Goal: Task Accomplishment & Management: Complete application form

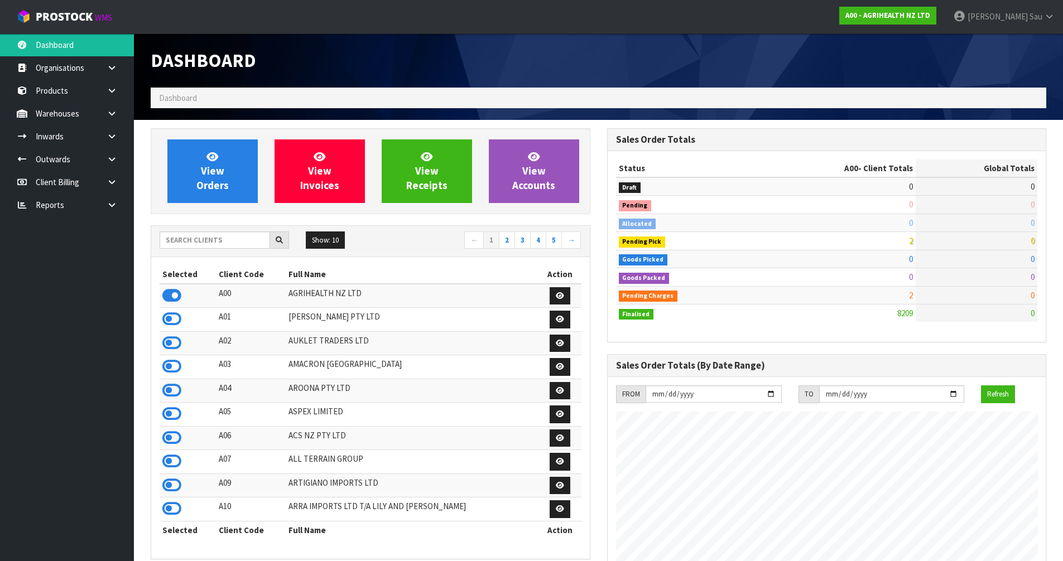
scroll to position [846, 456]
click at [206, 243] on input "text" at bounding box center [215, 240] width 111 height 17
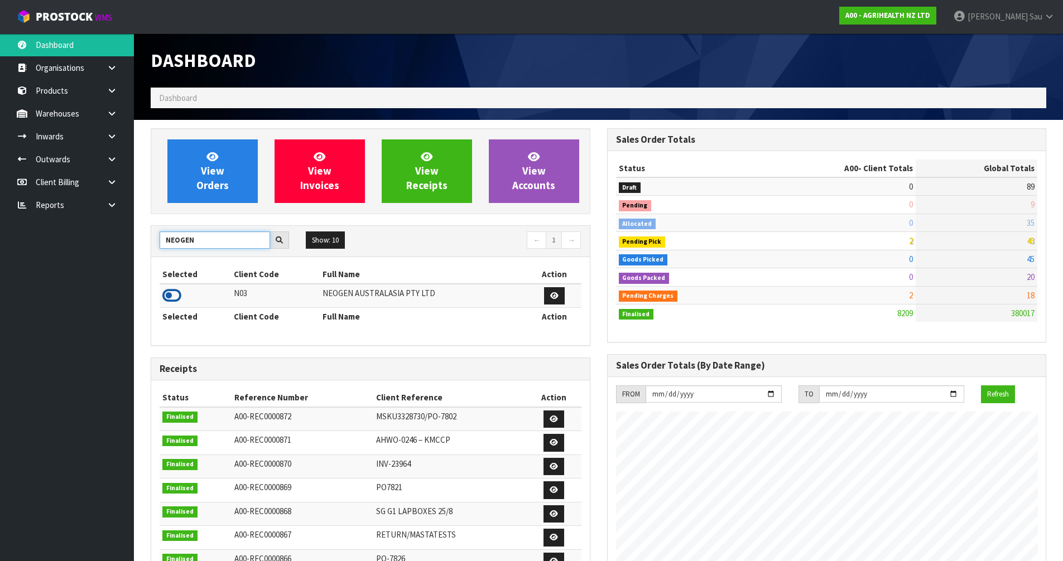
type input "NEOGEN"
click at [166, 294] on icon at bounding box center [171, 295] width 19 height 17
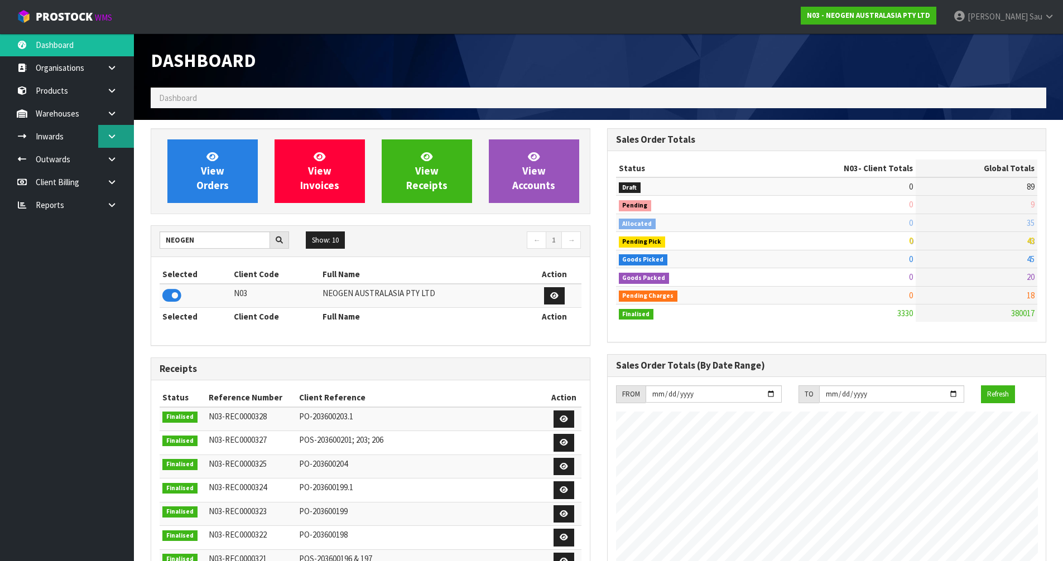
click at [118, 135] on link at bounding box center [116, 136] width 36 height 23
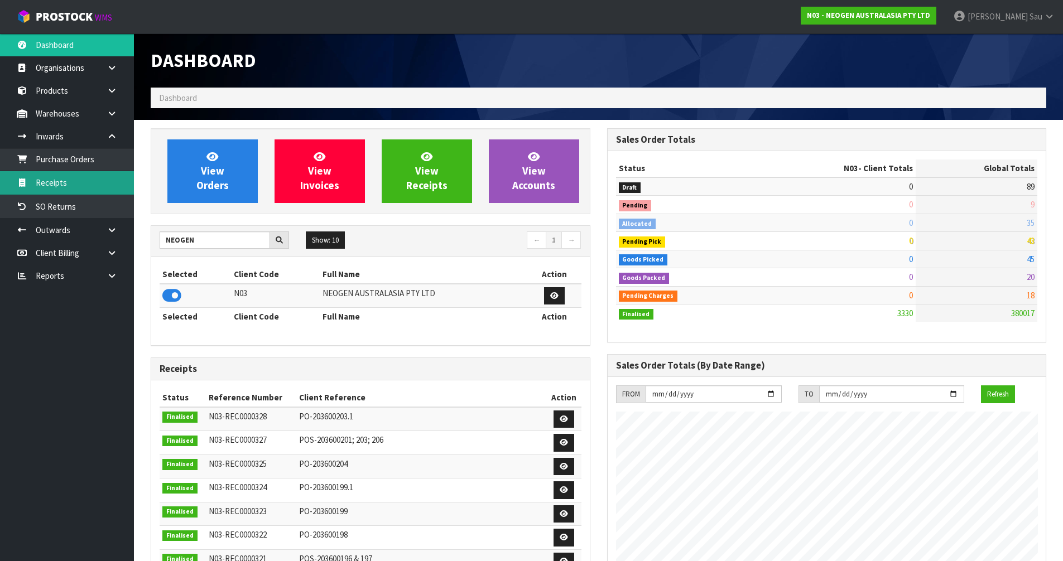
click at [69, 180] on link "Receipts" at bounding box center [67, 182] width 134 height 23
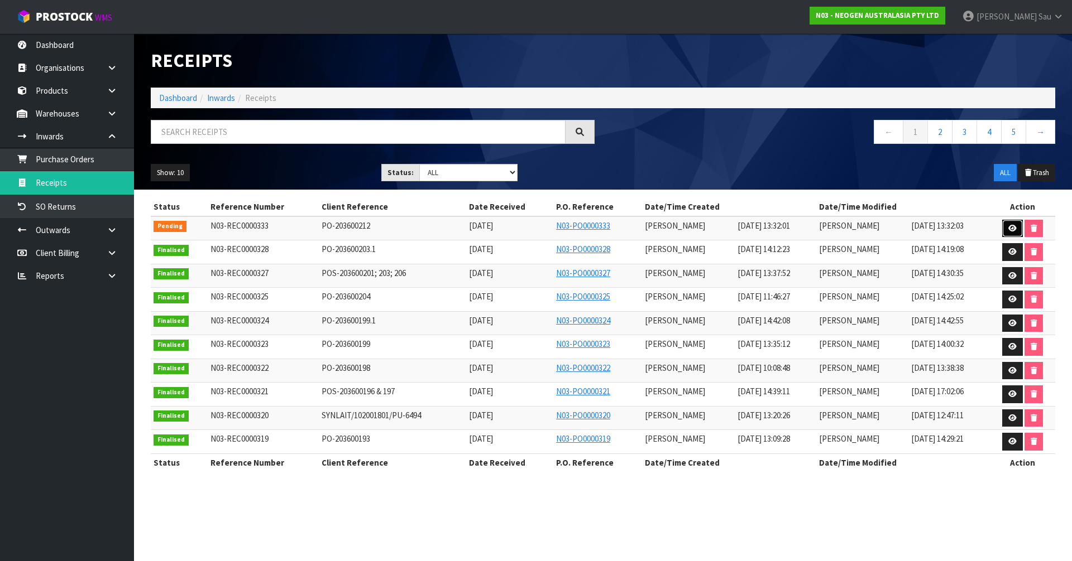
click at [1010, 228] on icon at bounding box center [1012, 228] width 8 height 7
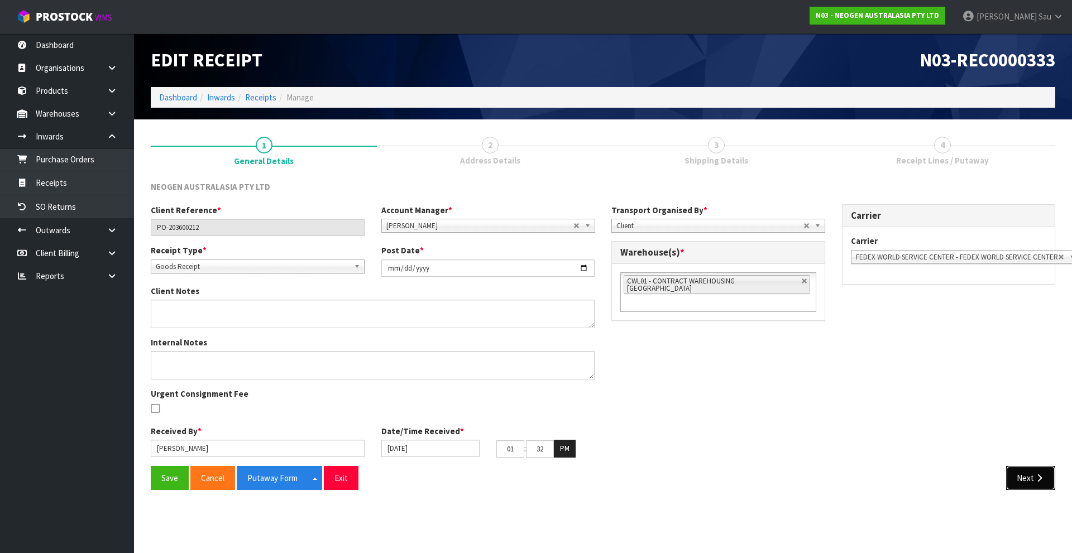
click at [1025, 475] on button "Next" at bounding box center [1030, 478] width 49 height 24
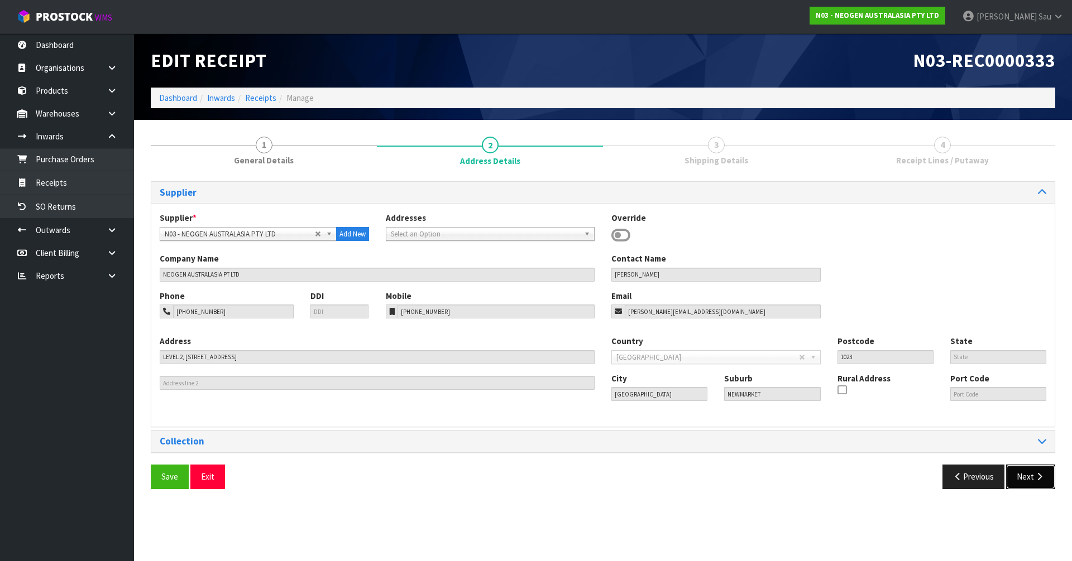
click at [1024, 469] on button "Next" at bounding box center [1030, 477] width 49 height 24
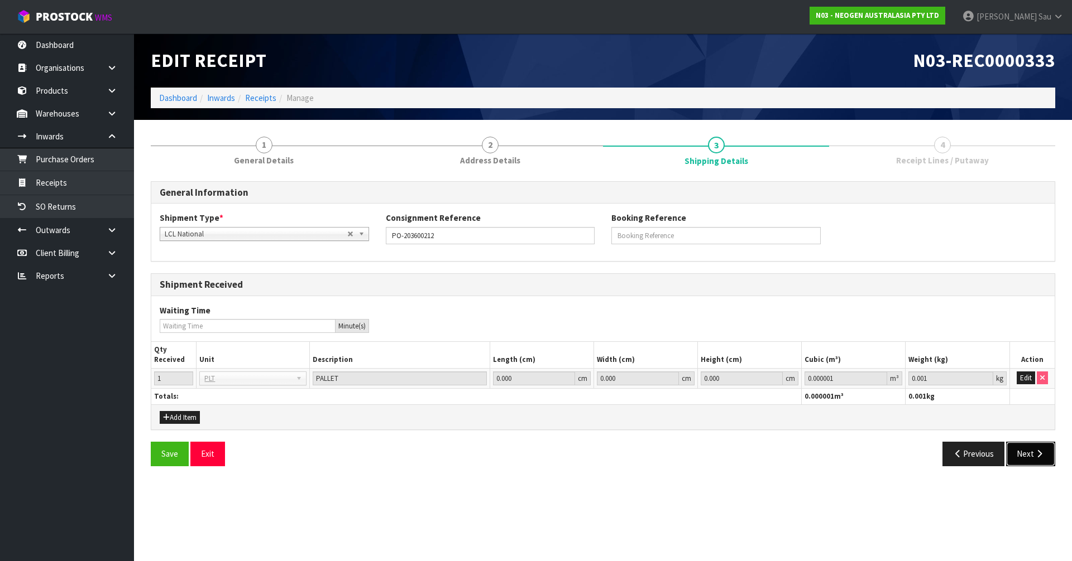
click at [1026, 460] on button "Next" at bounding box center [1030, 454] width 49 height 24
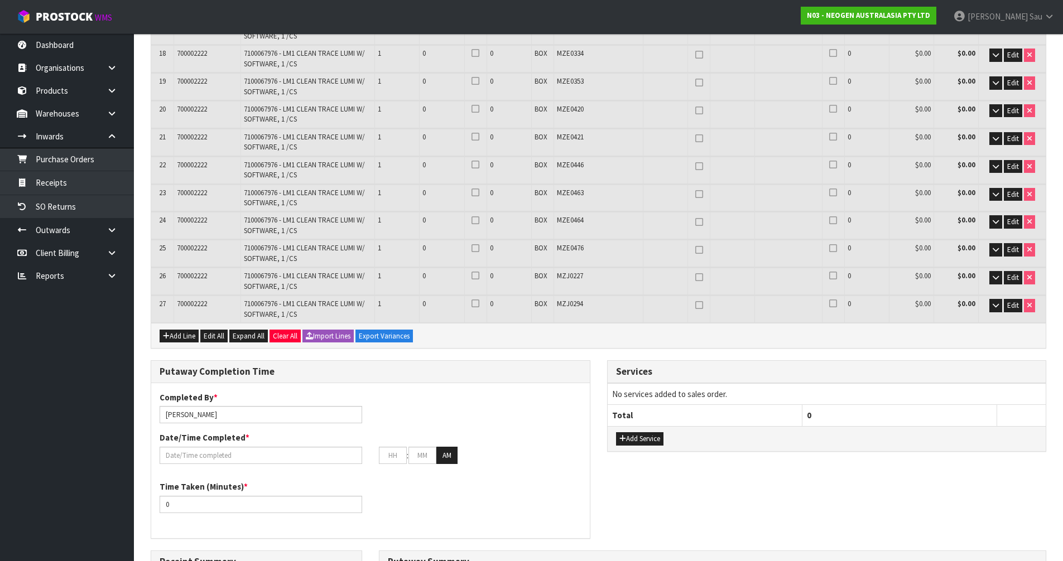
scroll to position [670, 0]
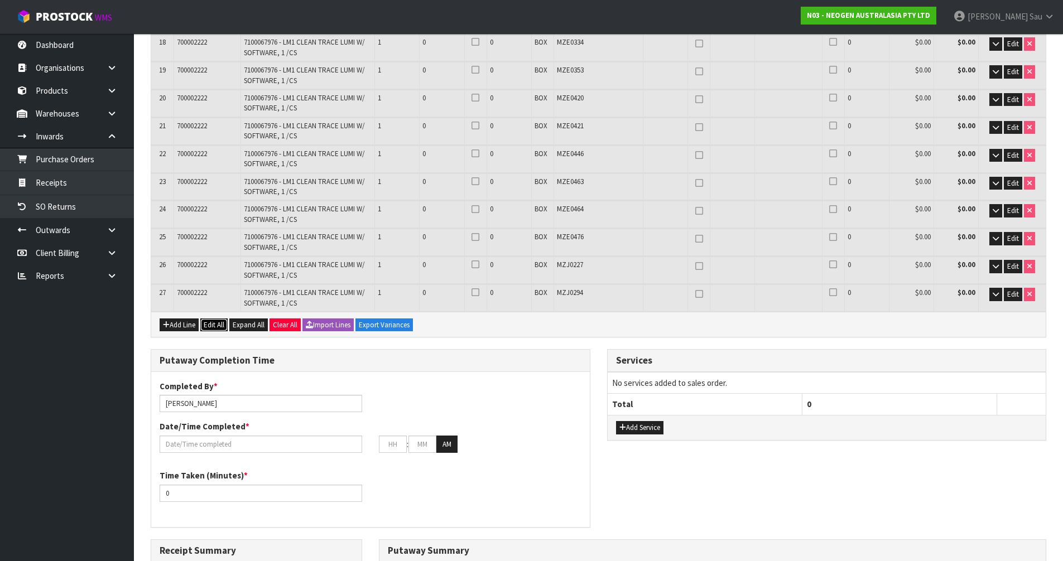
click at [215, 323] on button "Edit All" at bounding box center [213, 325] width 27 height 13
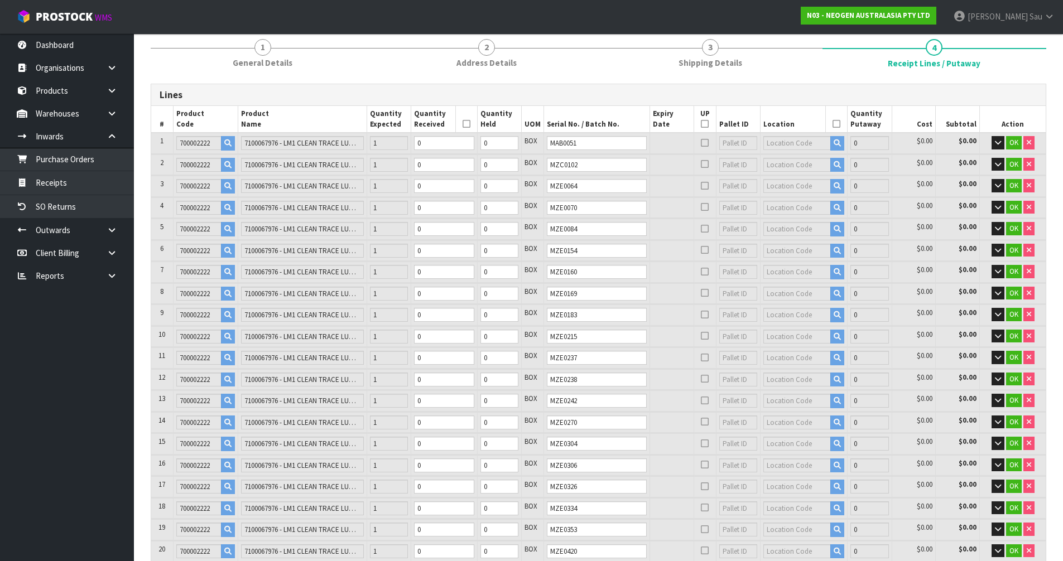
scroll to position [0, 0]
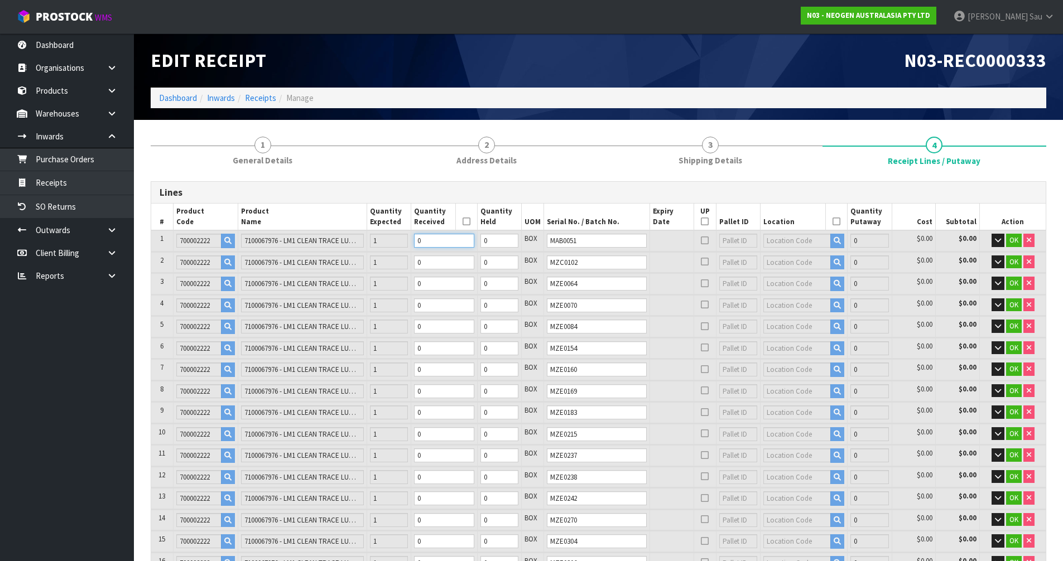
click at [474, 243] on input "0" at bounding box center [444, 241] width 60 height 14
type input "1"
type input "0.0196"
type input "2.62"
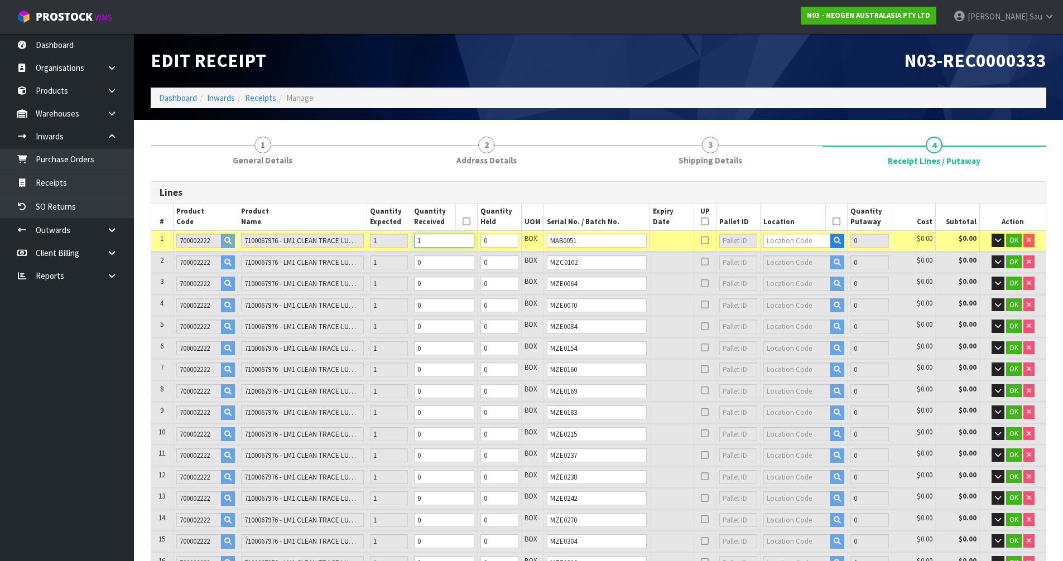
type input "1"
click at [474, 237] on input "1" at bounding box center [444, 241] width 60 height 14
type input "2"
type input "0.0392"
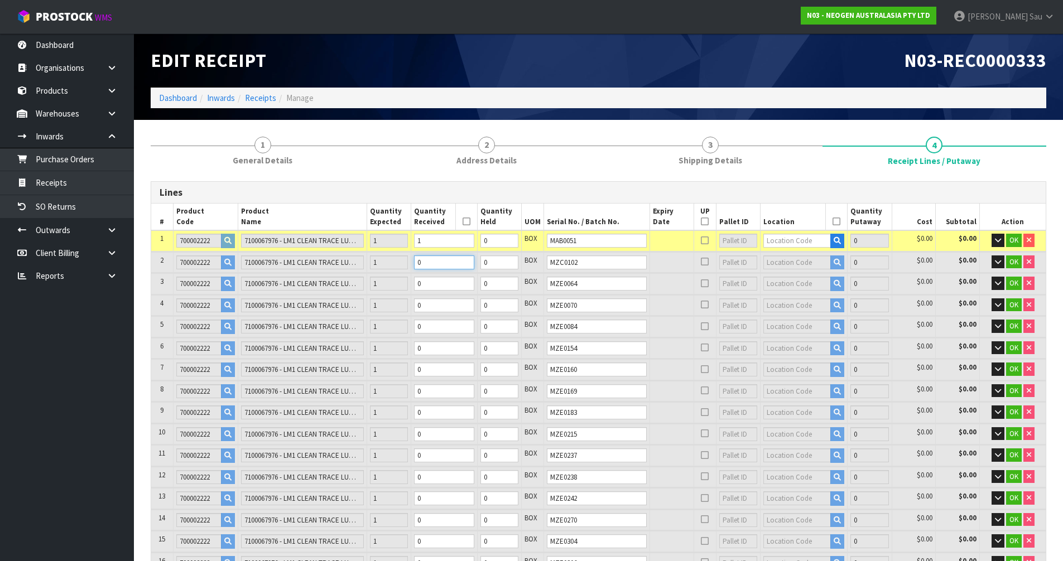
type input "5.24"
type input "1"
click at [474, 259] on input "1" at bounding box center [444, 263] width 60 height 14
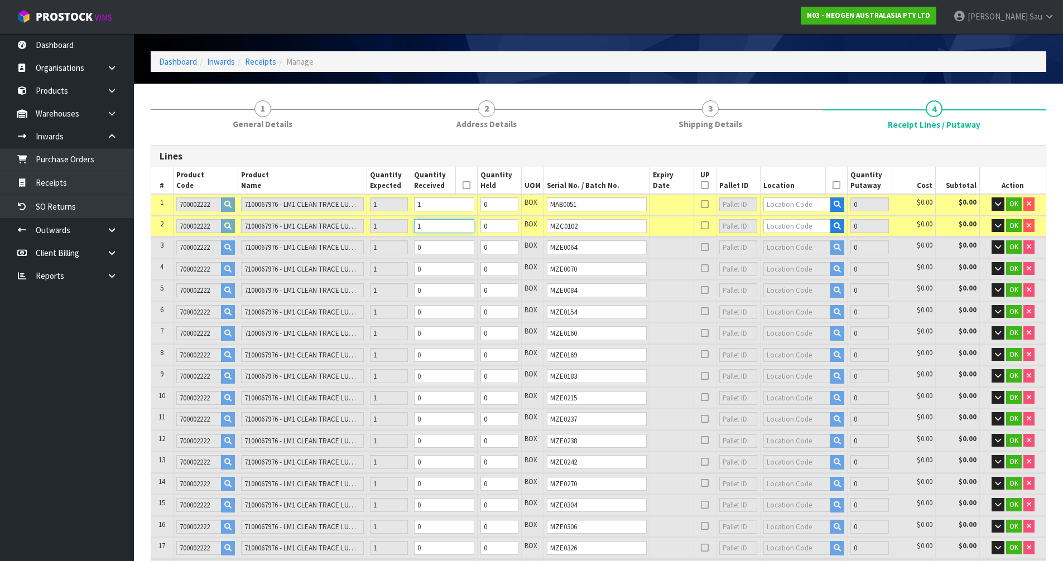
scroll to position [56, 0]
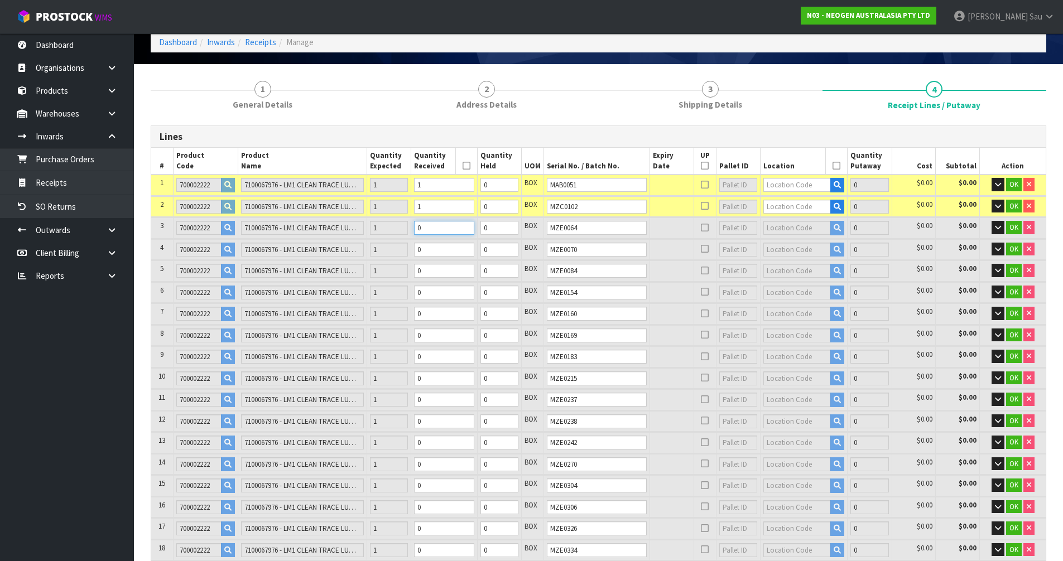
type input "3"
type input "0.0588"
type input "7.86"
type input "1"
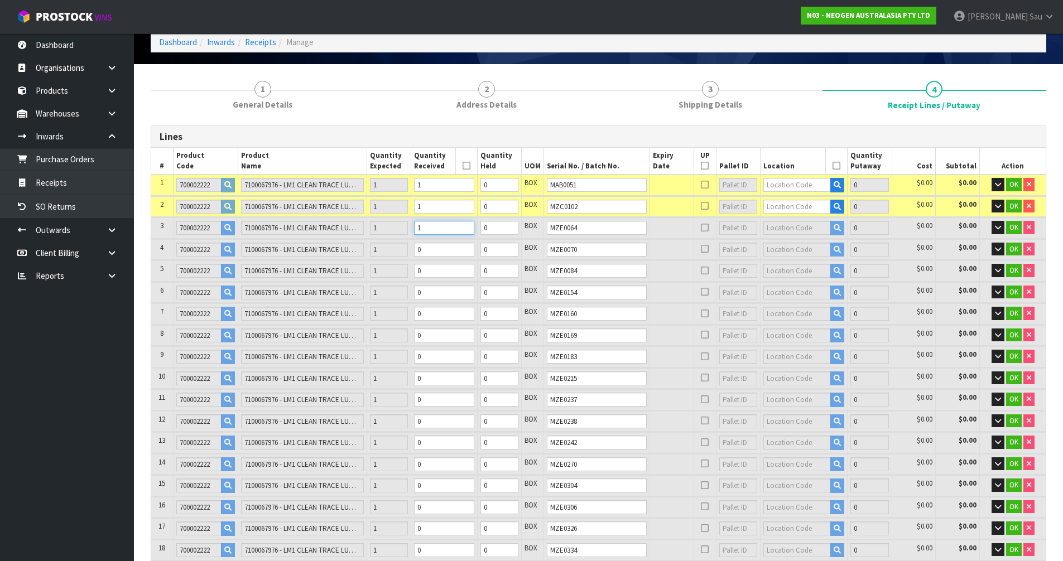
click at [474, 223] on input "1" at bounding box center [444, 228] width 60 height 14
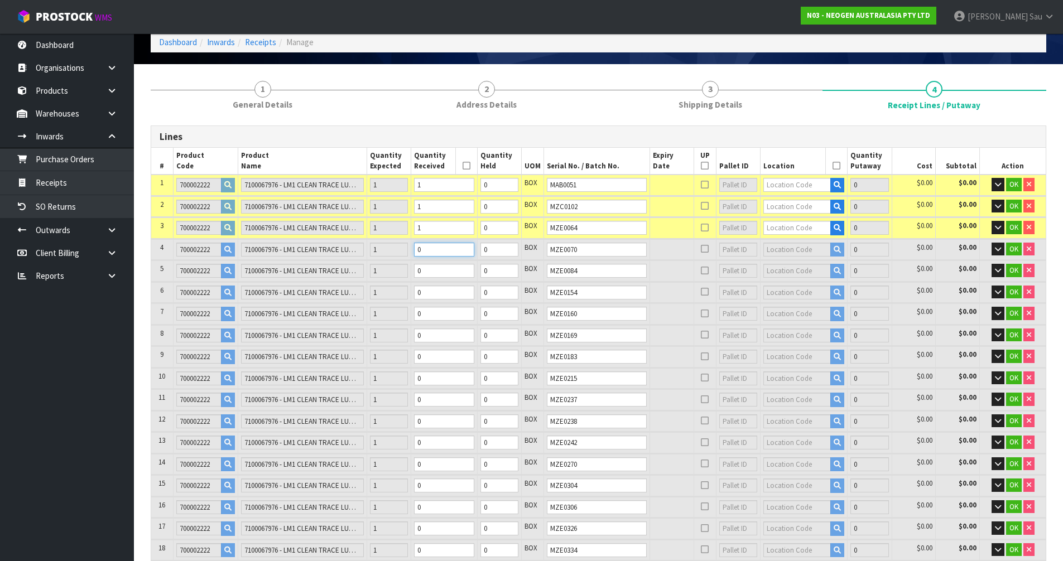
type input "4"
type input "0.0784"
type input "10.48"
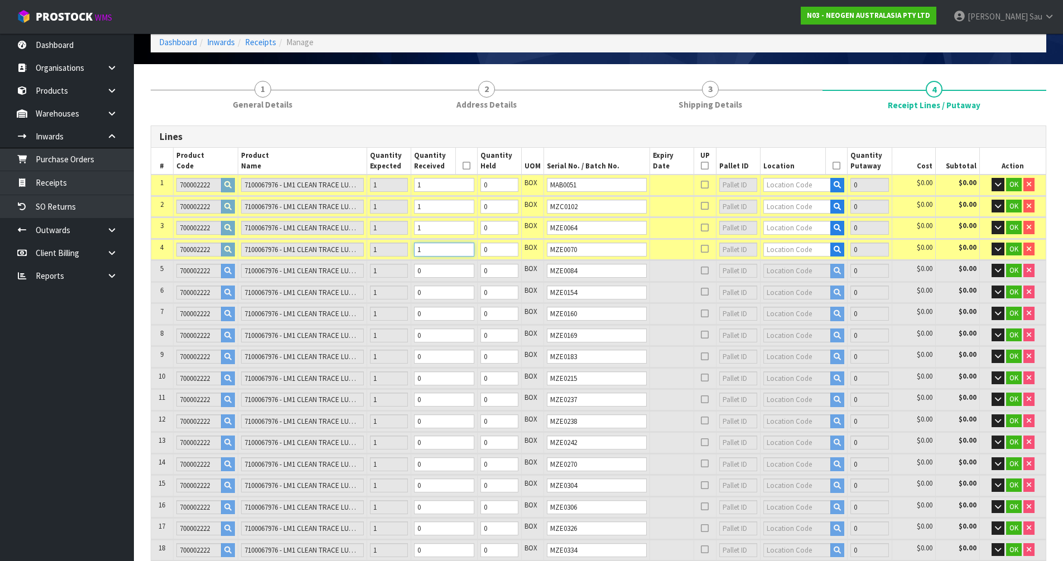
type input "1"
click at [473, 246] on input "1" at bounding box center [444, 250] width 60 height 14
type input "5"
type input "0.098"
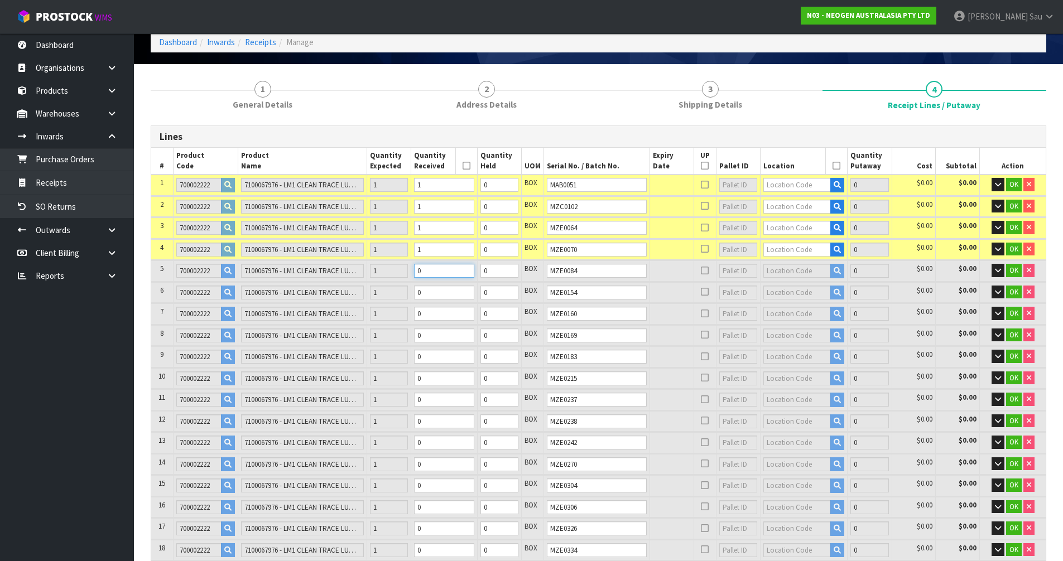
type input "13.1"
type input "1"
click at [474, 266] on input "1" at bounding box center [444, 271] width 60 height 14
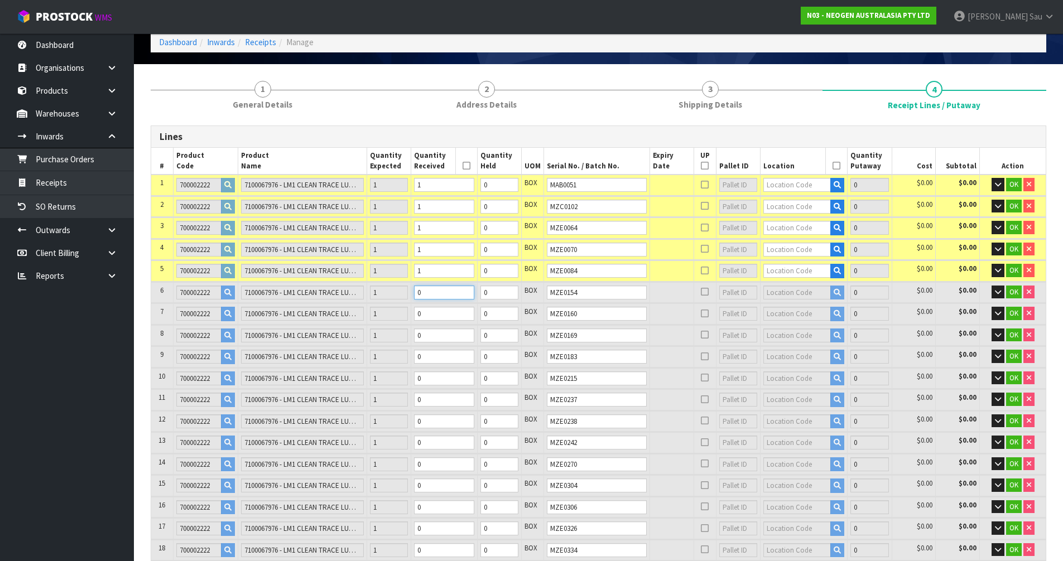
type input "6"
type input "0.1176"
type input "15.72"
type input "1"
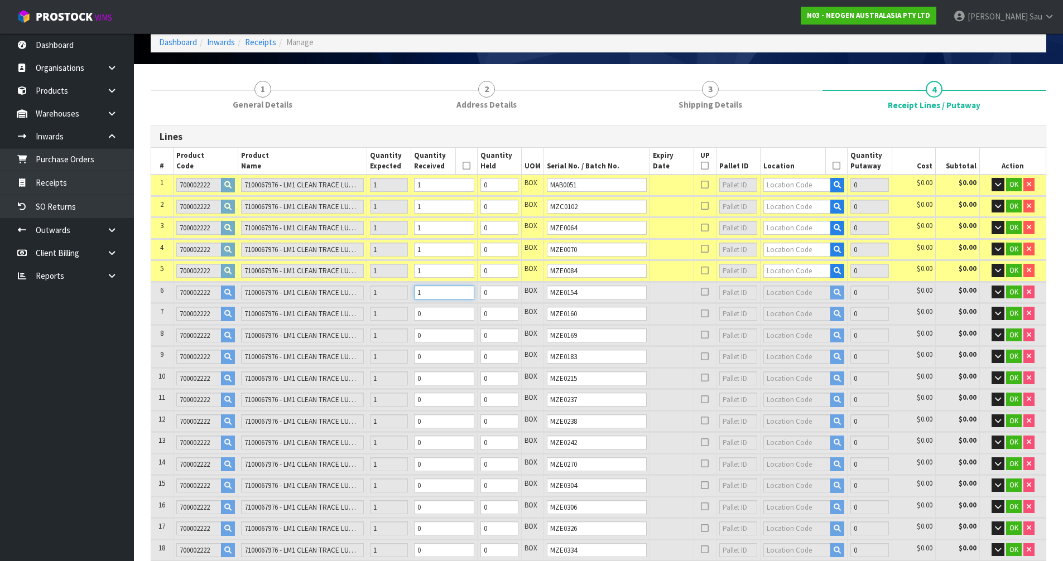
click at [472, 288] on input "1" at bounding box center [444, 293] width 60 height 14
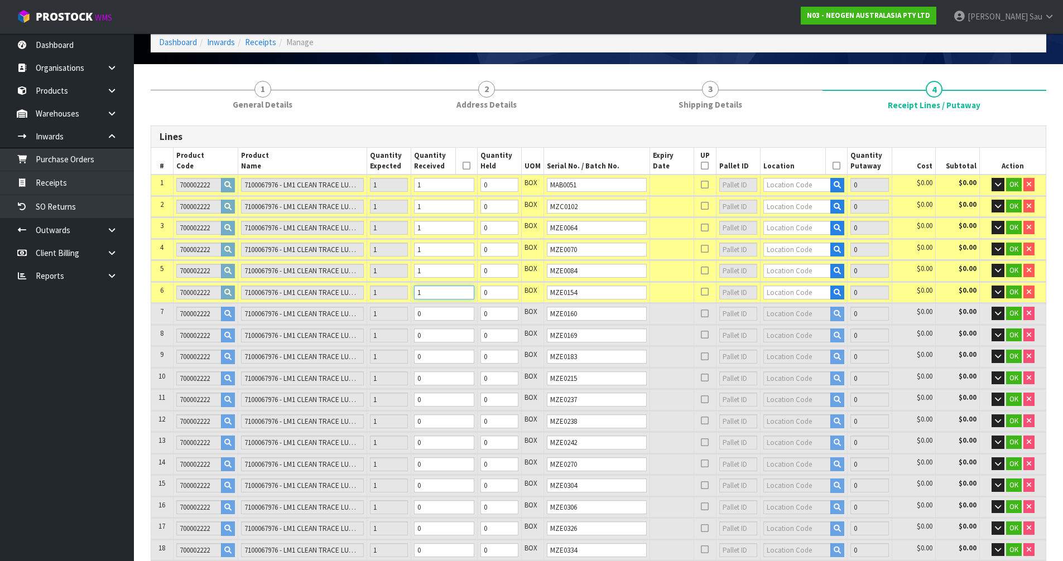
scroll to position [167, 0]
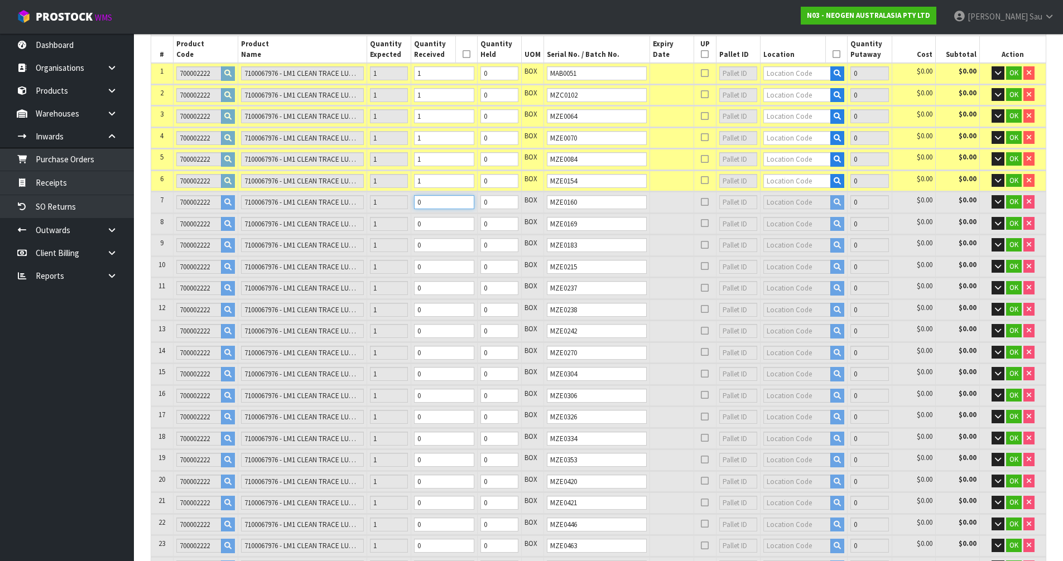
type input "7"
type input "0.1372"
type input "18.34"
type input "1"
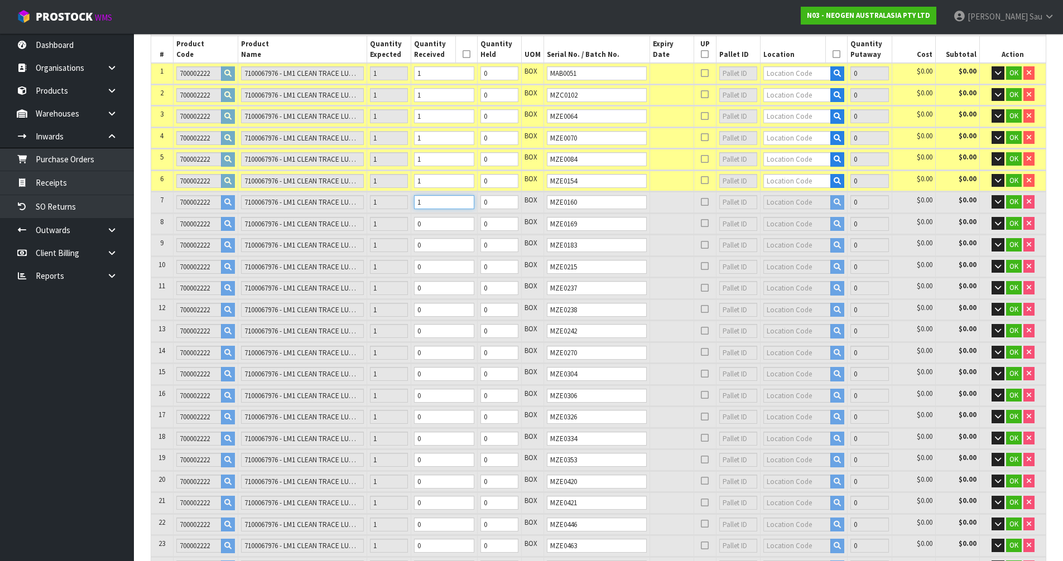
click at [472, 199] on input "1" at bounding box center [444, 202] width 60 height 14
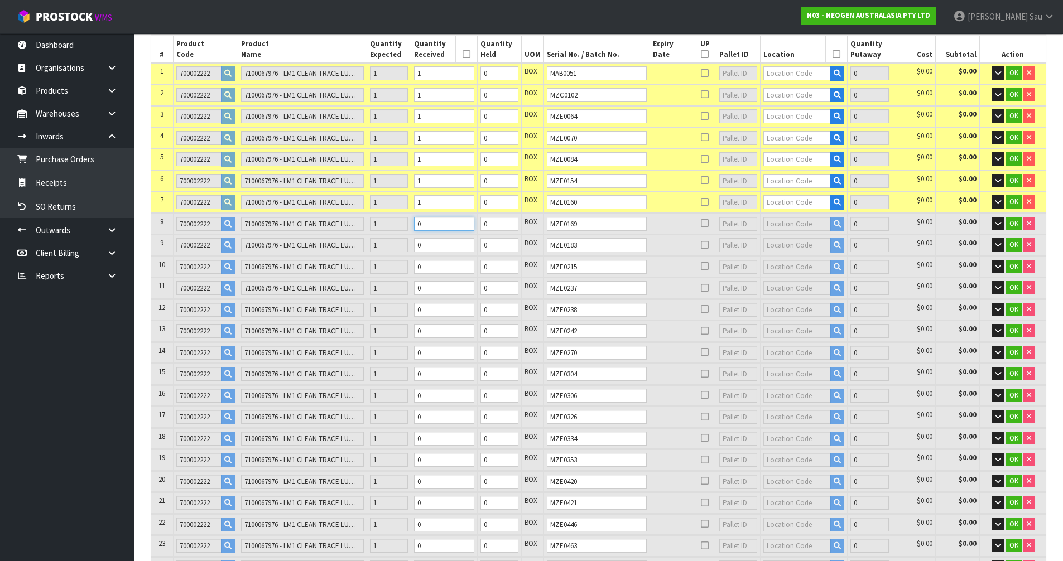
type input "8"
type input "0.1568"
type input "20.96"
type input "1"
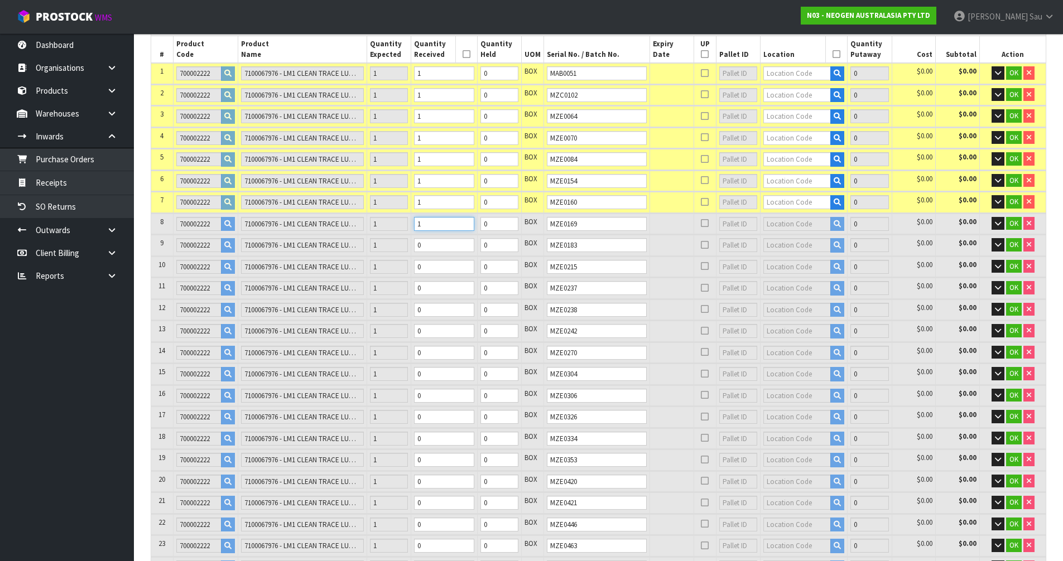
click at [472, 219] on input "1" at bounding box center [444, 224] width 60 height 14
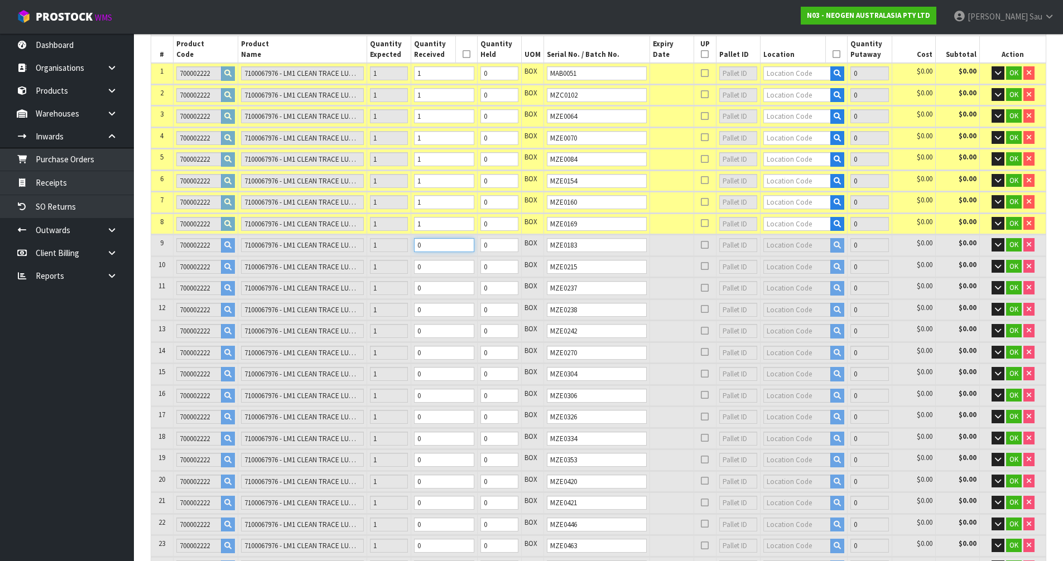
type input "9"
type input "0.1764"
type input "23.58"
type input "1"
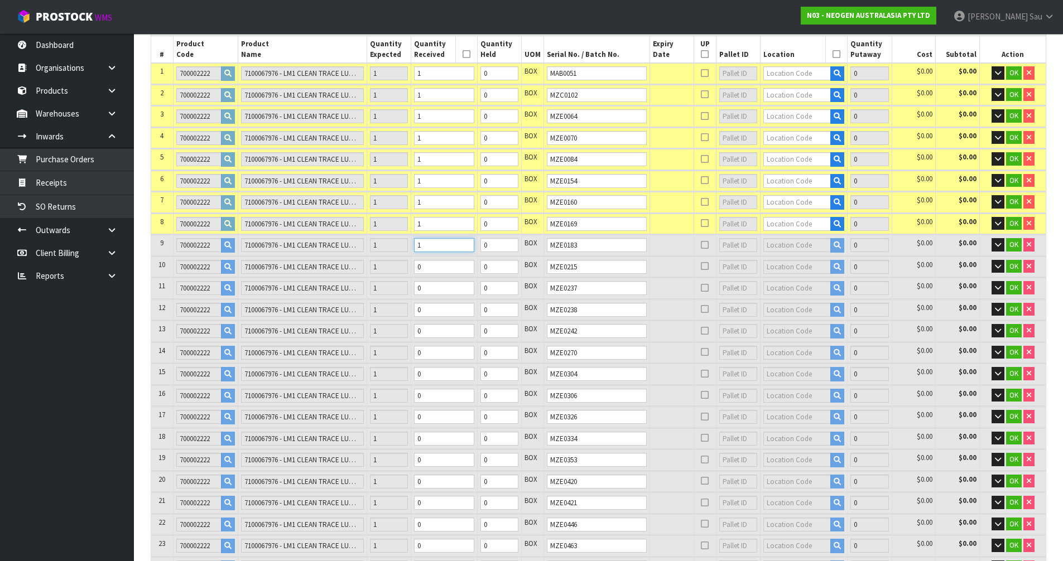
click at [473, 242] on input "1" at bounding box center [444, 245] width 60 height 14
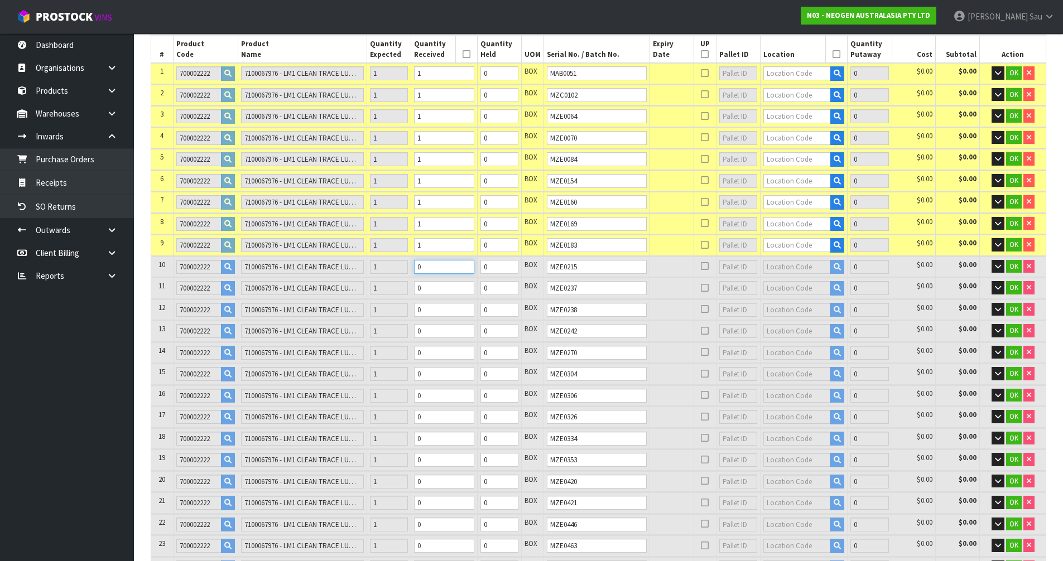
type input "10"
type input "0.196"
type input "26.2"
type input "1"
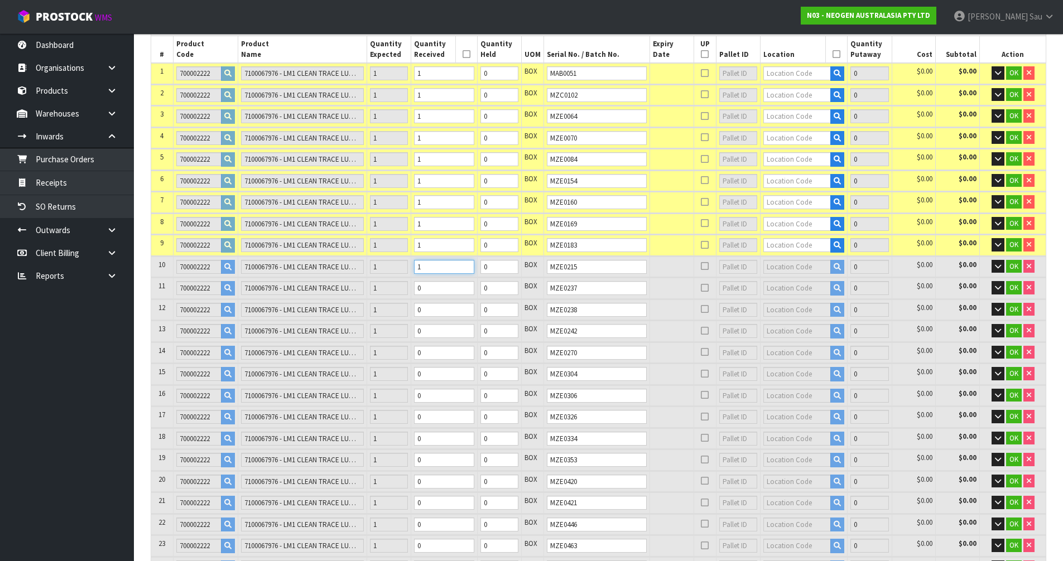
click at [473, 264] on input "1" at bounding box center [444, 267] width 60 height 14
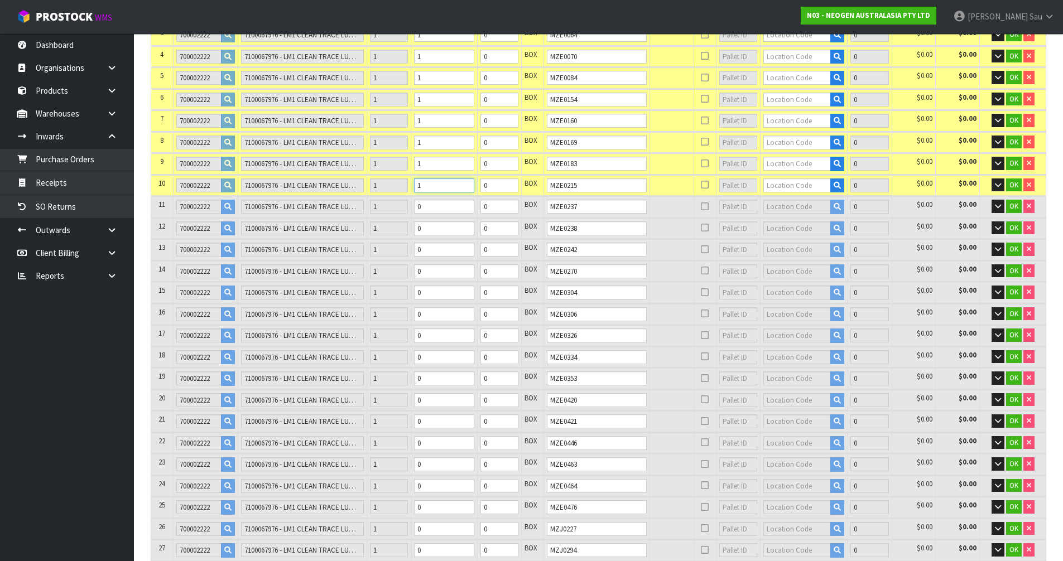
scroll to position [279, 0]
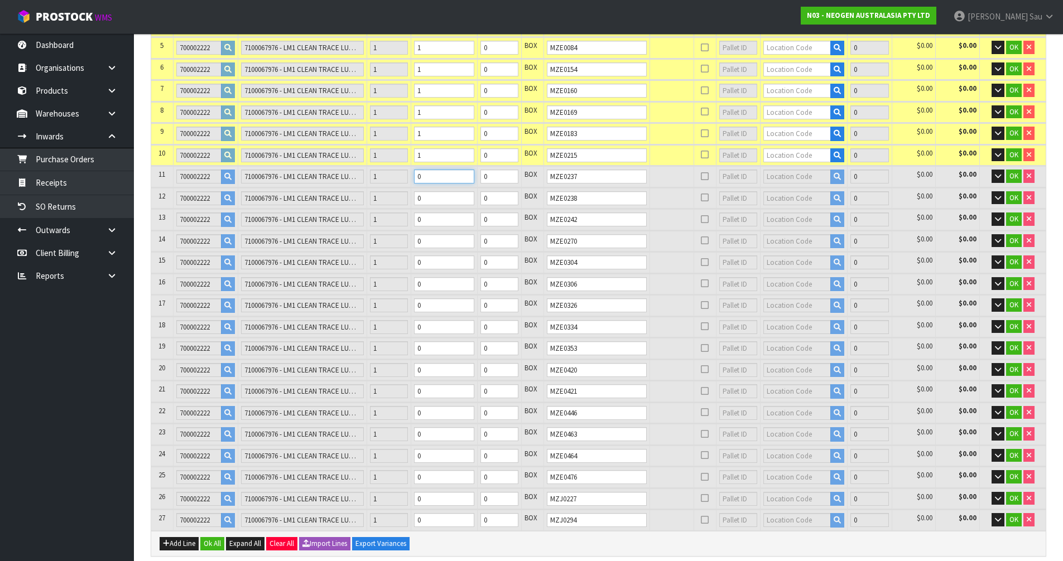
type input "11"
type input "0.2156"
type input "28.82"
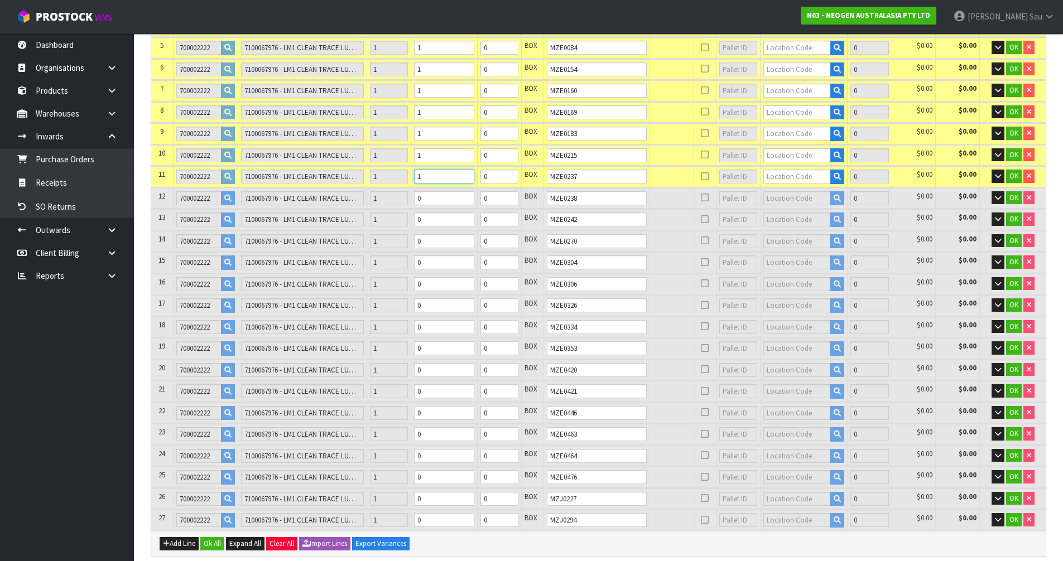
type input "1"
click at [472, 172] on input "1" at bounding box center [444, 177] width 60 height 14
type input "12"
type input "0.2352"
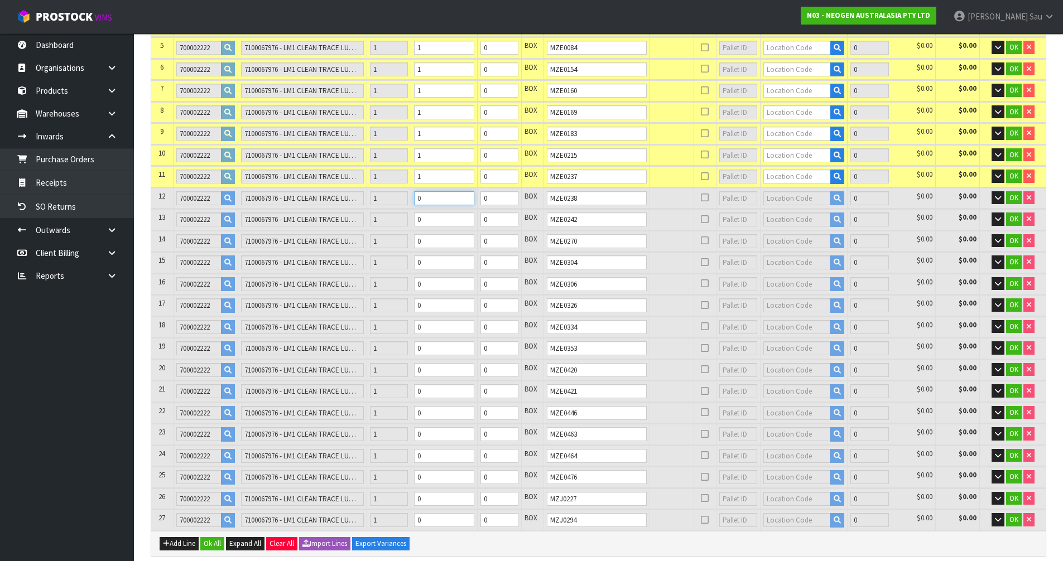
type input "31.44"
type input "1"
click at [472, 194] on input "1" at bounding box center [444, 198] width 60 height 14
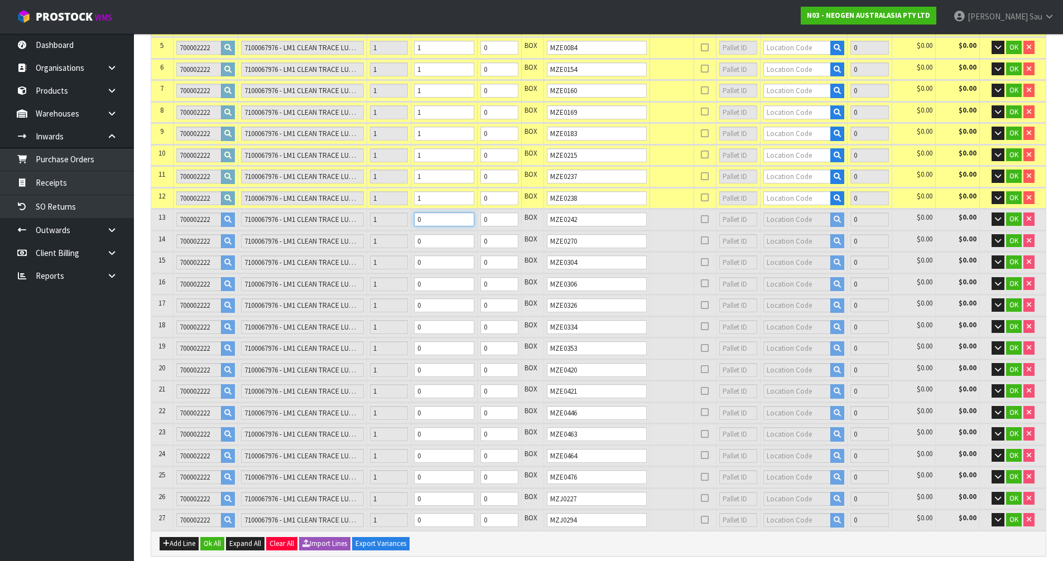
type input "13"
type input "0.2548"
type input "34.06"
type input "1"
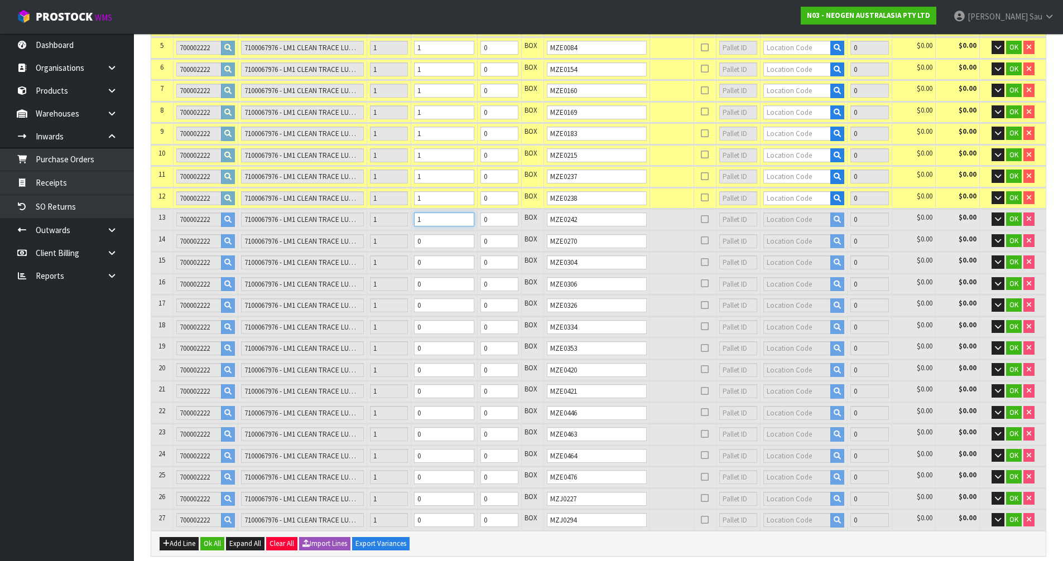
click at [474, 216] on input "1" at bounding box center [444, 220] width 60 height 14
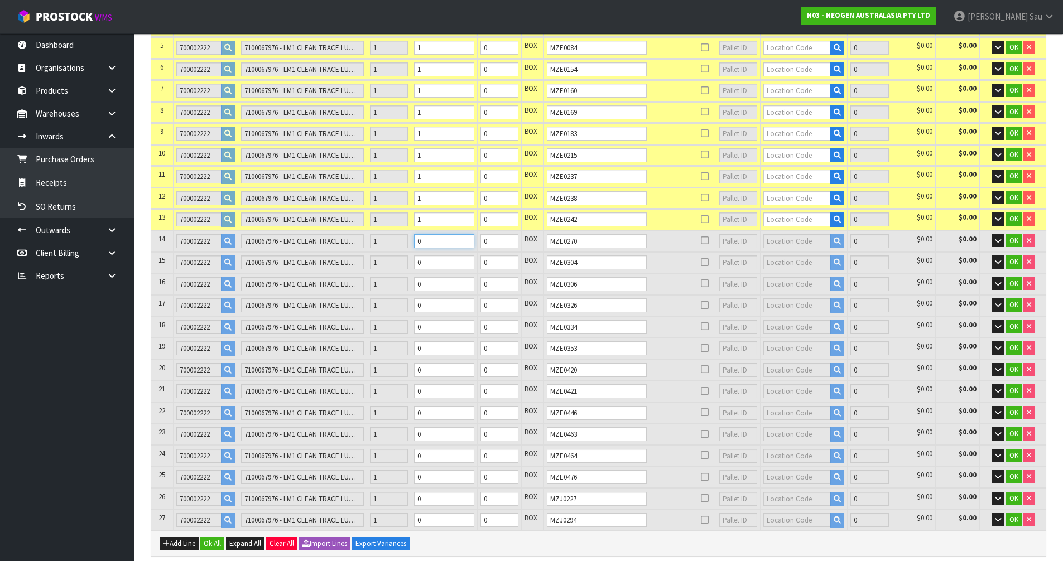
type input "14"
type input "0.2744"
type input "36.68"
type input "1"
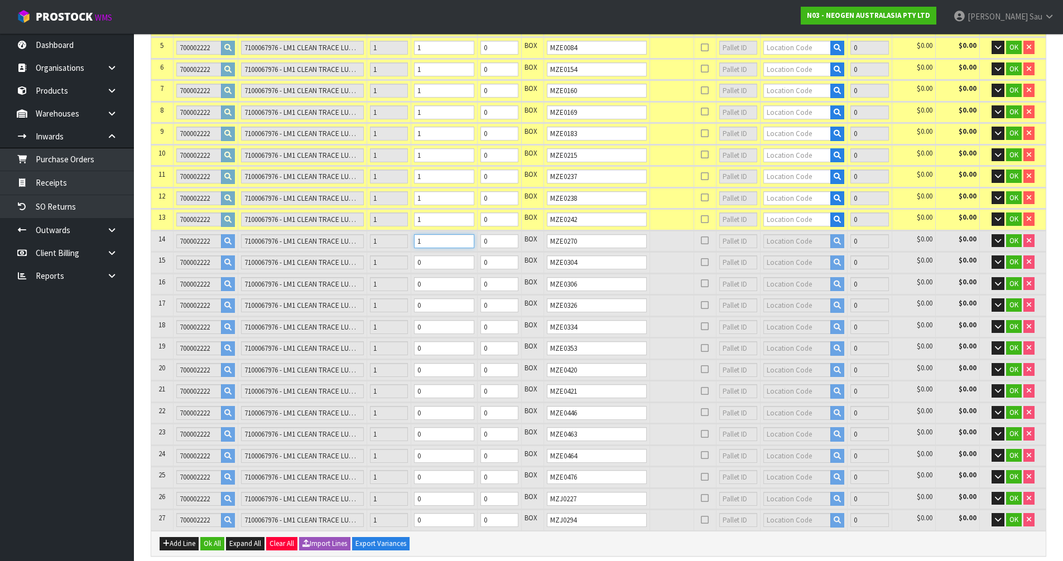
click at [473, 238] on input "1" at bounding box center [444, 241] width 60 height 14
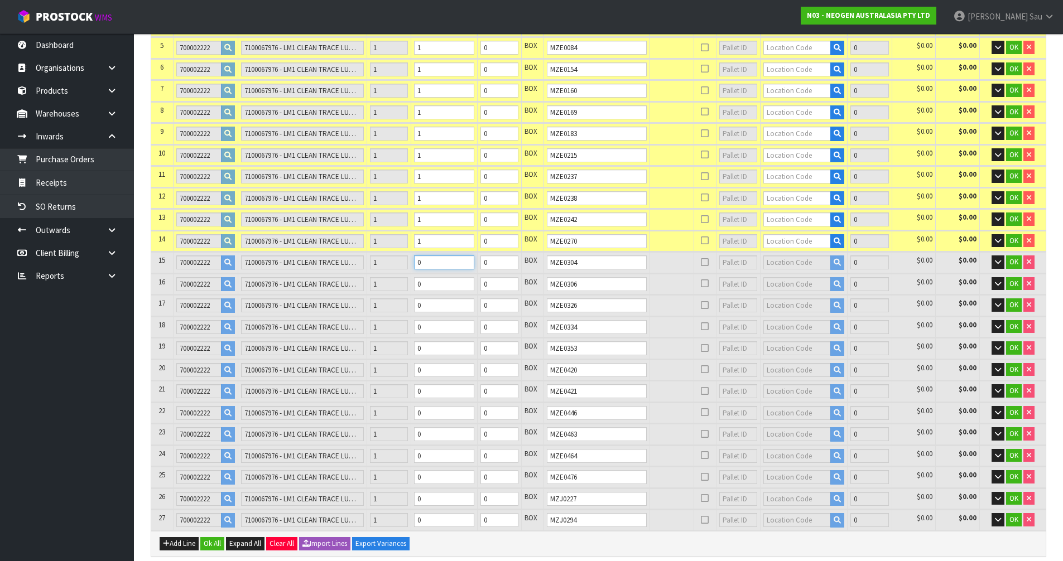
type input "15"
type input "0.294"
type input "39.3"
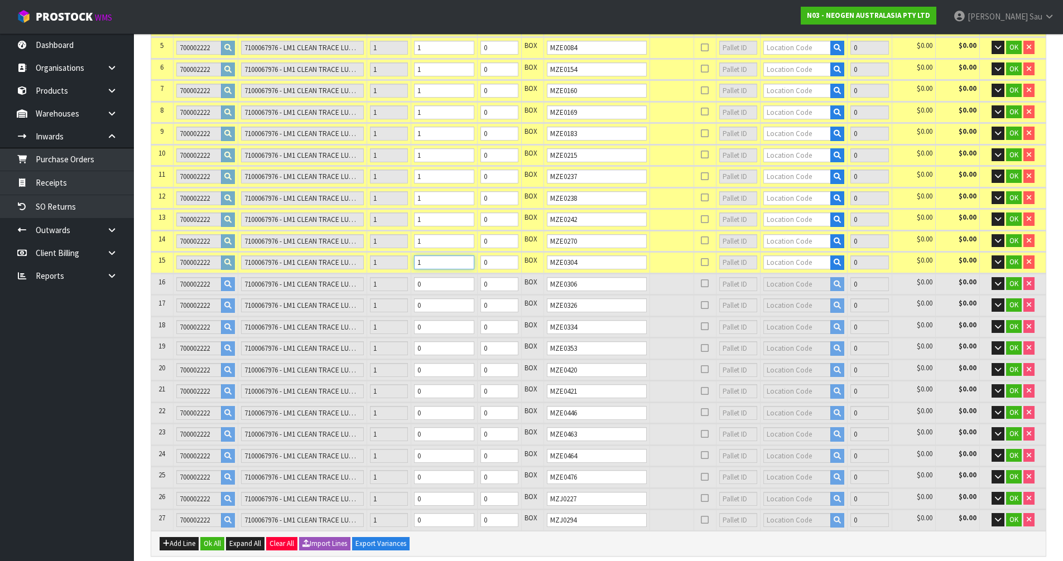
type input "1"
click at [472, 260] on input "1" at bounding box center [444, 263] width 60 height 14
type input "16"
type input "0.3136"
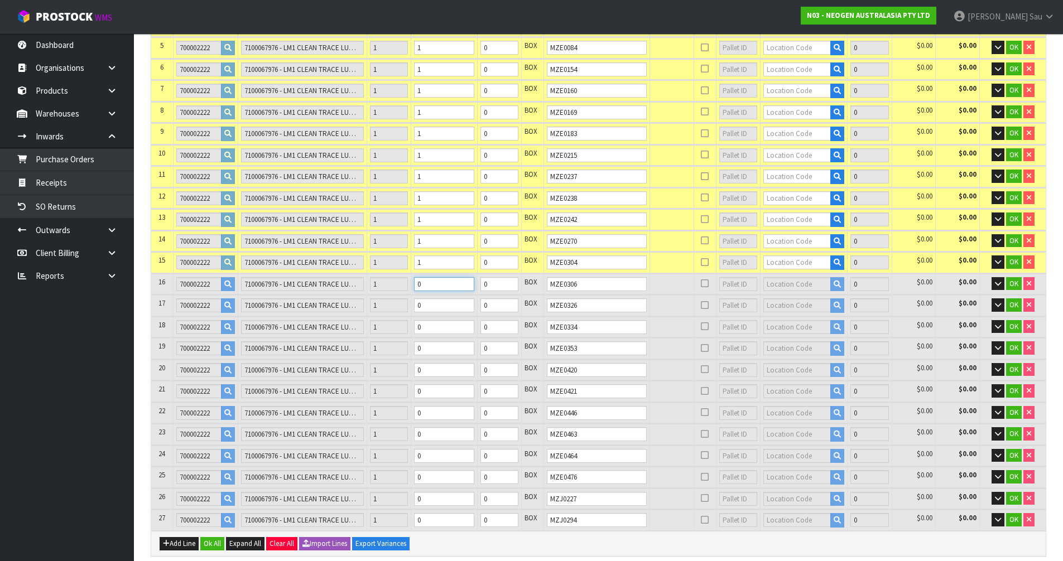
type input "41.92"
type input "1"
click at [473, 281] on input "1" at bounding box center [444, 284] width 60 height 14
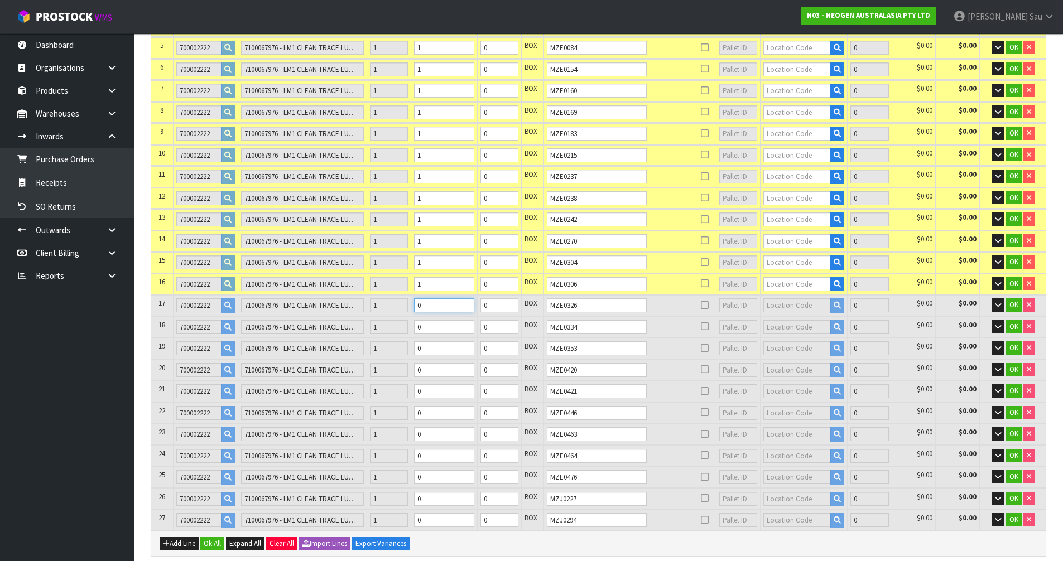
type input "17"
type input "0.3332"
type input "44.54"
type input "1"
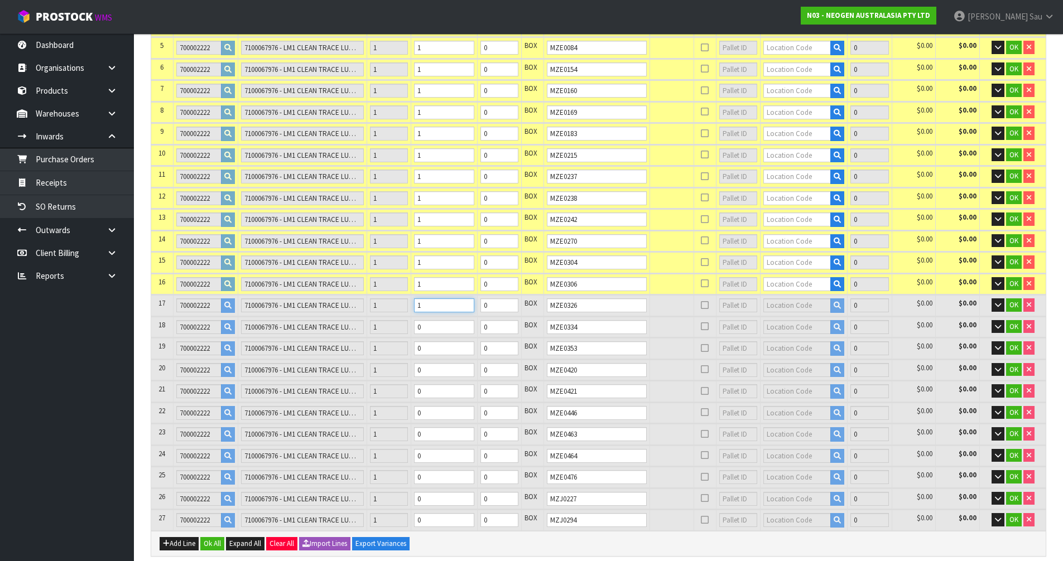
click at [473, 301] on input "1" at bounding box center [444, 306] width 60 height 14
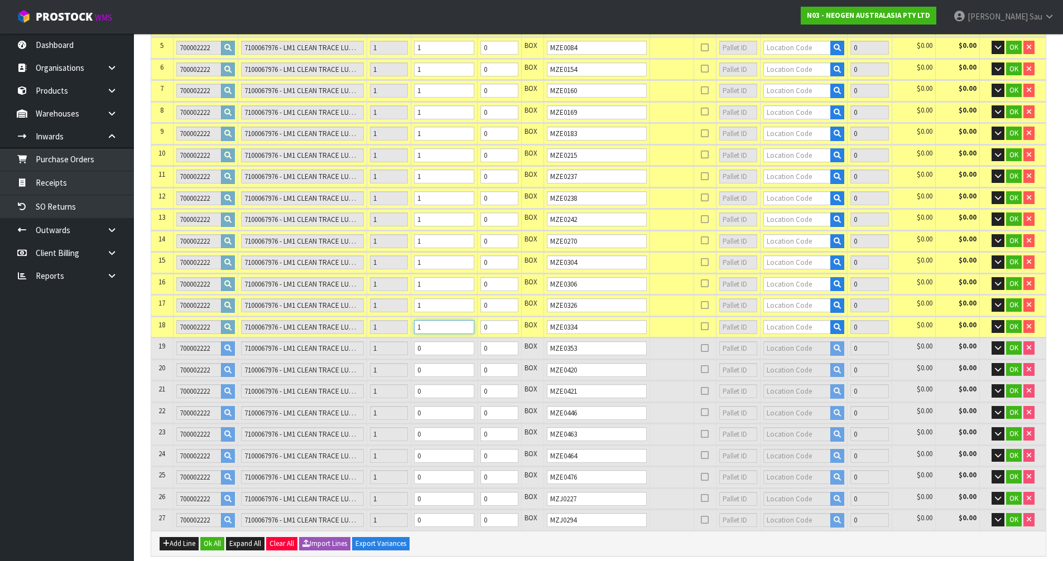
type input "18"
type input "0.3528"
type input "47.16"
type input "1"
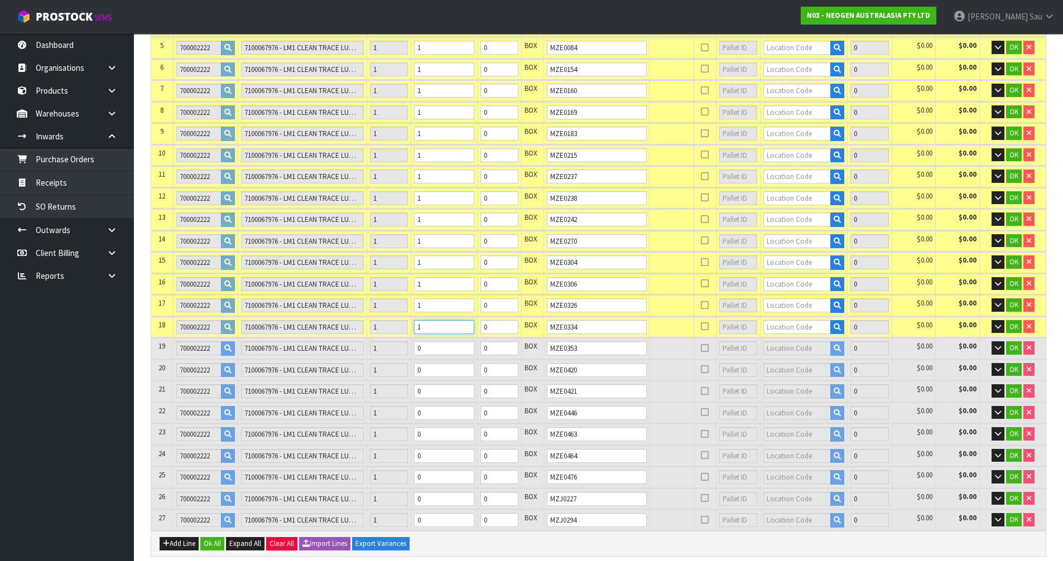
click at [473, 323] on input "1" at bounding box center [444, 327] width 60 height 14
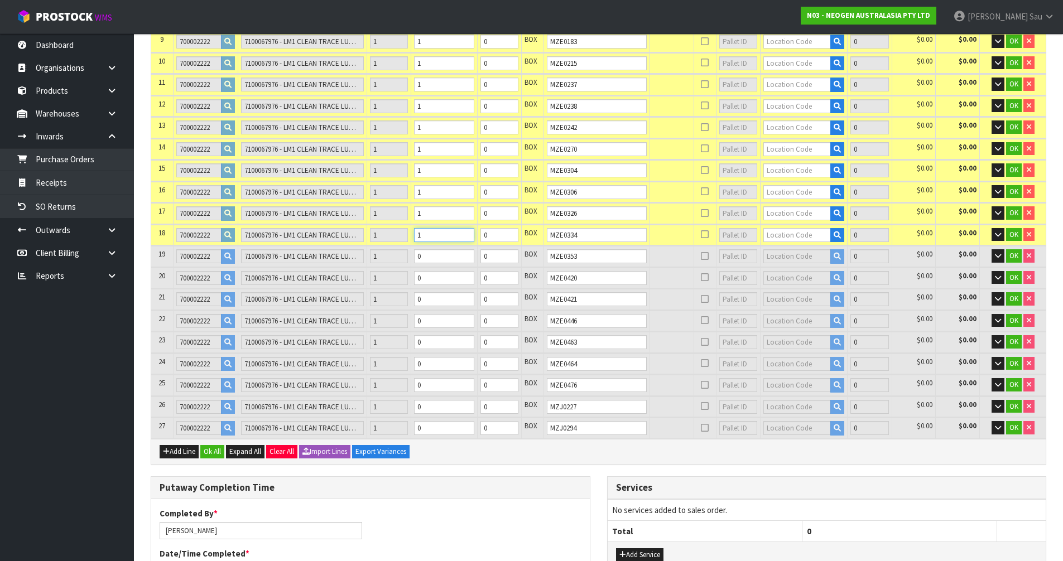
scroll to position [391, 0]
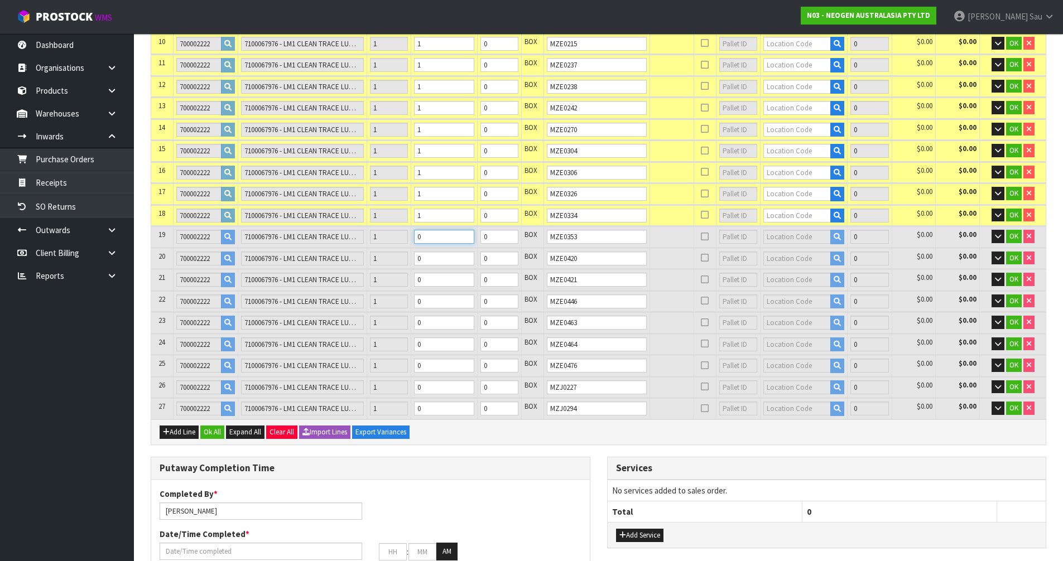
type input "19"
type input "0.3724"
type input "49.78"
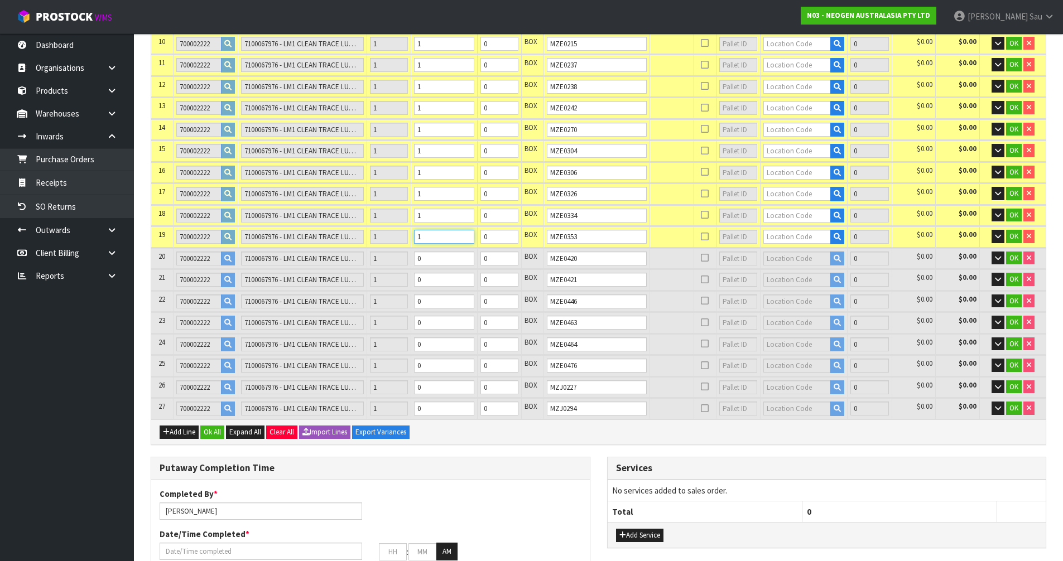
type input "1"
click at [473, 231] on input "1" at bounding box center [444, 237] width 60 height 14
type input "20"
type input "0.392"
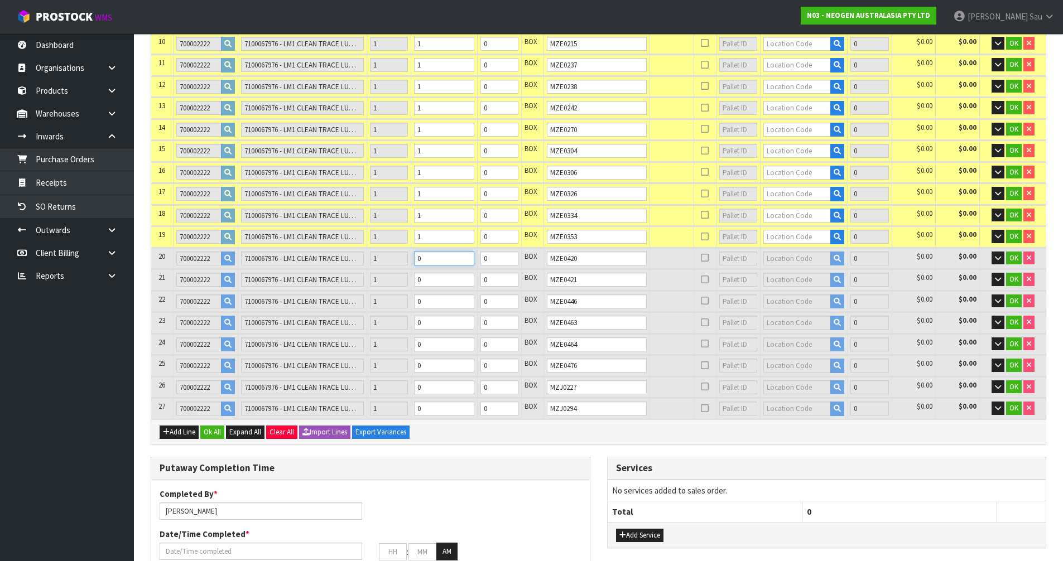
type input "52.4"
type input "1"
click at [473, 254] on input "1" at bounding box center [444, 259] width 60 height 14
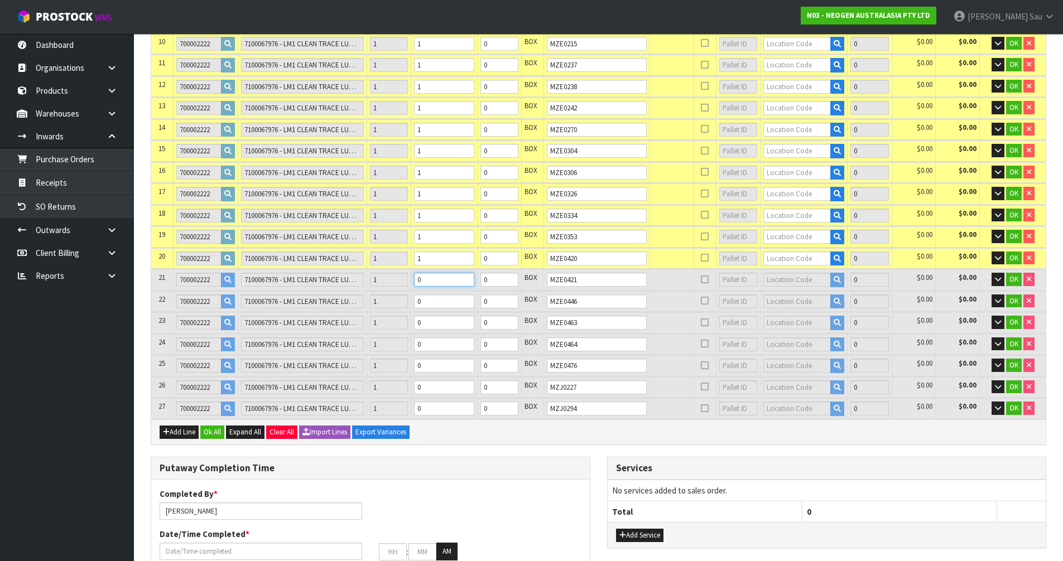
type input "21"
type input "0.4116"
type input "55.02"
type input "1"
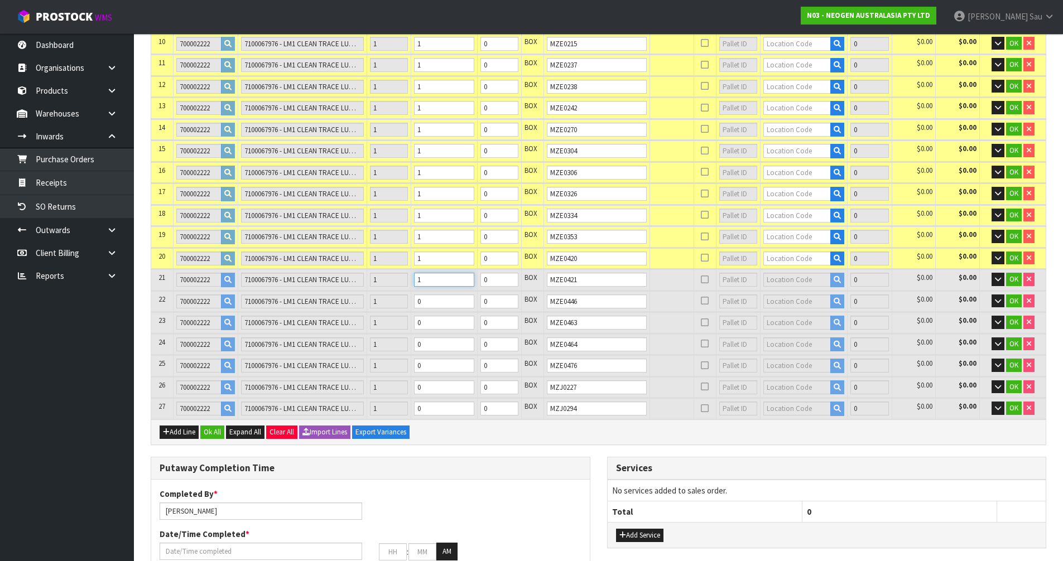
click at [473, 277] on input "1" at bounding box center [444, 280] width 60 height 14
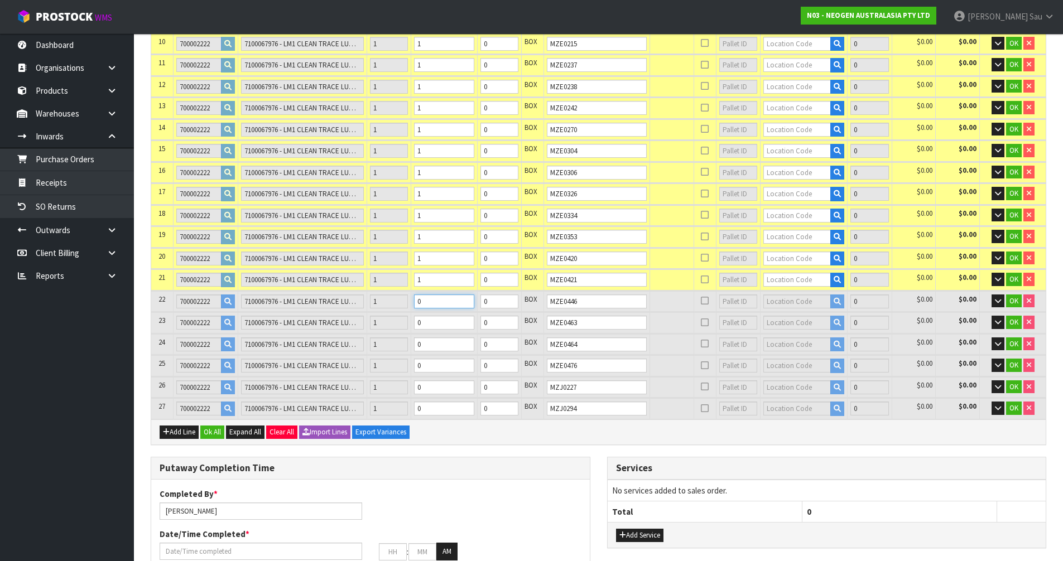
type input "22"
type input "0.4312"
type input "57.64"
type input "1"
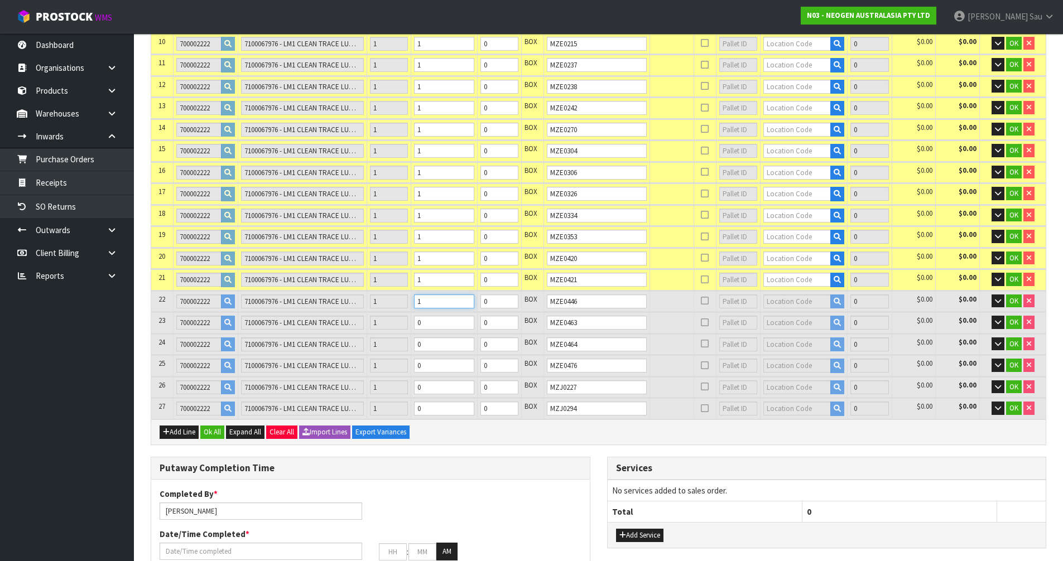
click at [474, 297] on input "1" at bounding box center [444, 302] width 60 height 14
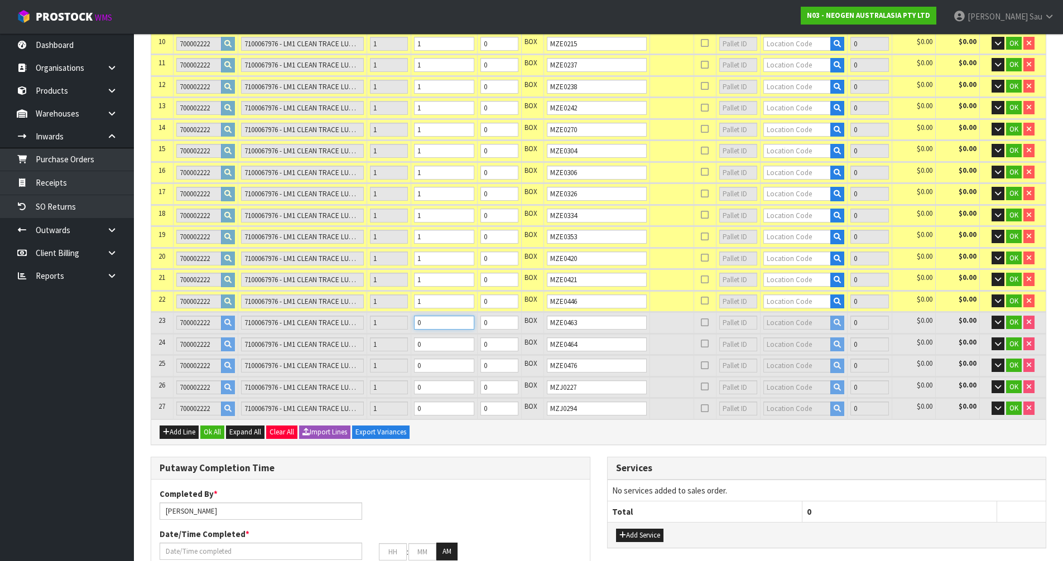
type input "23"
type input "0.4508"
type input "60.26"
type input "1"
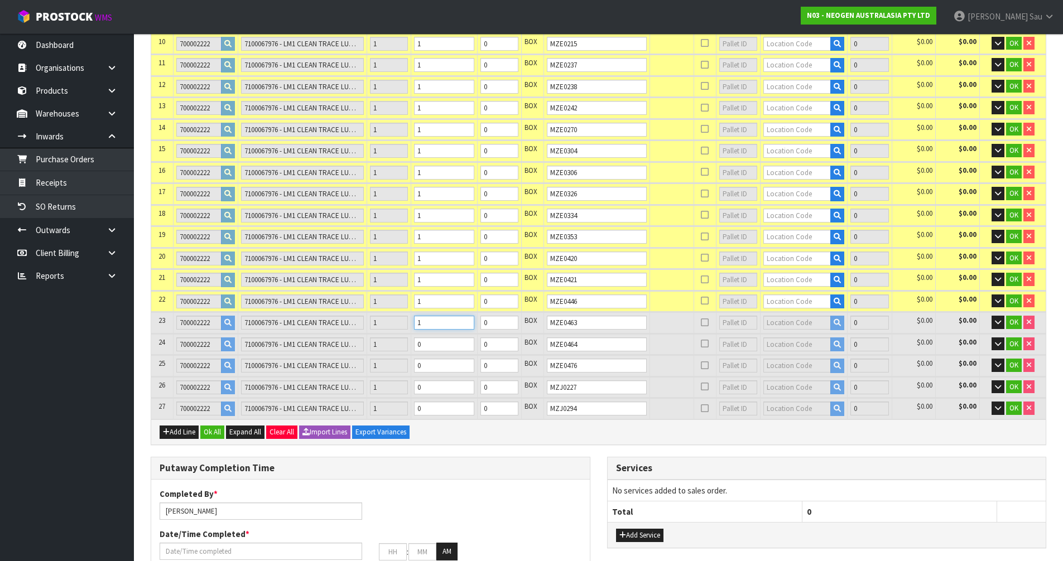
click at [472, 319] on input "1" at bounding box center [444, 323] width 60 height 14
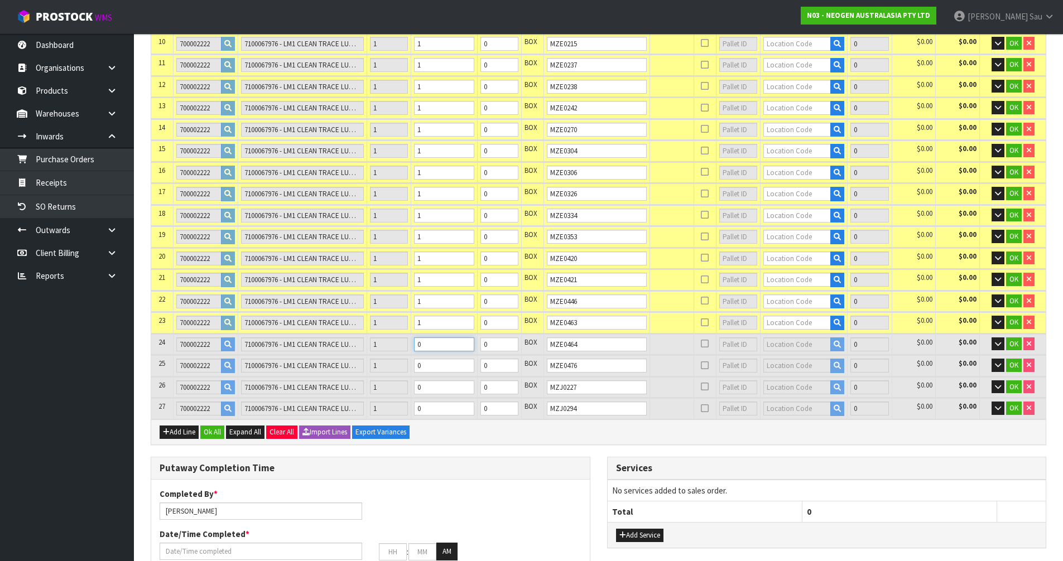
type input "24"
type input "0.4704"
type input "62.88"
type input "1"
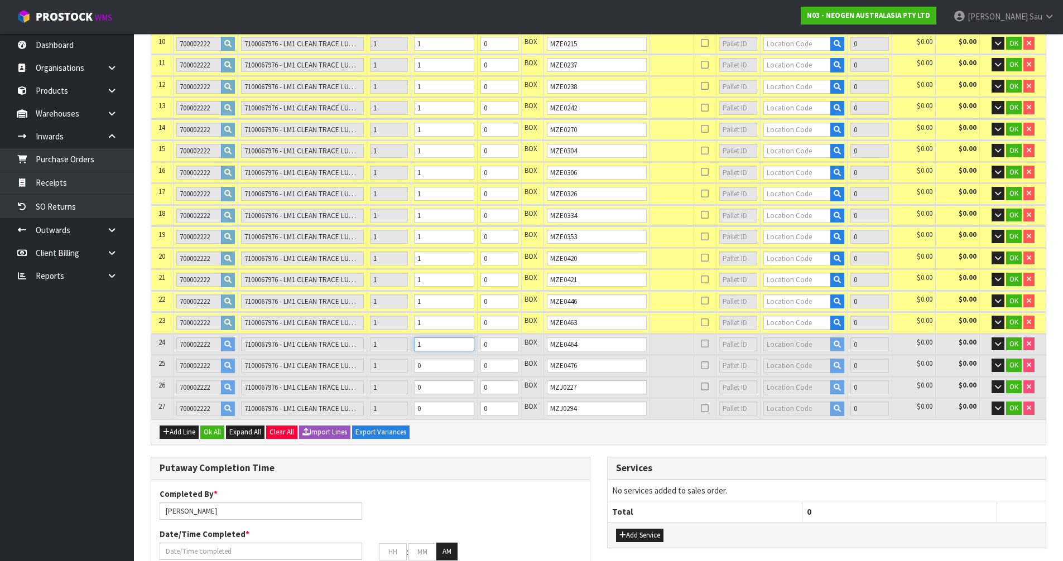
click at [473, 342] on input "1" at bounding box center [444, 345] width 60 height 14
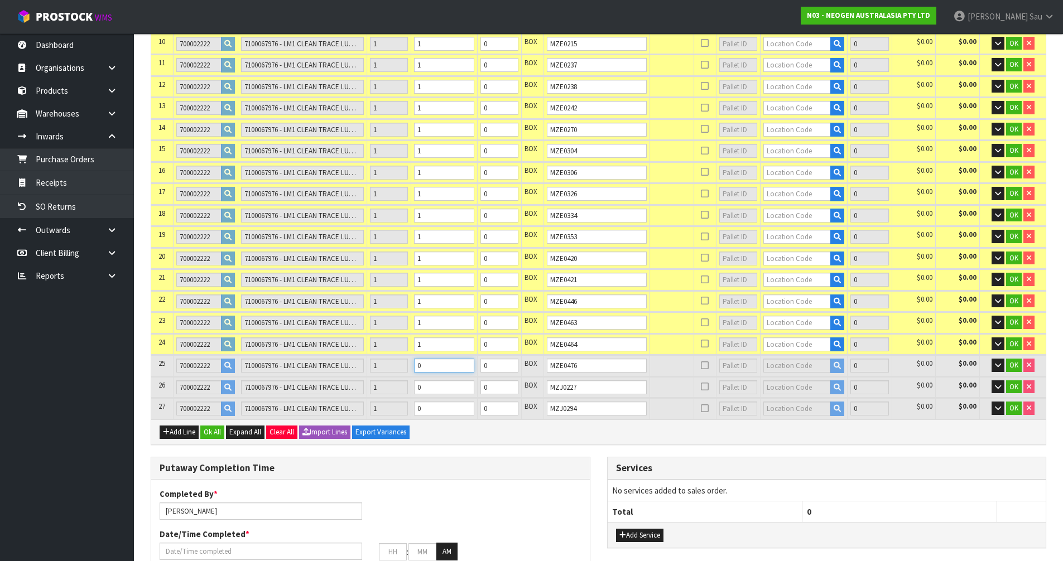
type input "25"
type input "0.49"
type input "65.5"
type input "1"
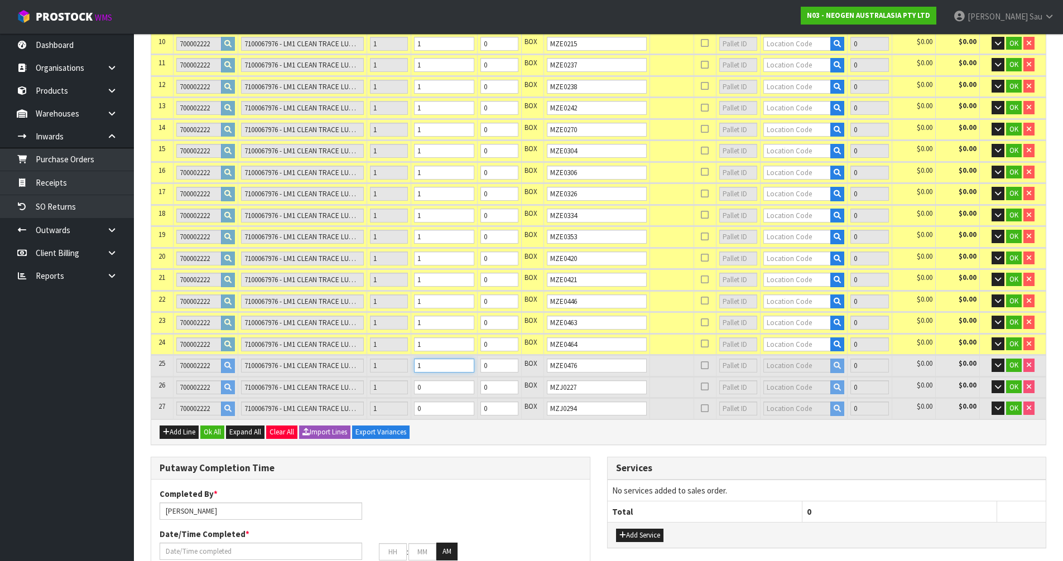
click at [474, 362] on input "1" at bounding box center [444, 366] width 60 height 14
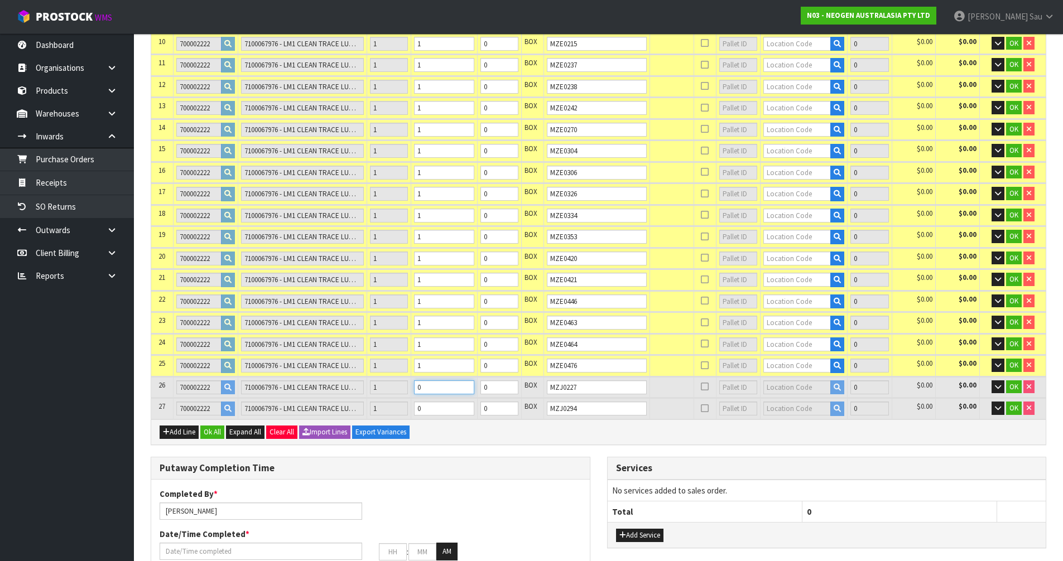
type input "26"
type input "0.5096"
type input "68.12"
type input "1"
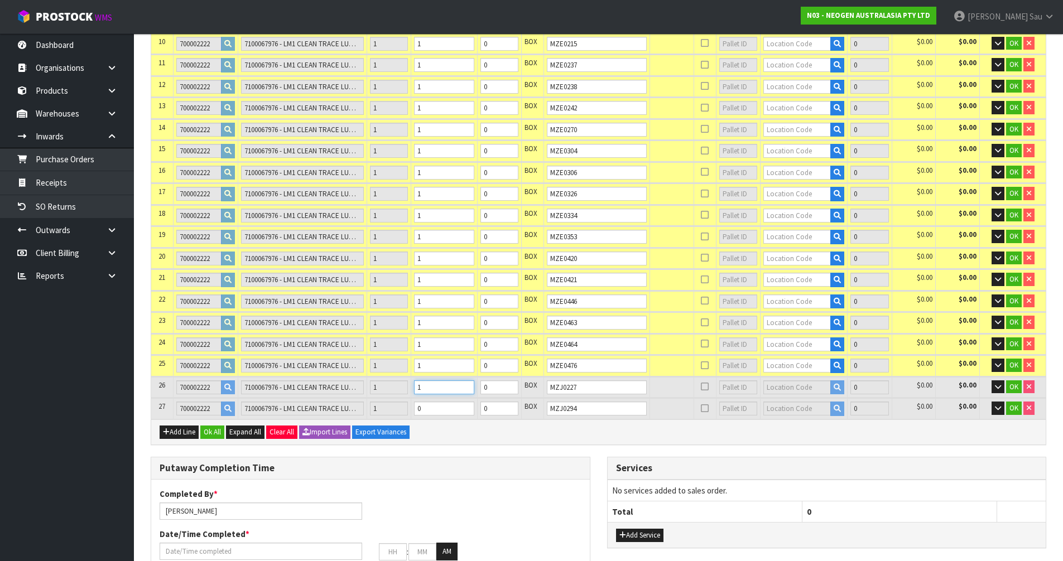
click at [473, 384] on input "1" at bounding box center [444, 388] width 60 height 14
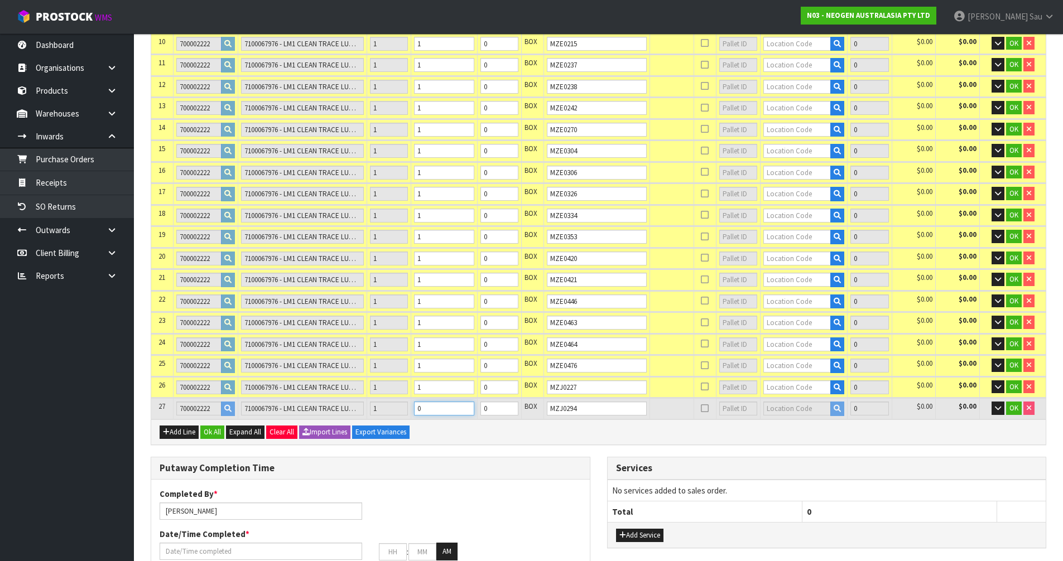
type input "27"
type input "0.5292"
type input "70.74"
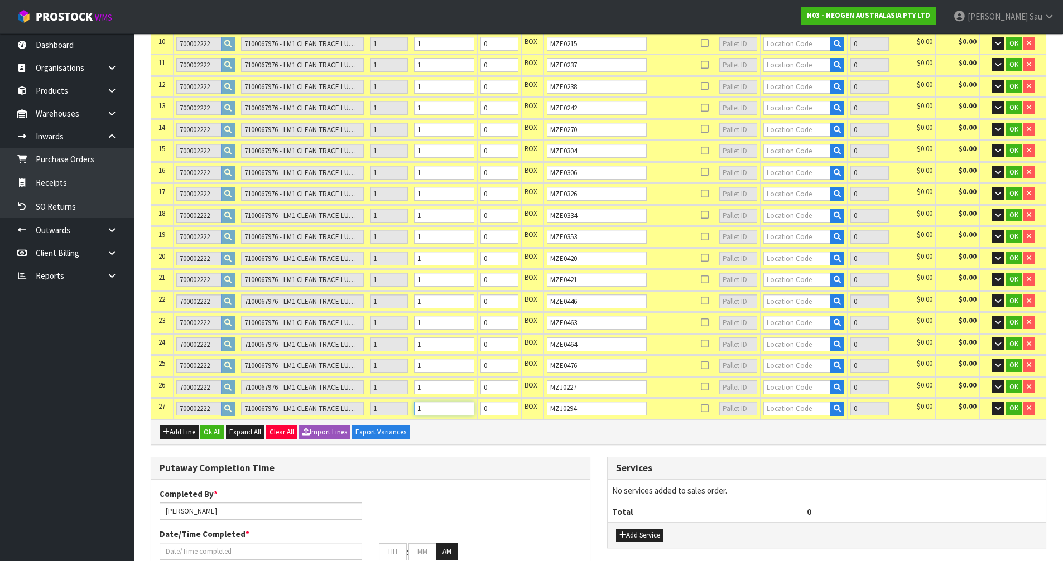
type input "1"
click at [472, 404] on input "1" at bounding box center [444, 409] width 60 height 14
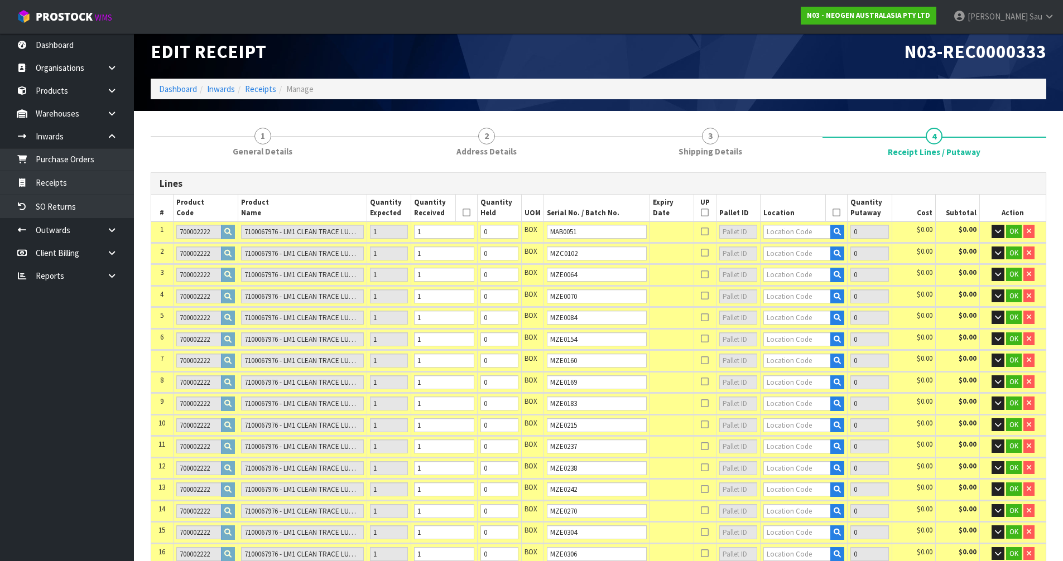
scroll to position [0, 0]
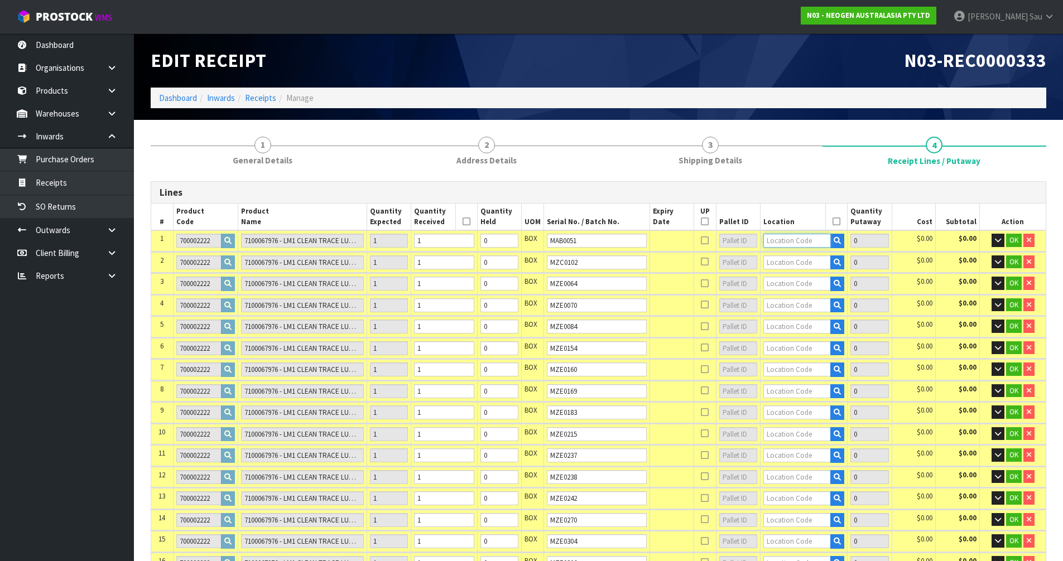
click at [776, 238] on input "text" at bounding box center [797, 241] width 68 height 14
type input "34-34-5-A"
type input "1"
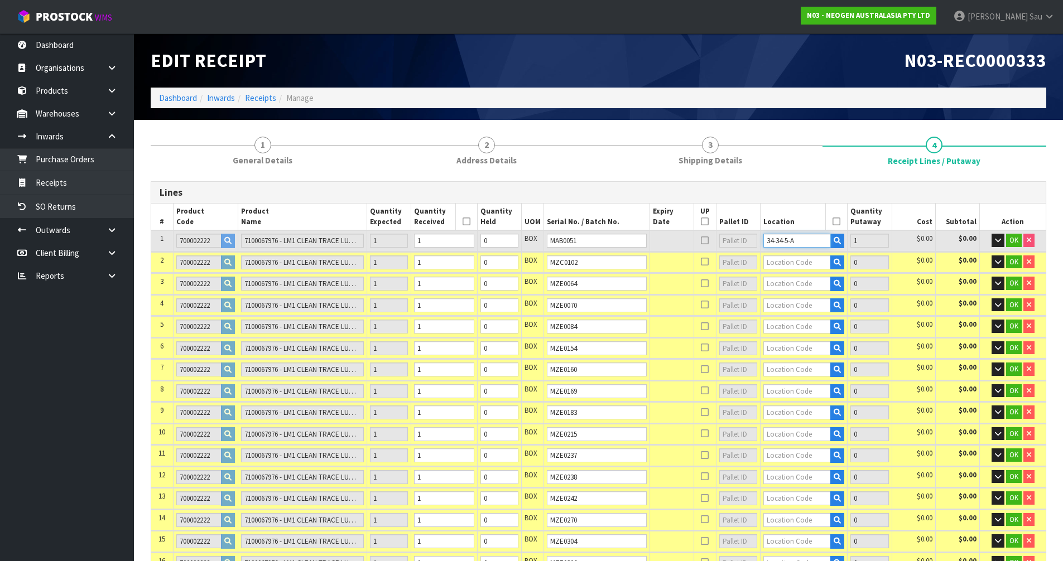
drag, startPoint x: 802, startPoint y: 242, endPoint x: 753, endPoint y: 233, distance: 49.3
click at [753, 233] on tr "1 700002222 7100067976 - LM1 CLEAN TRACE LUMI W/ SOFTWARE, 1 /CS 1 1 0 BOX MAB0…" at bounding box center [598, 240] width 895 height 21
type input "34-34-5-A"
click at [786, 263] on input "text" at bounding box center [797, 263] width 68 height 14
paste input "34-34-5-A"
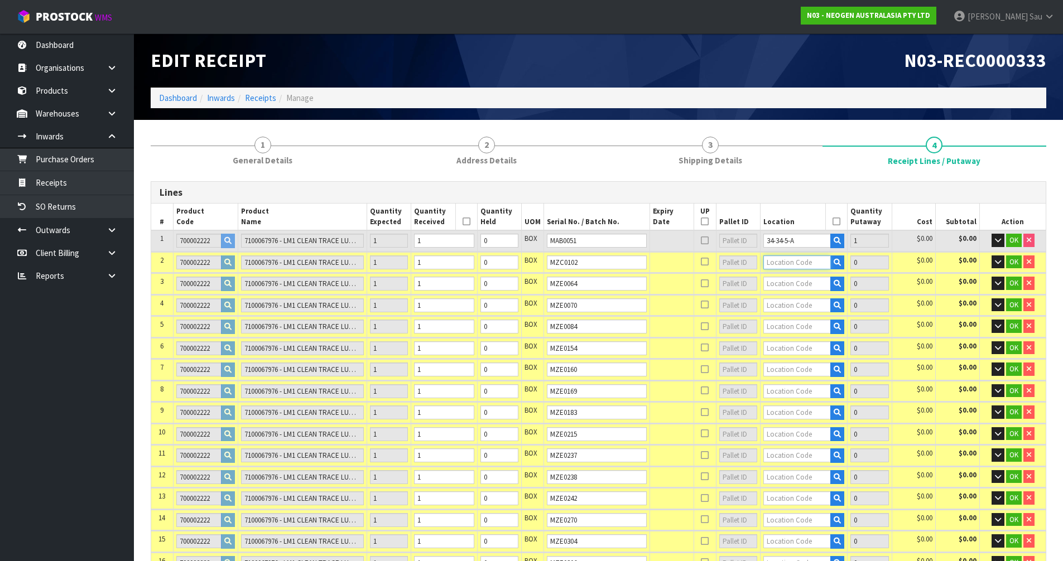
type input "34-34-5-A"
type input "2"
type input "1"
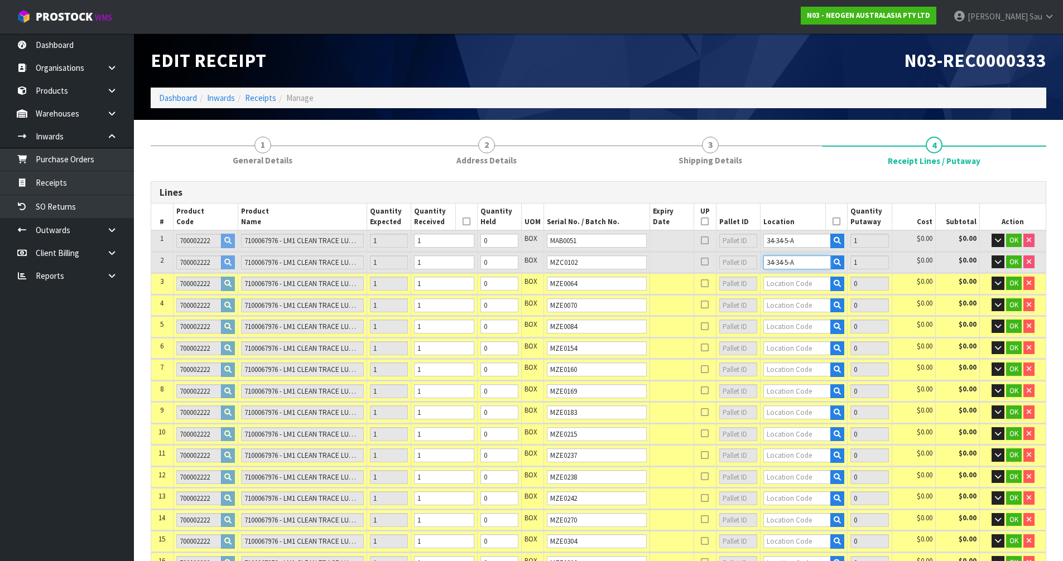
type input "34-34-5-A"
click at [791, 284] on input "text" at bounding box center [797, 284] width 68 height 14
paste input "34-34-5-A"
type input "34-34-5-A"
type input "3"
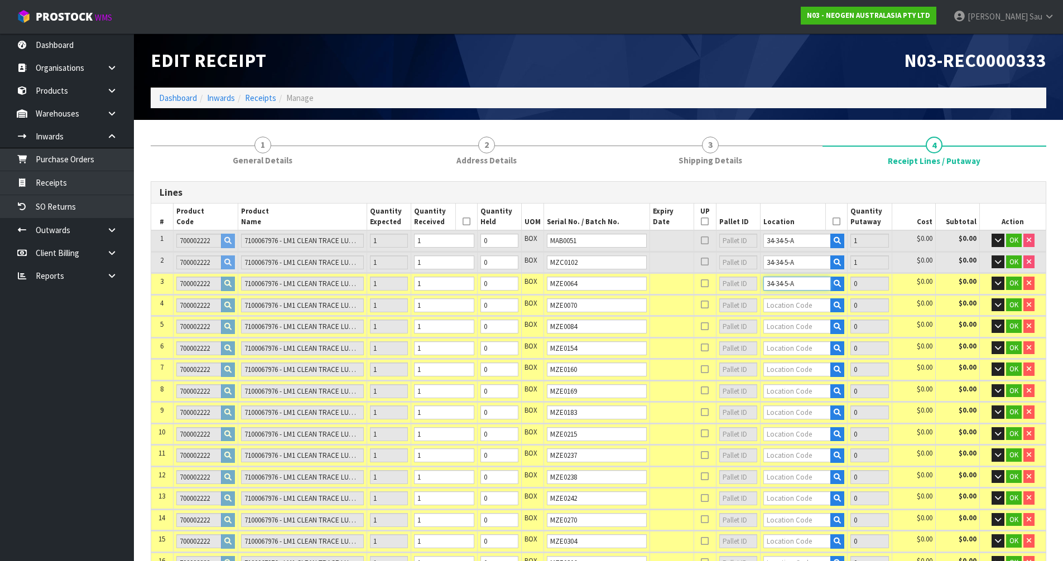
type input "1"
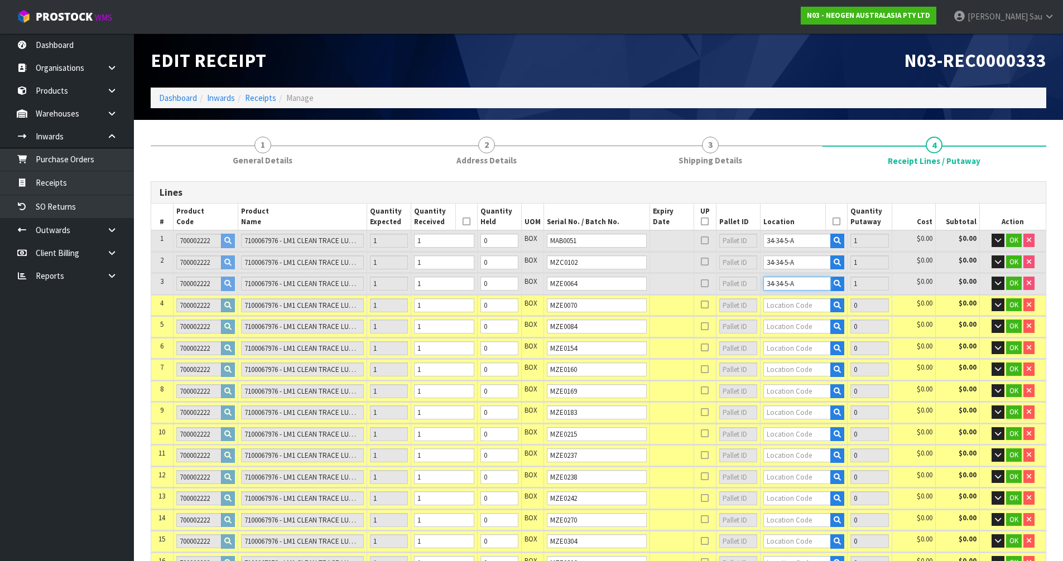
type input "34-34-5-A"
click at [782, 309] on input "text" at bounding box center [797, 306] width 68 height 14
paste input "34-34-5-A"
type input "34-34-5-A"
type input "4"
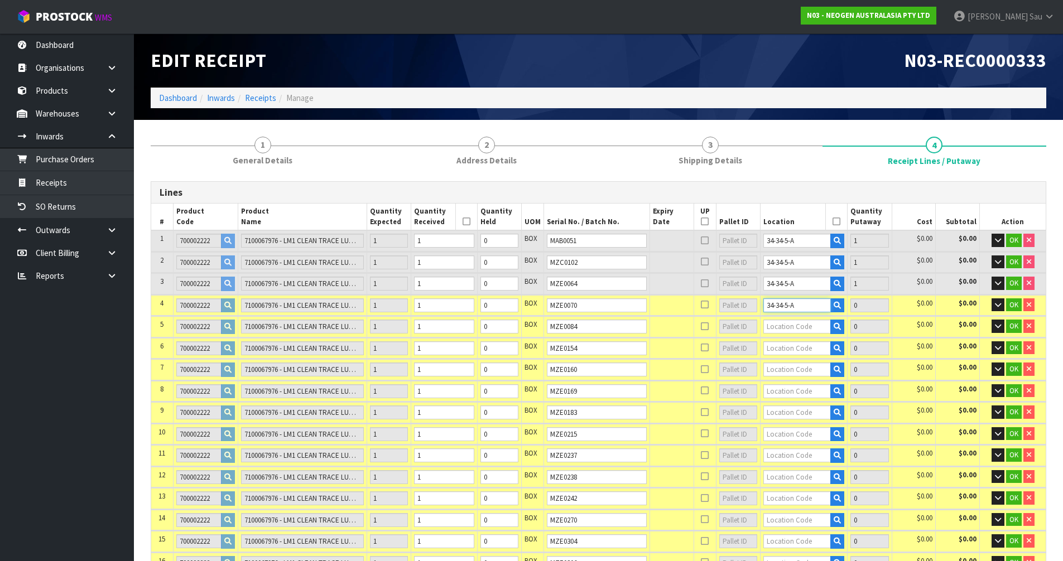
type input "1"
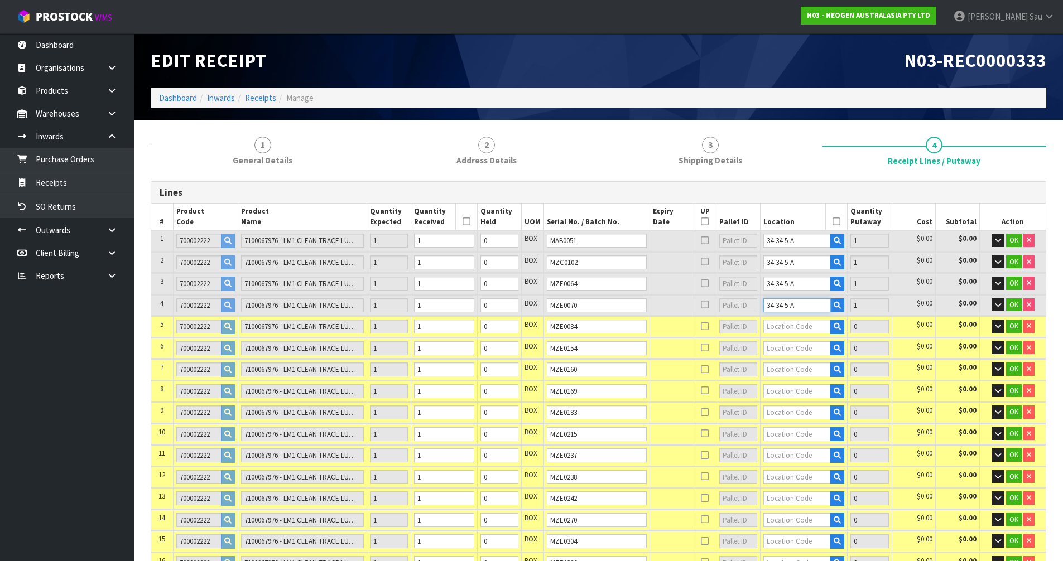
type input "34-34-5-A"
click at [786, 329] on input "text" at bounding box center [797, 327] width 68 height 14
paste input "34-34-5-A"
type input "34-34-5-A"
type input "5"
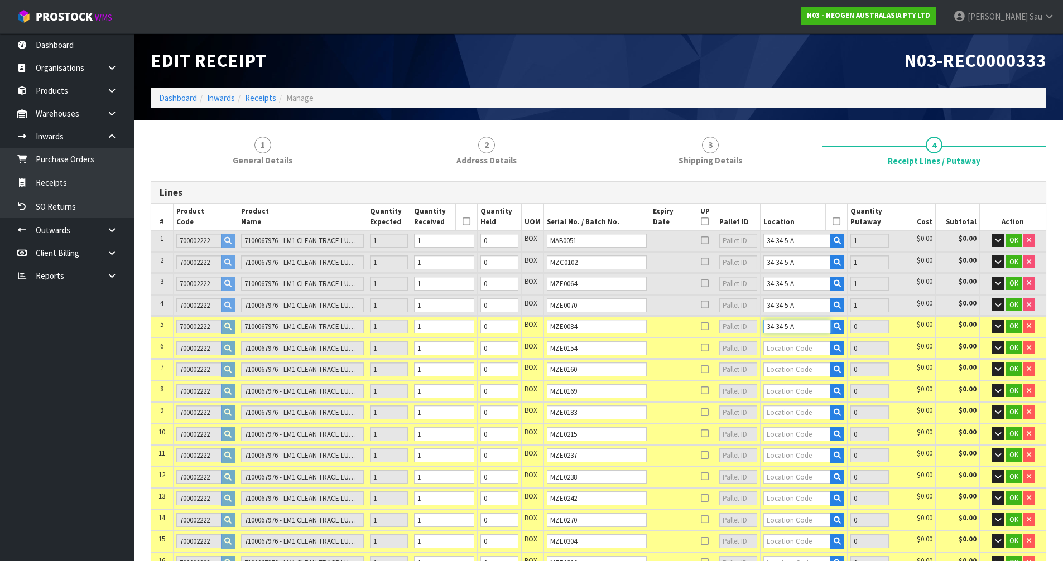
type input "1"
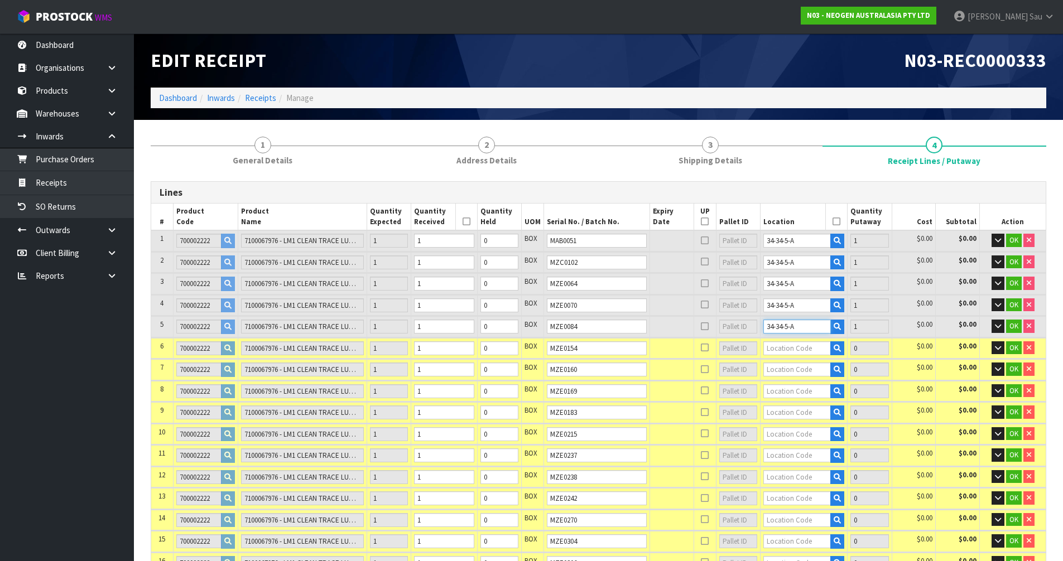
type input "34-34-5-A"
click at [789, 350] on input "text" at bounding box center [797, 349] width 68 height 14
paste input "34-34-5-A"
type input "34-34-5-A"
type input "6"
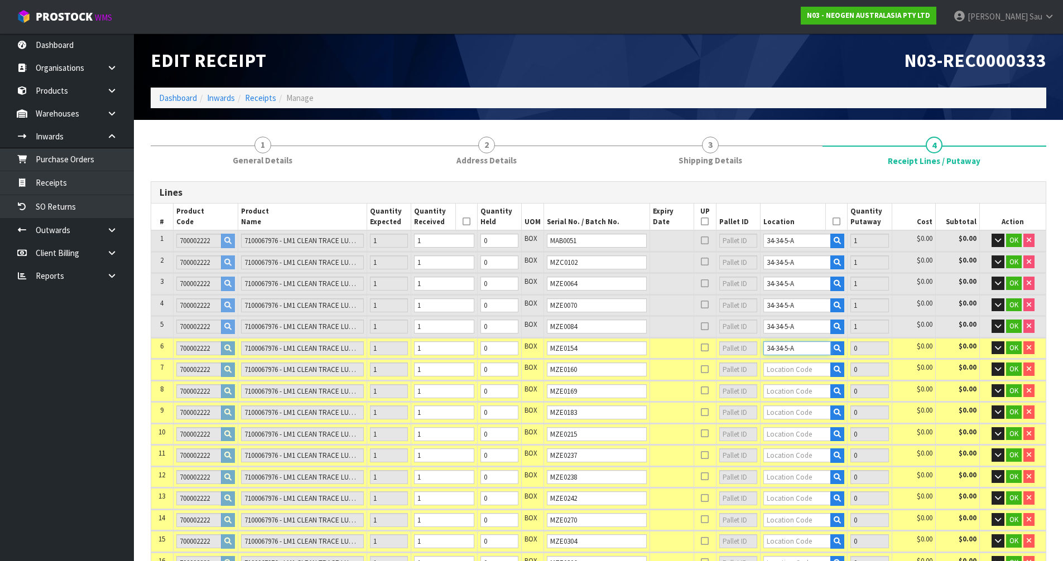
type input "1"
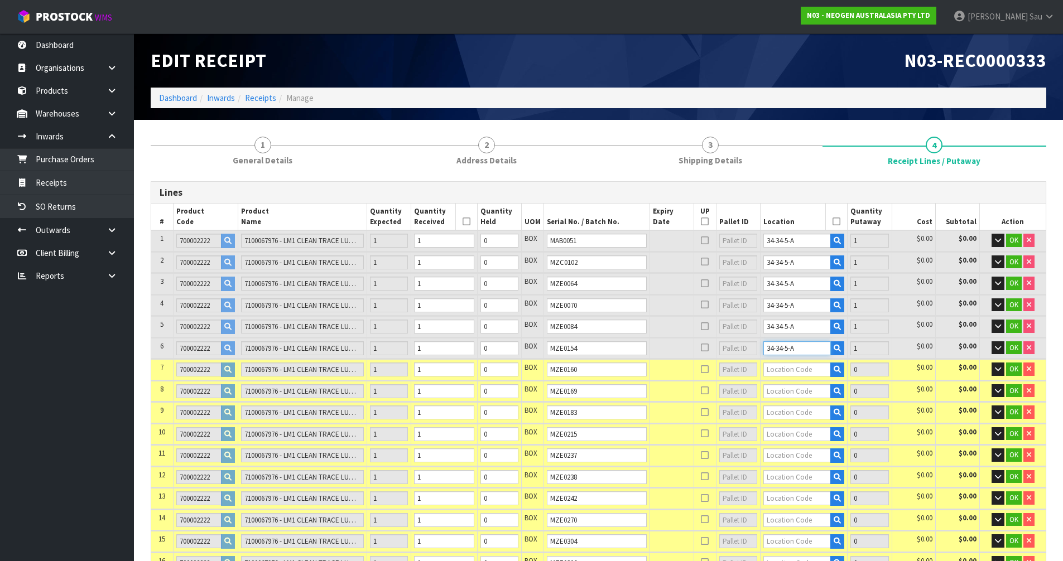
type input "34-34-5-A"
click at [789, 370] on input "text" at bounding box center [797, 370] width 68 height 14
paste input "34-34-5-A"
type input "34-34-5-A"
type input "7"
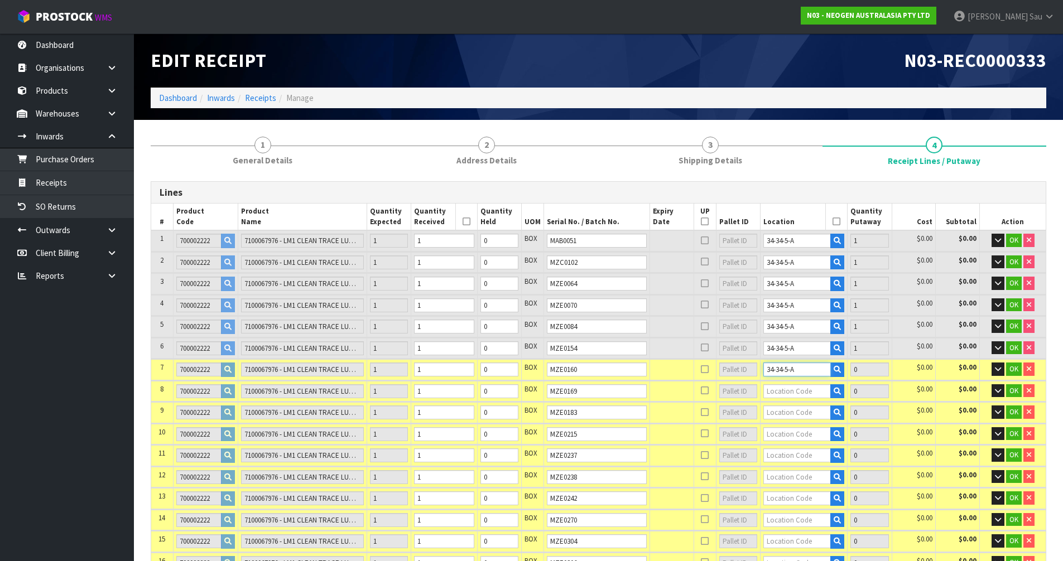
type input "1"
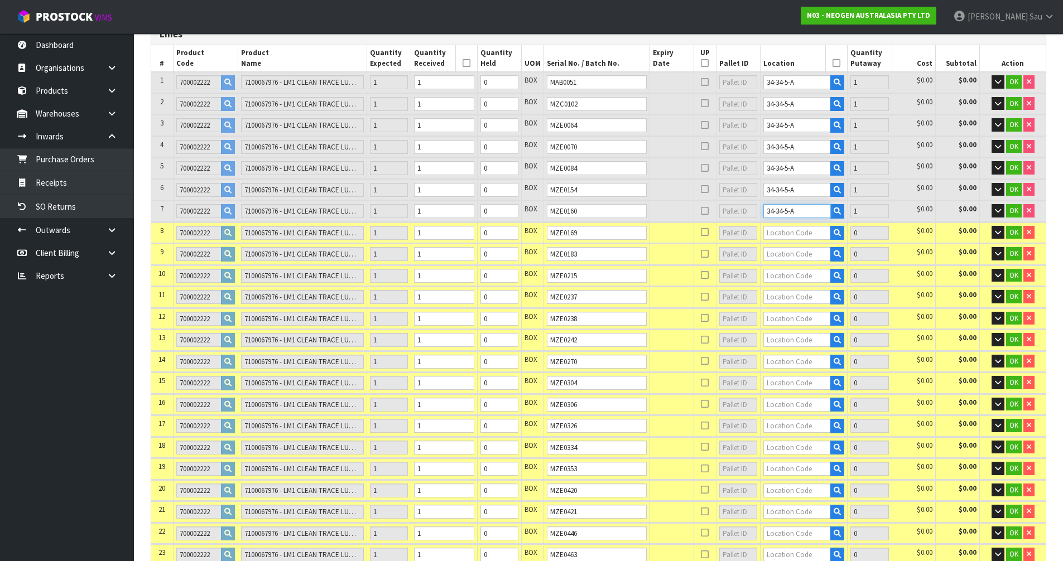
scroll to position [167, 0]
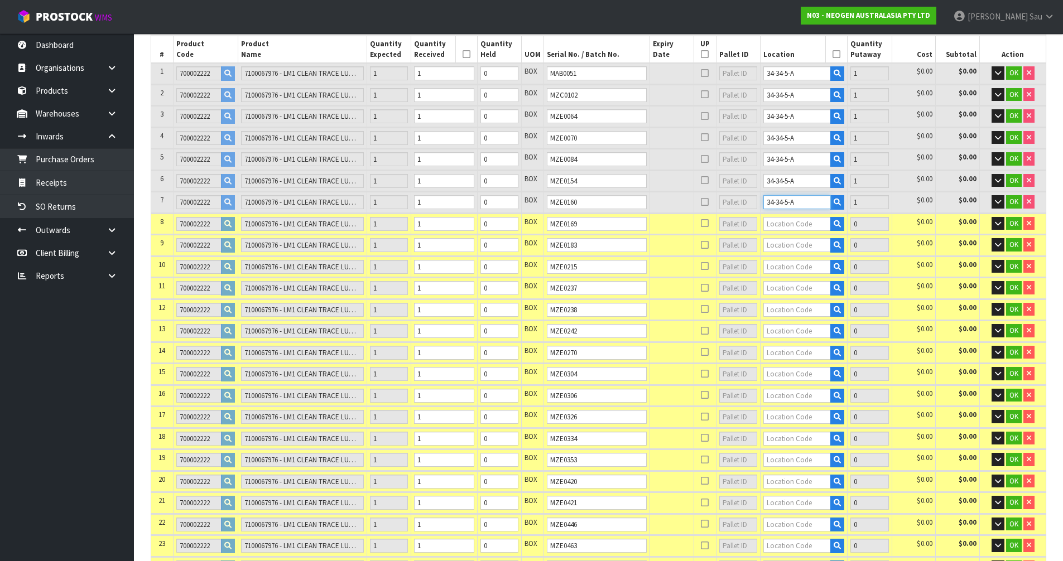
type input "34-34-5-A"
click at [780, 220] on input "text" at bounding box center [797, 224] width 68 height 14
paste input "34-34-5-A"
type input "34-34-5-A"
type input "8"
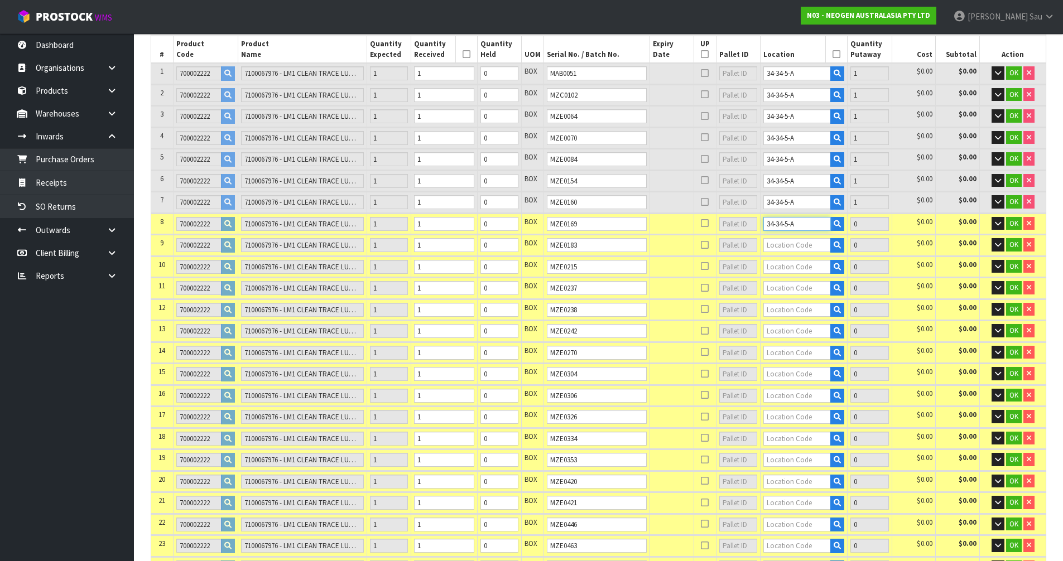
type input "1"
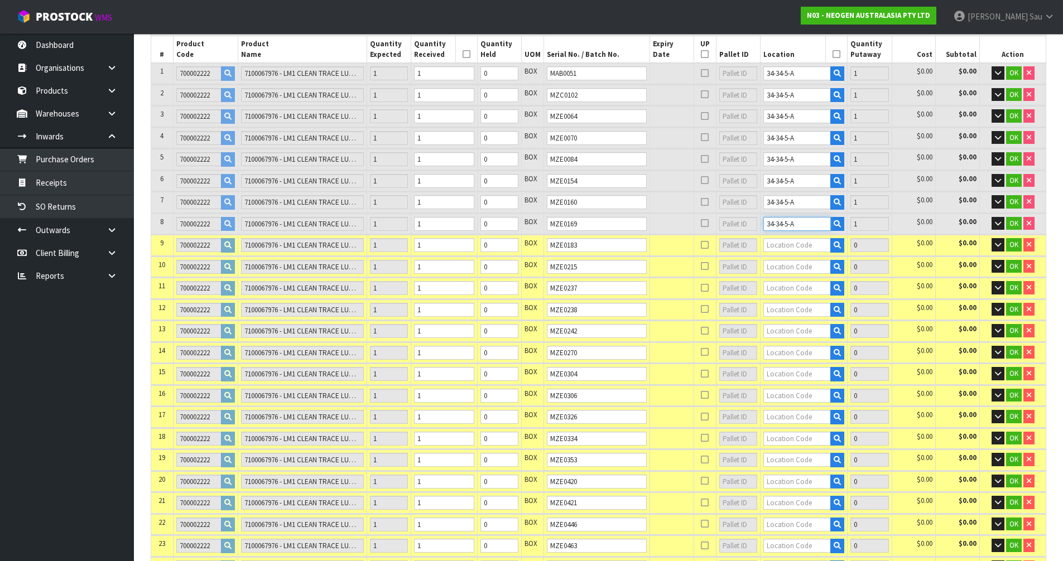
type input "34-34-5-A"
click at [787, 246] on input "text" at bounding box center [797, 245] width 68 height 14
paste input "34-34-5-A"
type input "34-34-5-A"
type input "9"
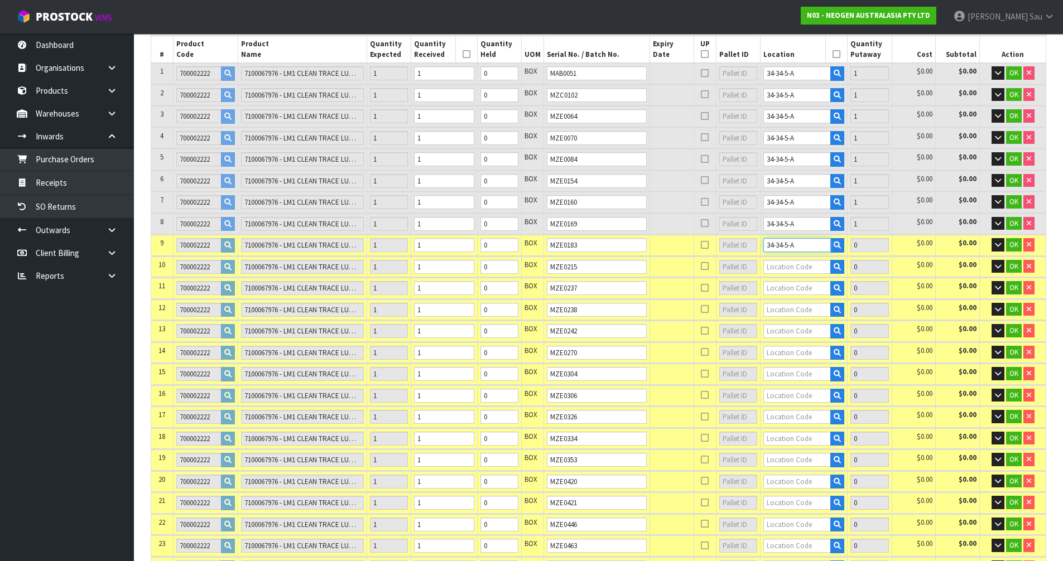
type input "1"
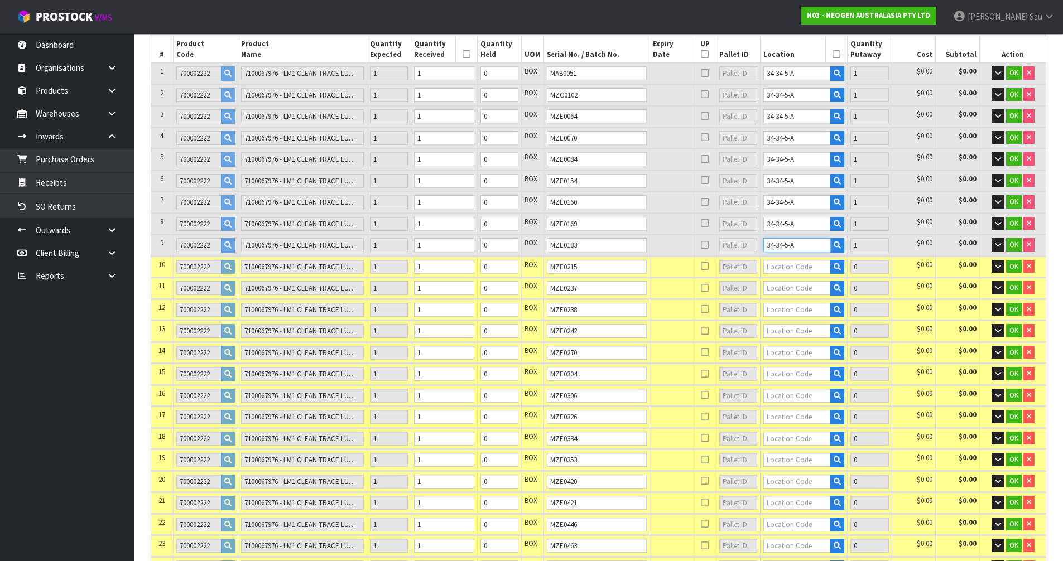
type input "34-34-5-A"
click at [791, 267] on input "text" at bounding box center [797, 267] width 68 height 14
paste input "34-34-5-A"
type input "34-34-5-A"
type input "10"
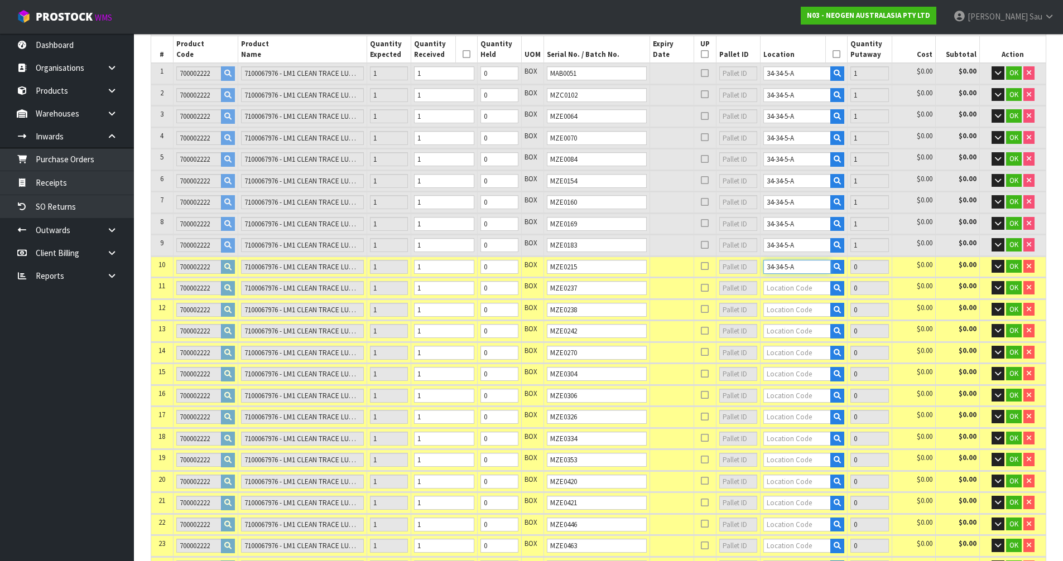
type input "1"
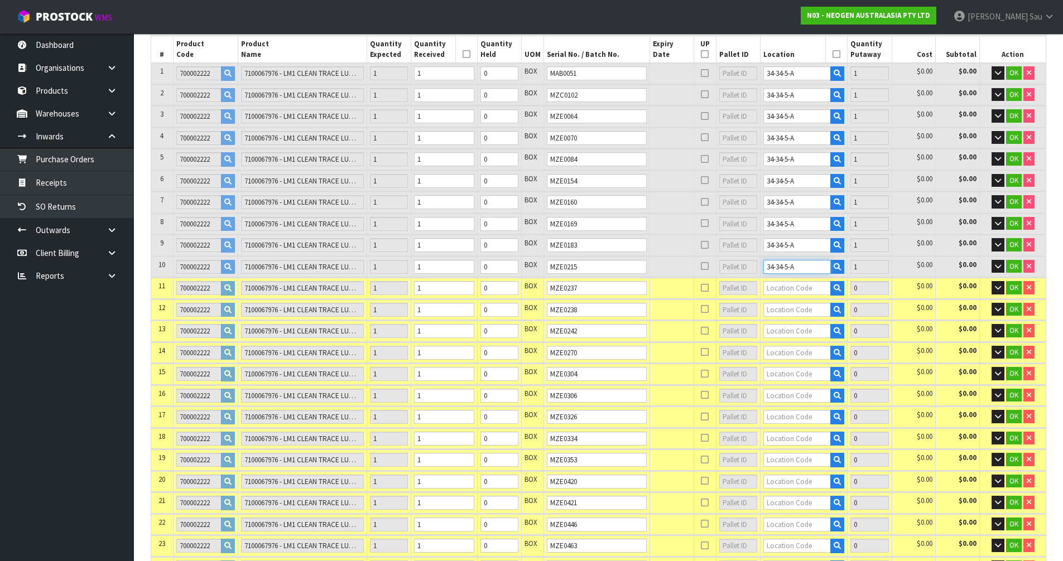
type input "34-34-5-A"
click at [789, 294] on input "text" at bounding box center [797, 288] width 68 height 14
paste input "34-34-5-A"
type input "34-34-5-A"
type input "11"
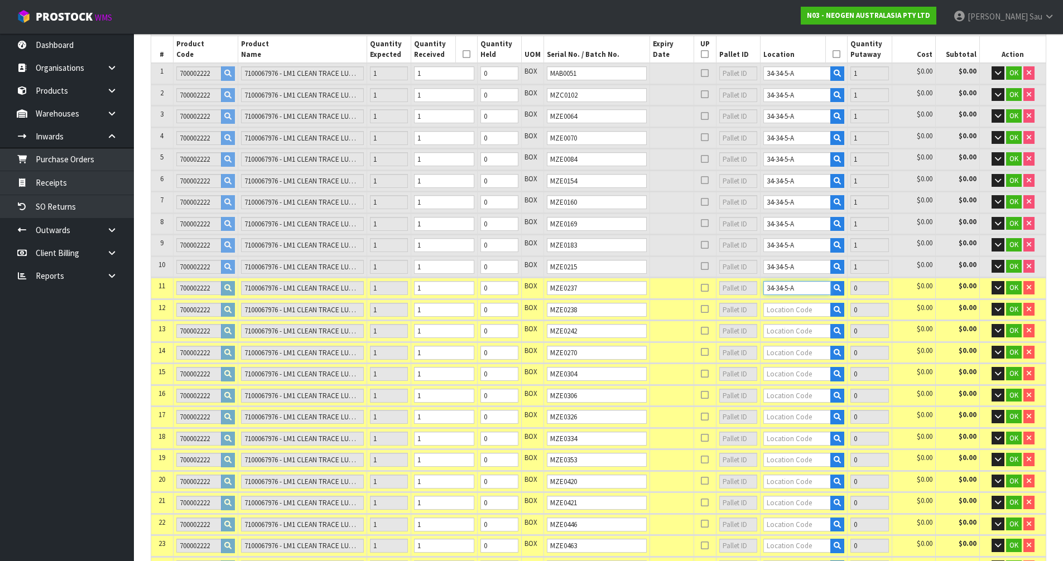
type input "1"
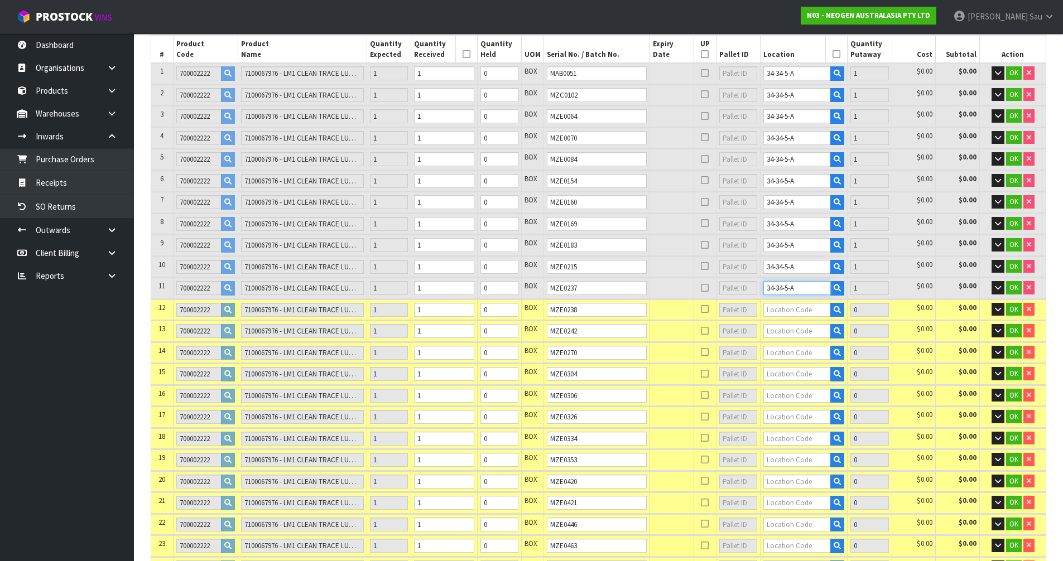
type input "34-34-5-A"
click at [783, 309] on input "text" at bounding box center [797, 310] width 68 height 14
paste input "34-34-5-A"
type input "34-34-5-A"
type input "12"
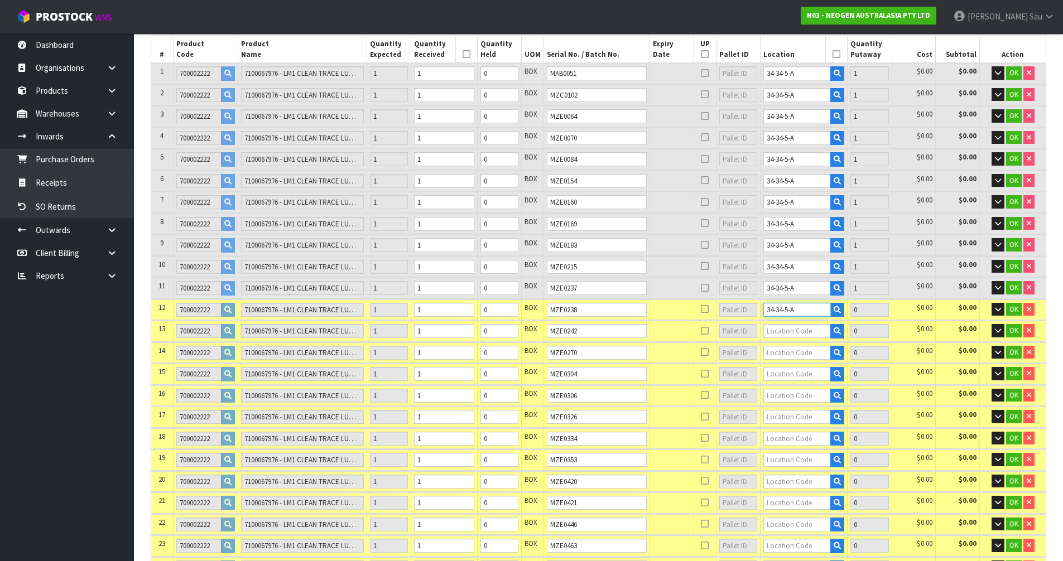
type input "1"
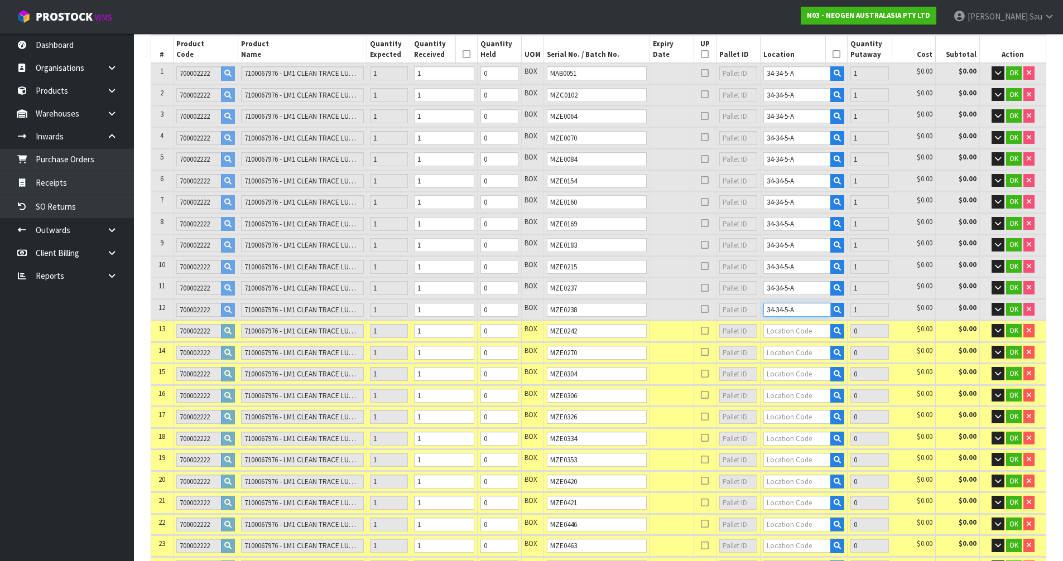
type input "34-34-5-A"
click at [786, 330] on input "text" at bounding box center [797, 331] width 68 height 14
paste input "34-34-5-A"
type input "34-34-5-A"
type input "13"
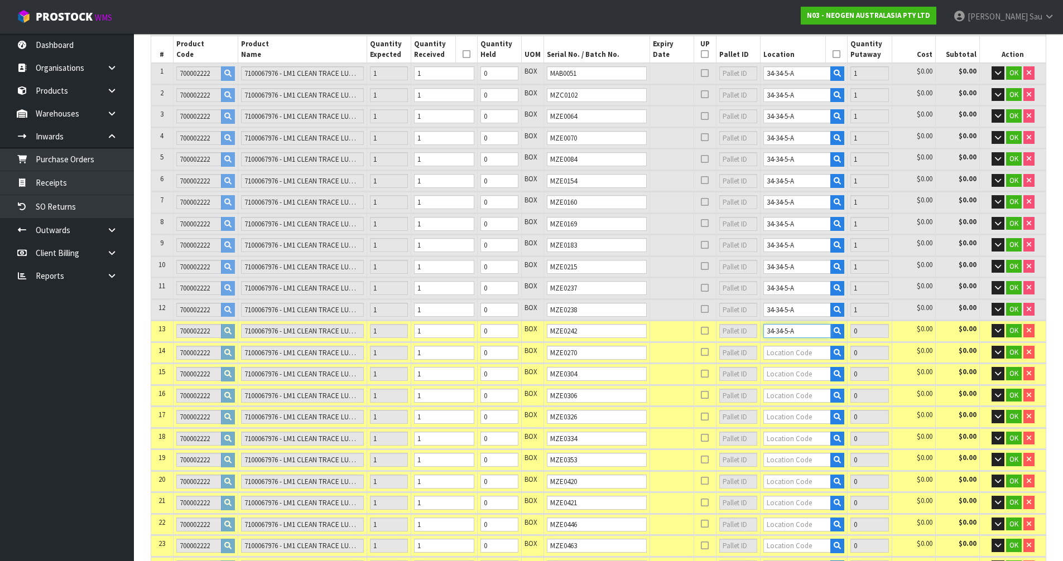
type input "1"
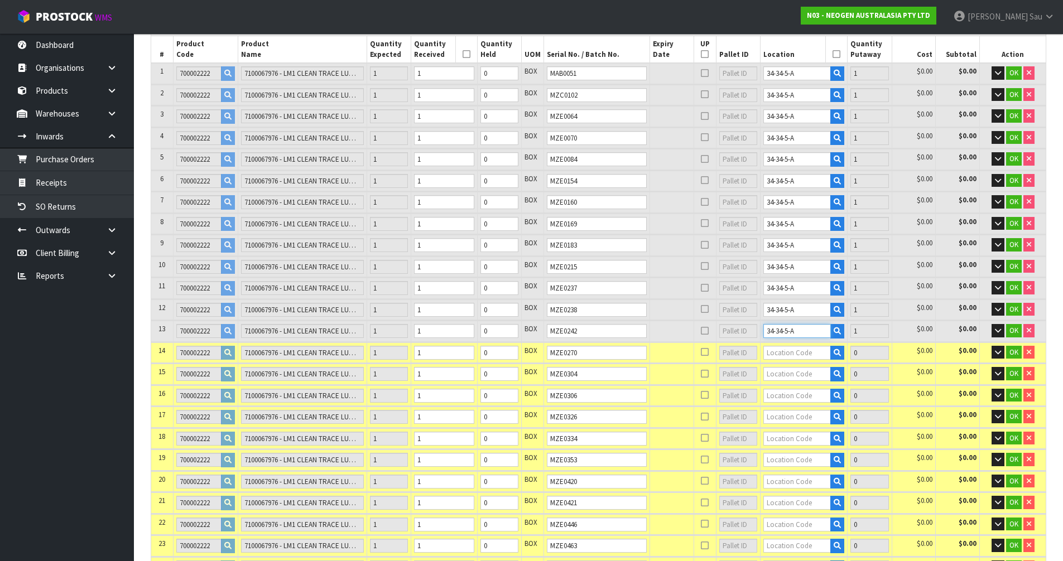
type input "34-34-5-A"
click at [786, 356] on input "text" at bounding box center [797, 353] width 68 height 14
paste input "34-34-5-A"
type input "34-34-5-A"
type input "14"
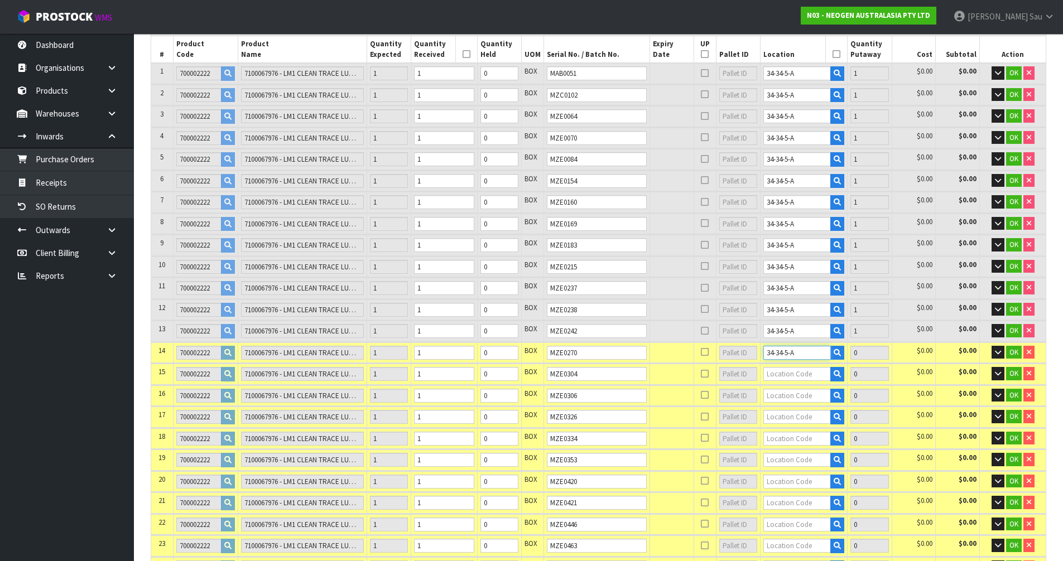
type input "1"
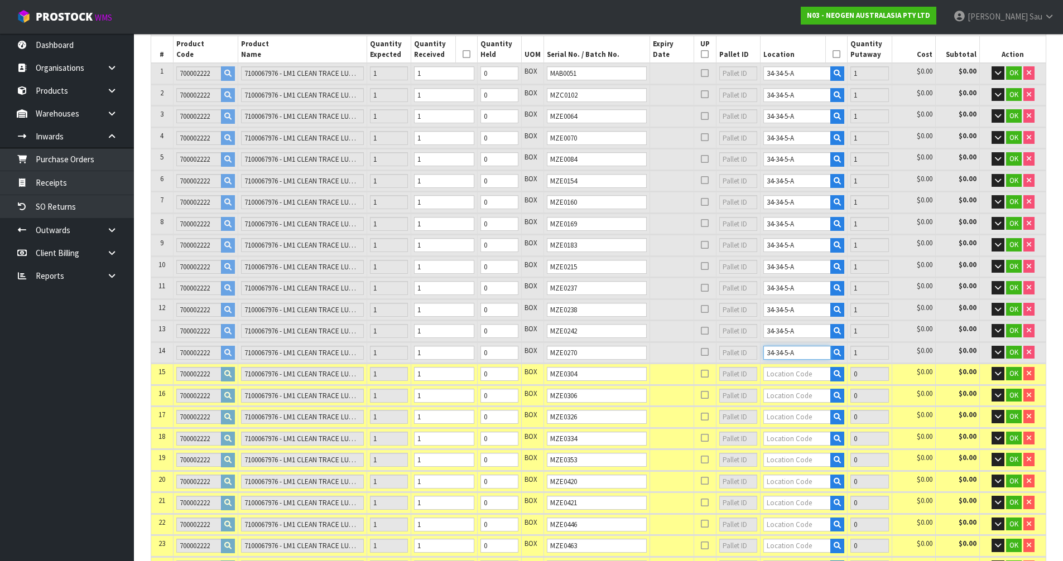
type input "34-34-5-A"
click at [784, 377] on input "text" at bounding box center [797, 374] width 68 height 14
paste input "34-34-5-A"
type input "34-34-5-A"
type input "15"
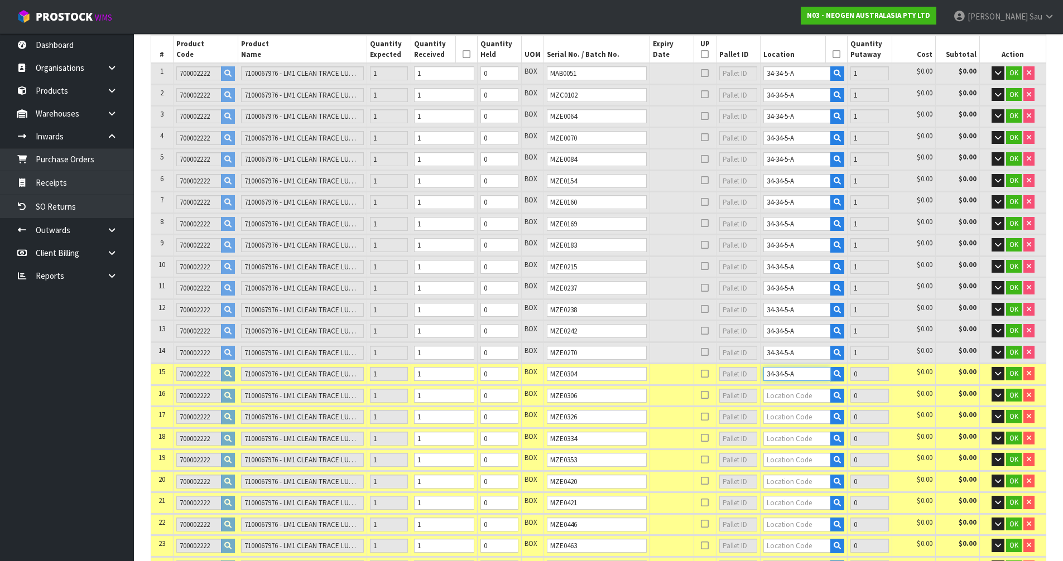
type input "1"
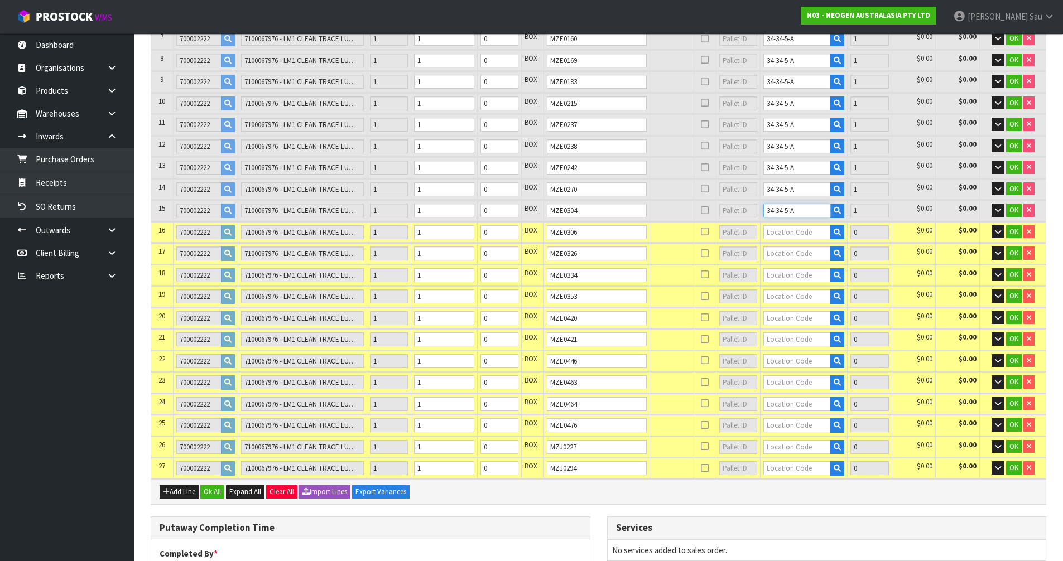
scroll to position [335, 0]
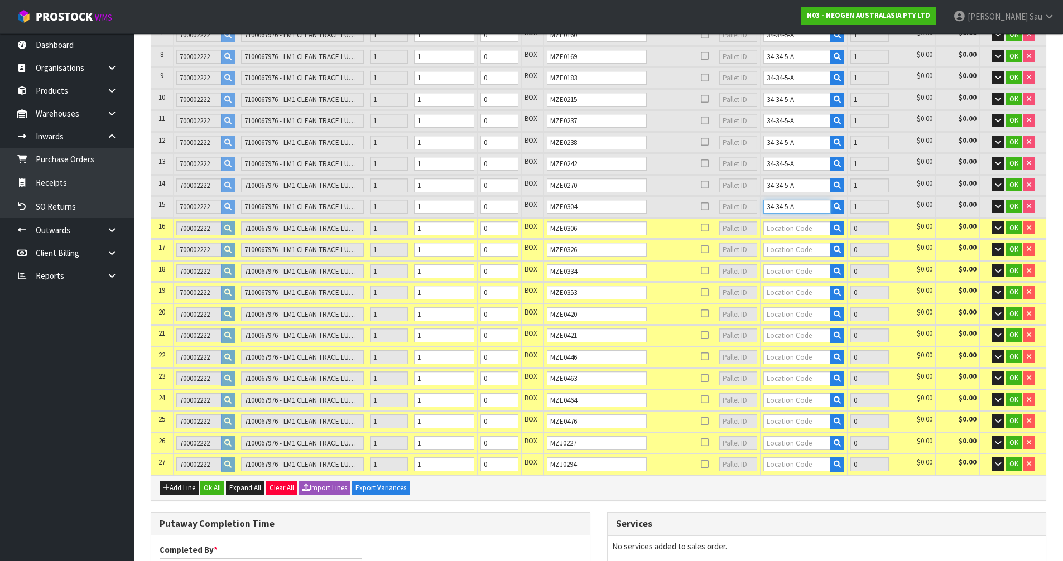
type input "34-34-5-A"
click at [777, 232] on input "text" at bounding box center [797, 229] width 68 height 14
paste input "34-34-5-A"
type input "34-34-5-A"
type input "16"
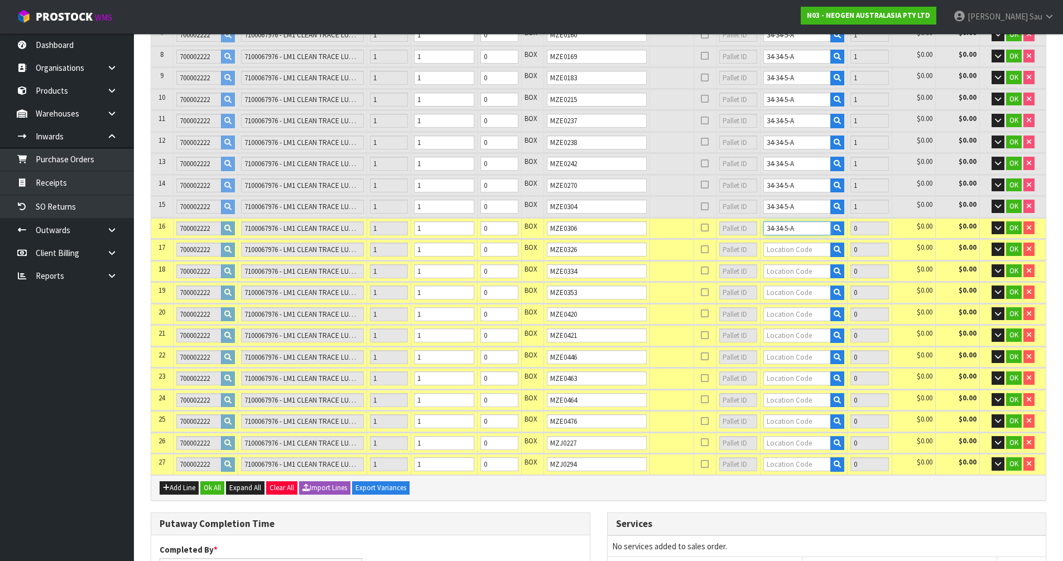
type input "1"
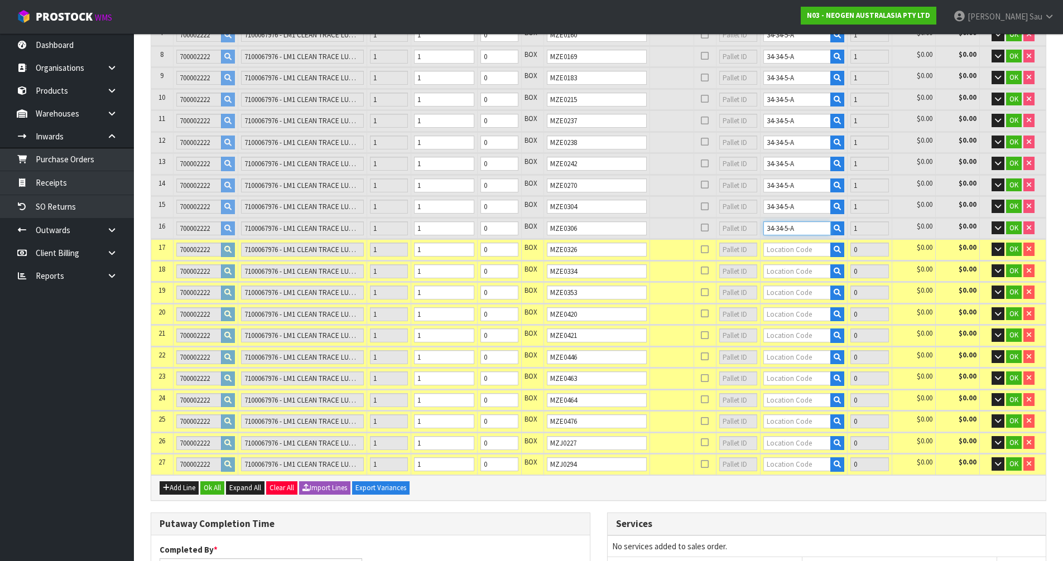
type input "34-34-5-A"
click at [784, 251] on input "text" at bounding box center [797, 250] width 68 height 14
paste input "34-34-5-A"
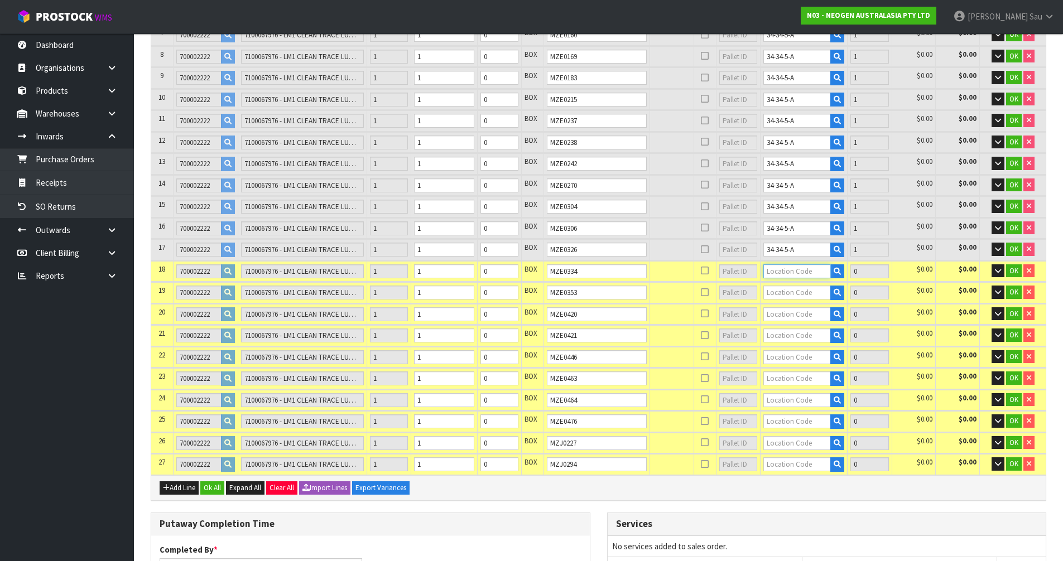
click at [785, 274] on input "text" at bounding box center [797, 272] width 68 height 14
paste input "34-34-5-A"
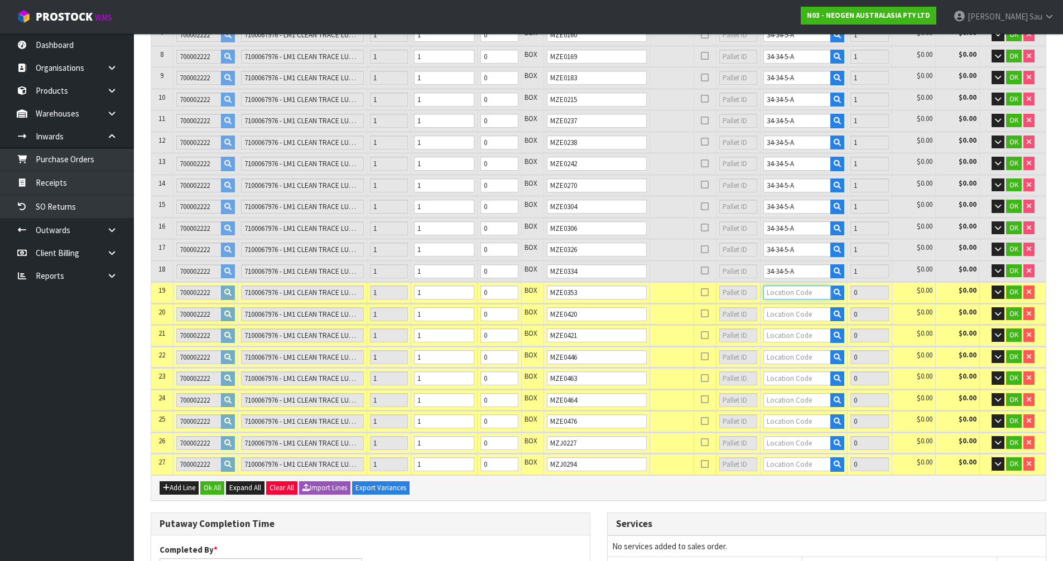
click at [781, 295] on input "text" at bounding box center [797, 293] width 68 height 14
paste input "34-34-5-A"
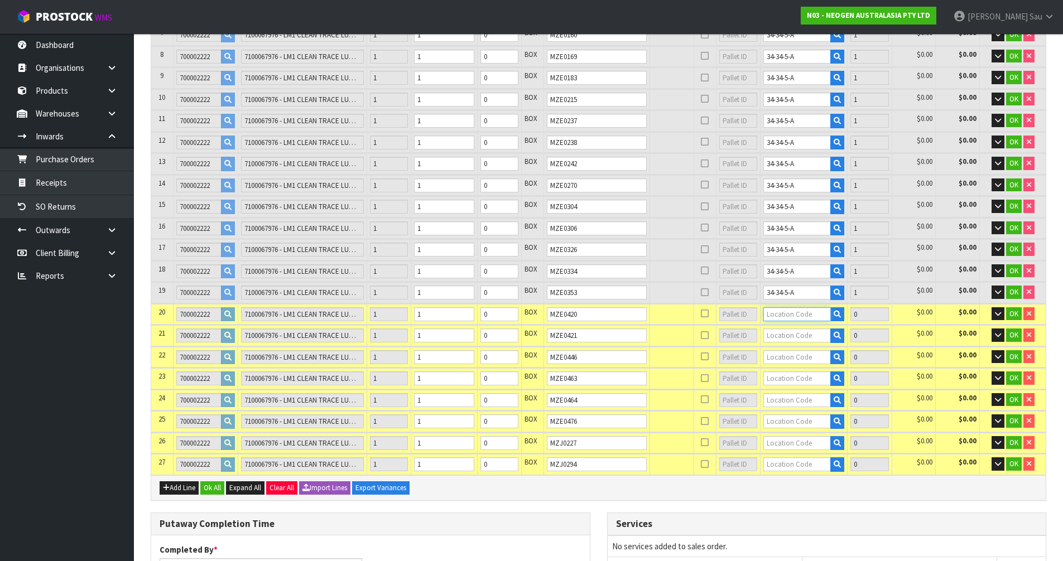
click at [780, 318] on input "text" at bounding box center [797, 315] width 68 height 14
paste input "34-34-5-A"
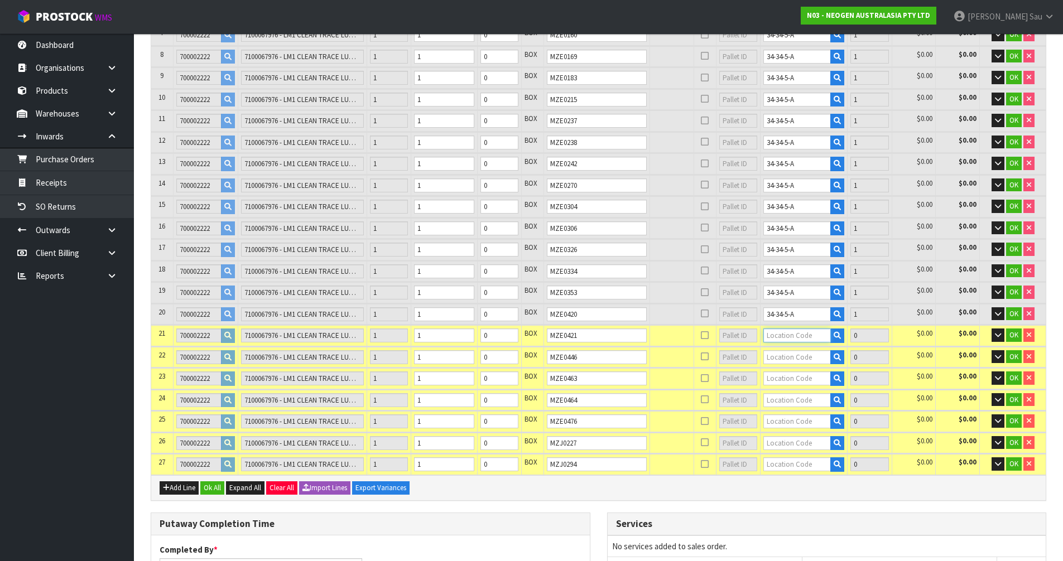
click at [779, 335] on input "text" at bounding box center [797, 336] width 68 height 14
paste input "34-34-5-A"
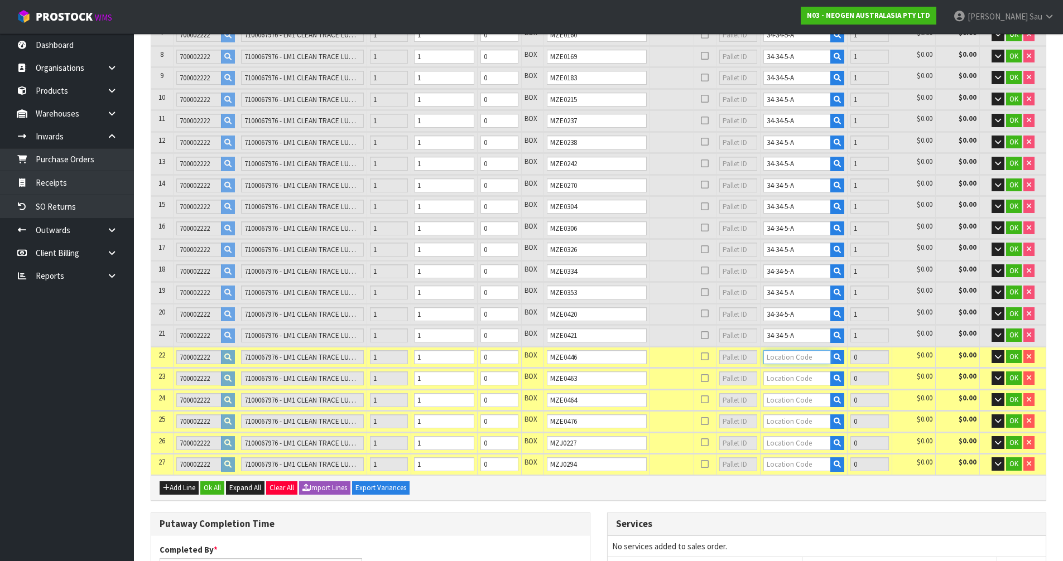
click at [778, 357] on input "text" at bounding box center [797, 357] width 68 height 14
paste input "34-34-5-A"
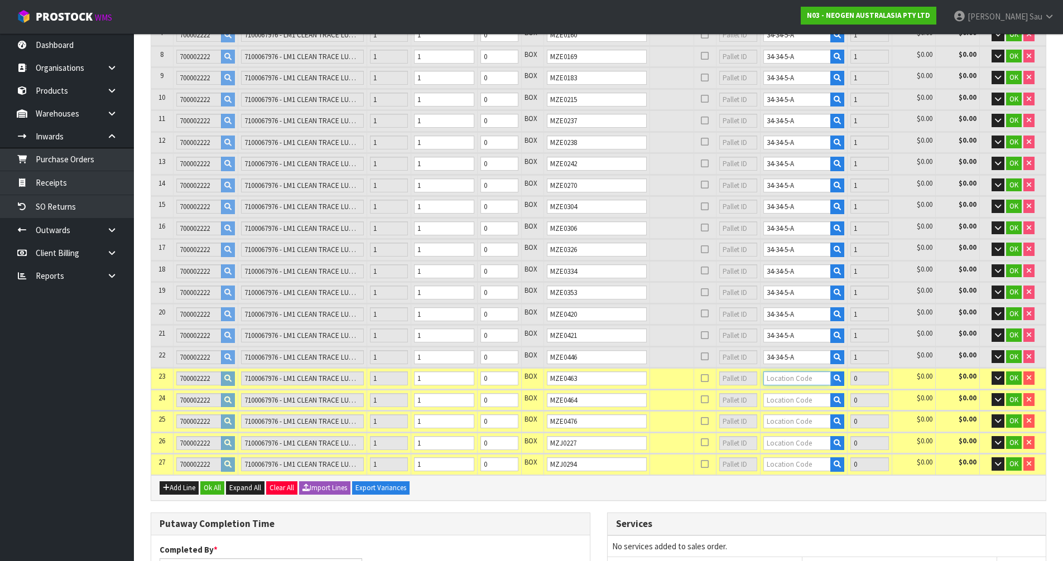
click at [778, 377] on input "text" at bounding box center [797, 379] width 68 height 14
paste input "34-34-5-A"
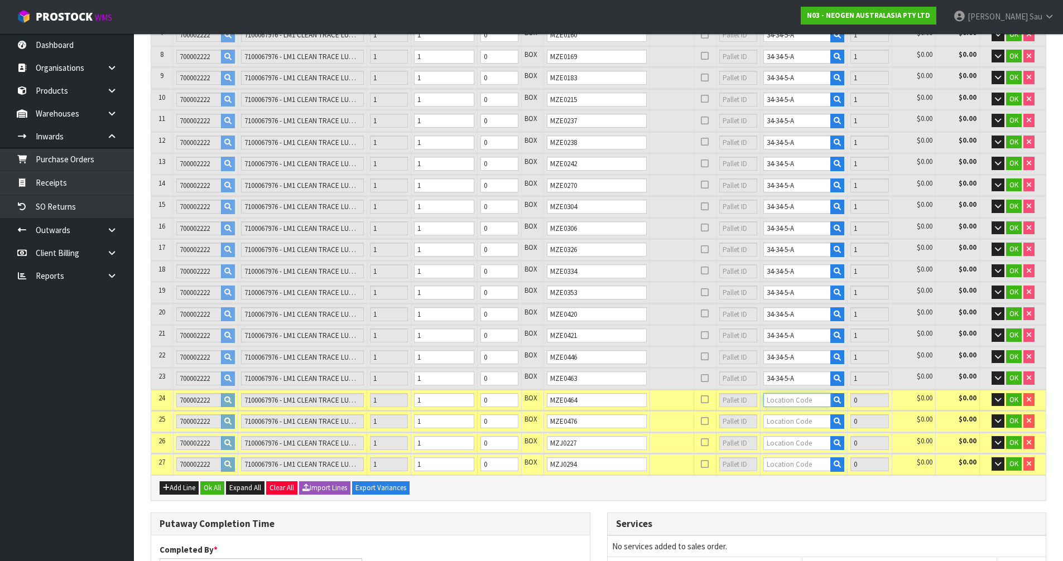
click at [781, 400] on input "text" at bounding box center [797, 400] width 68 height 14
paste input "34-34-5-A"
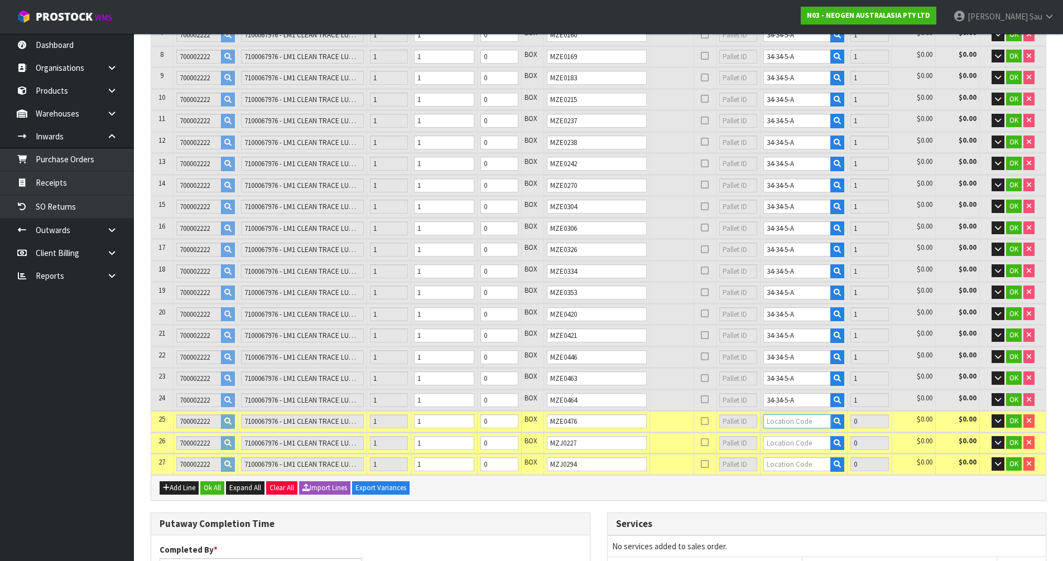
click at [780, 423] on input "text" at bounding box center [797, 422] width 68 height 14
paste input "34-34-5-A"
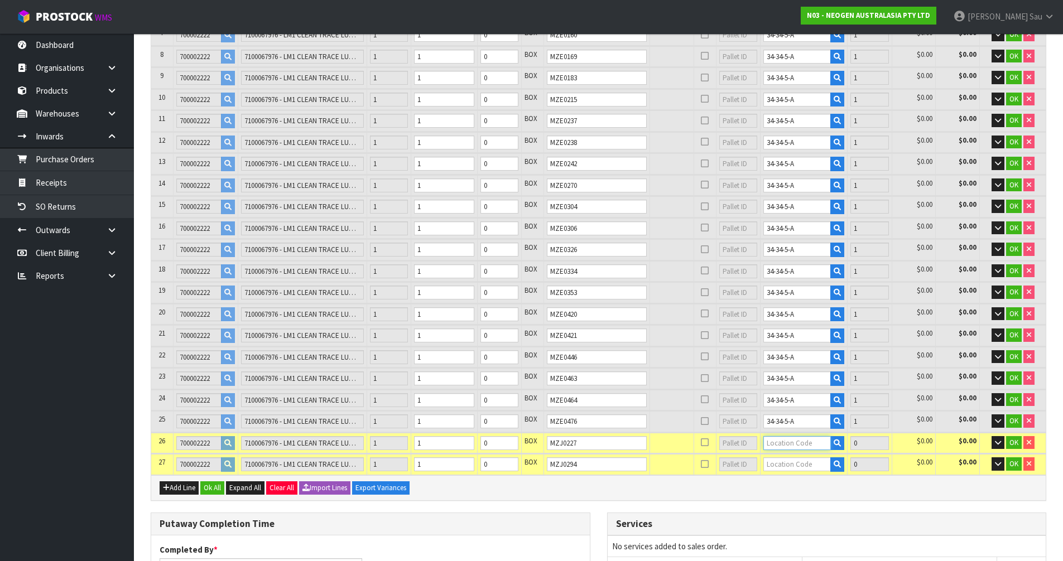
click at [781, 438] on input "text" at bounding box center [797, 443] width 68 height 14
paste input "34-34-5-A"
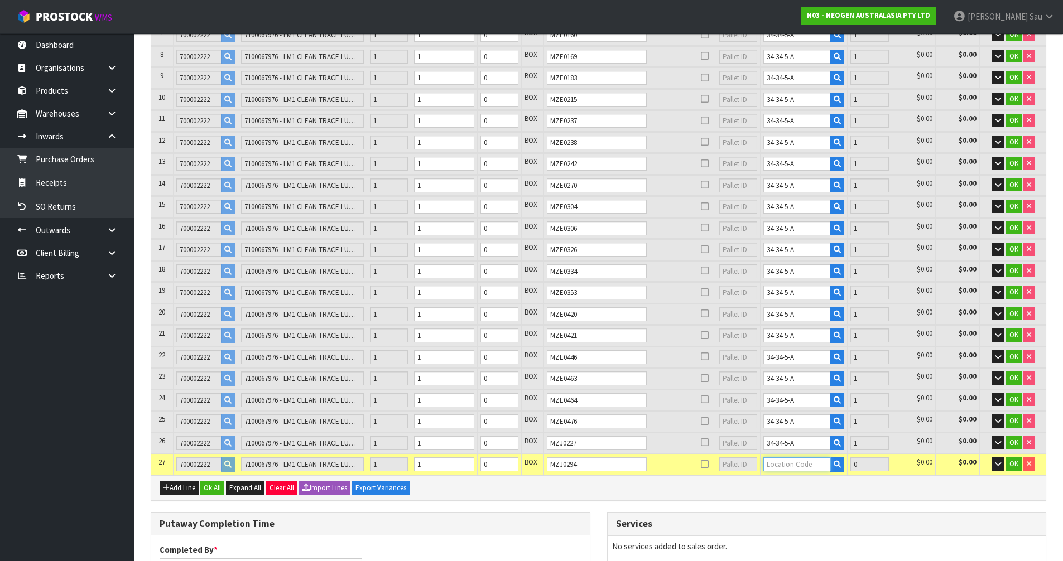
click at [784, 468] on input "text" at bounding box center [797, 465] width 68 height 14
paste input "34-34-5-A"
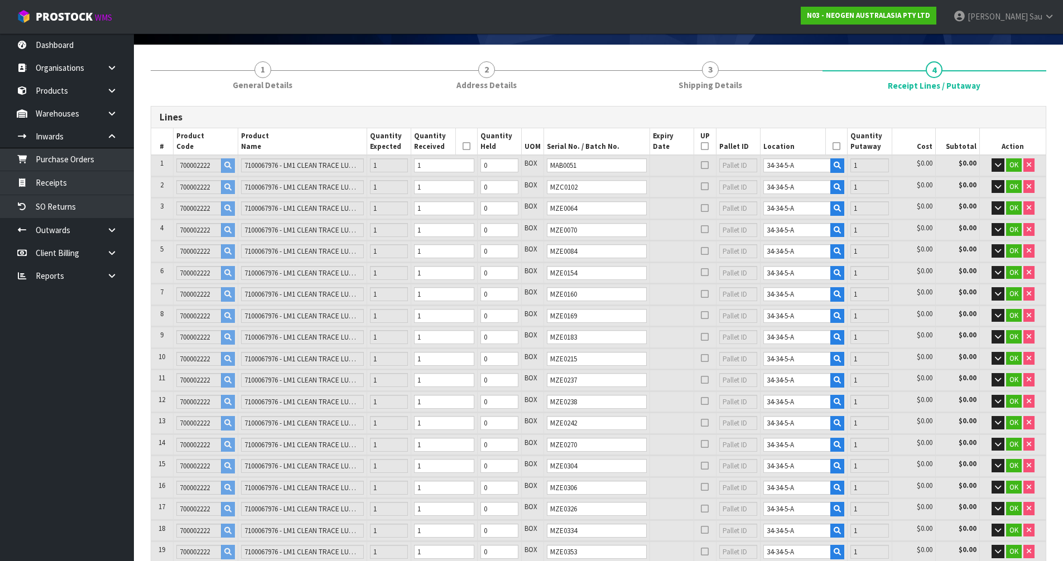
scroll to position [56, 0]
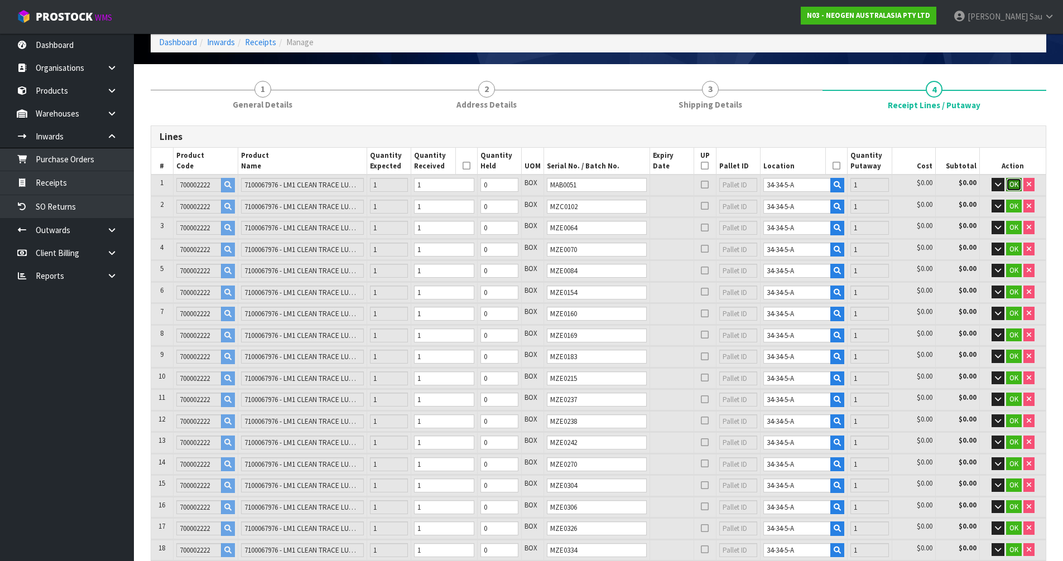
click at [1010, 185] on span "OK" at bounding box center [1014, 184] width 9 height 9
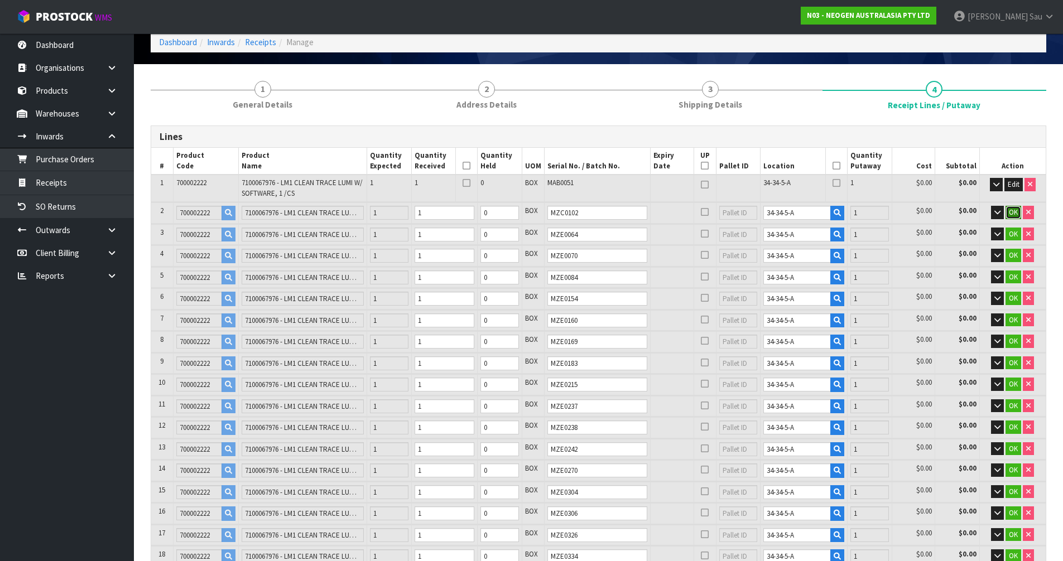
click at [1014, 215] on span "OK" at bounding box center [1013, 212] width 9 height 9
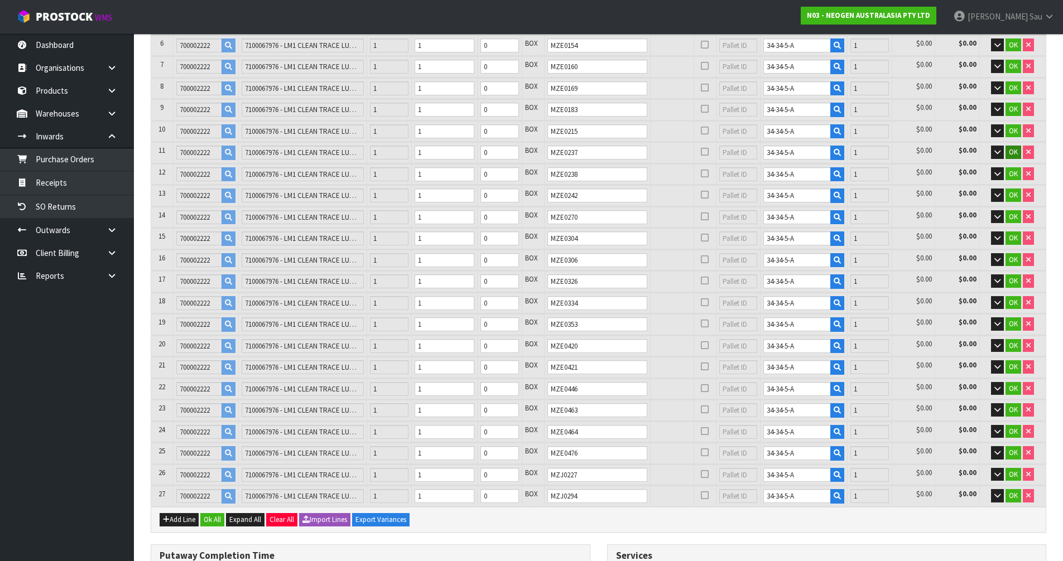
scroll to position [391, 0]
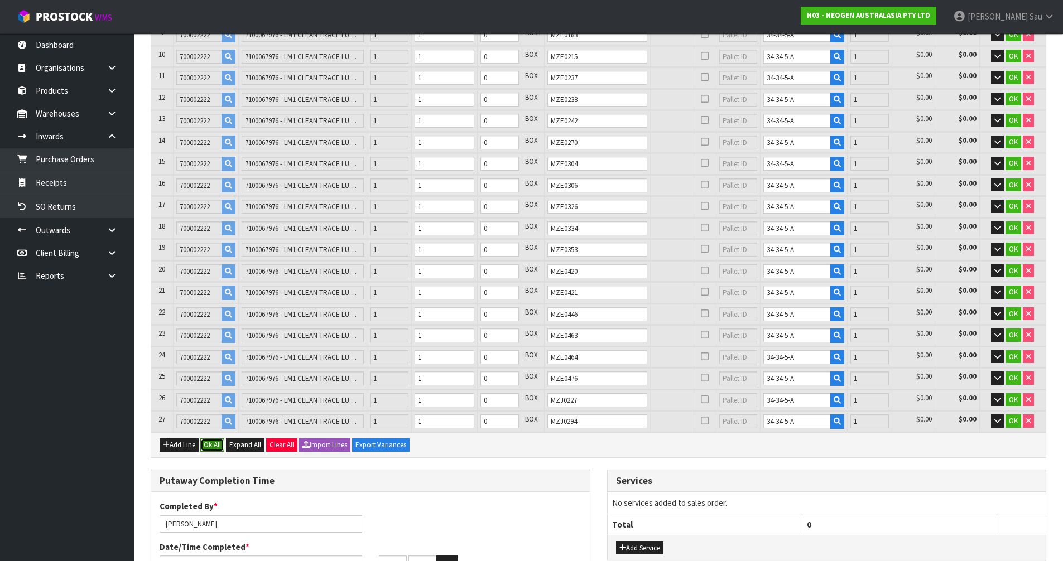
click at [212, 443] on button "Ok All" at bounding box center [212, 445] width 24 height 13
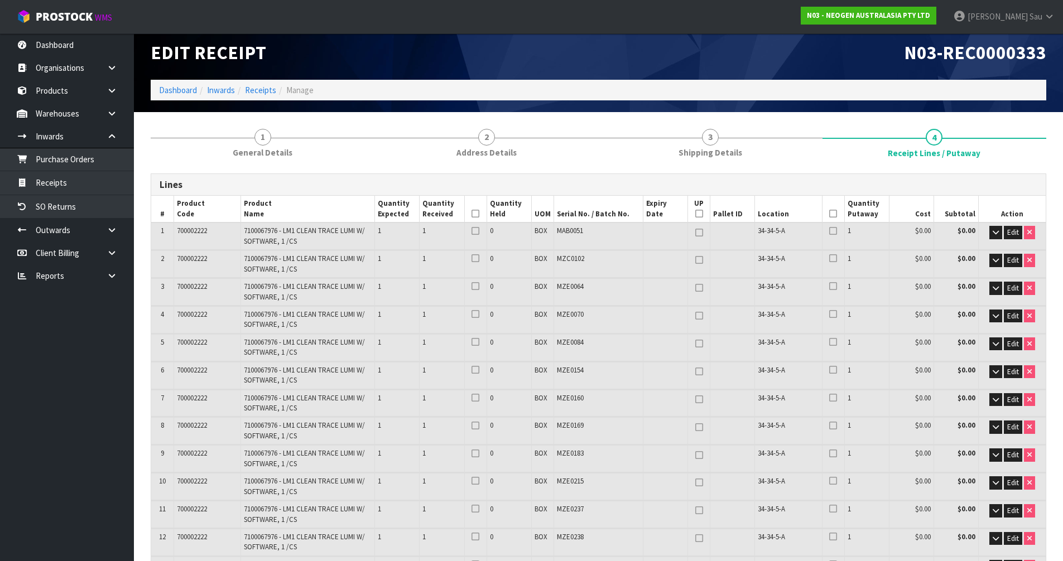
scroll to position [0, 0]
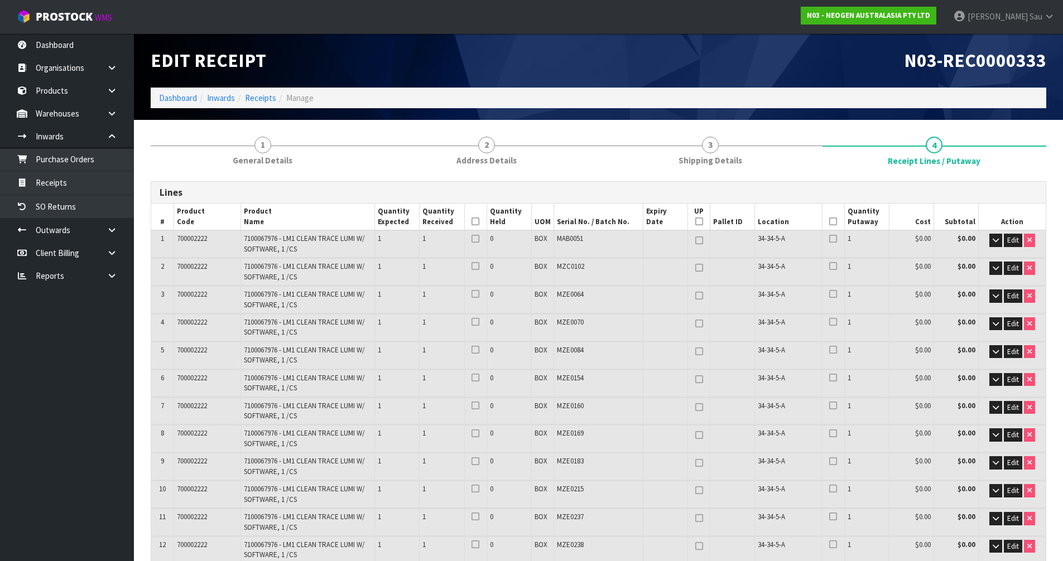
click at [475, 222] on icon at bounding box center [476, 222] width 8 height 1
click at [833, 222] on icon at bounding box center [833, 222] width 8 height 1
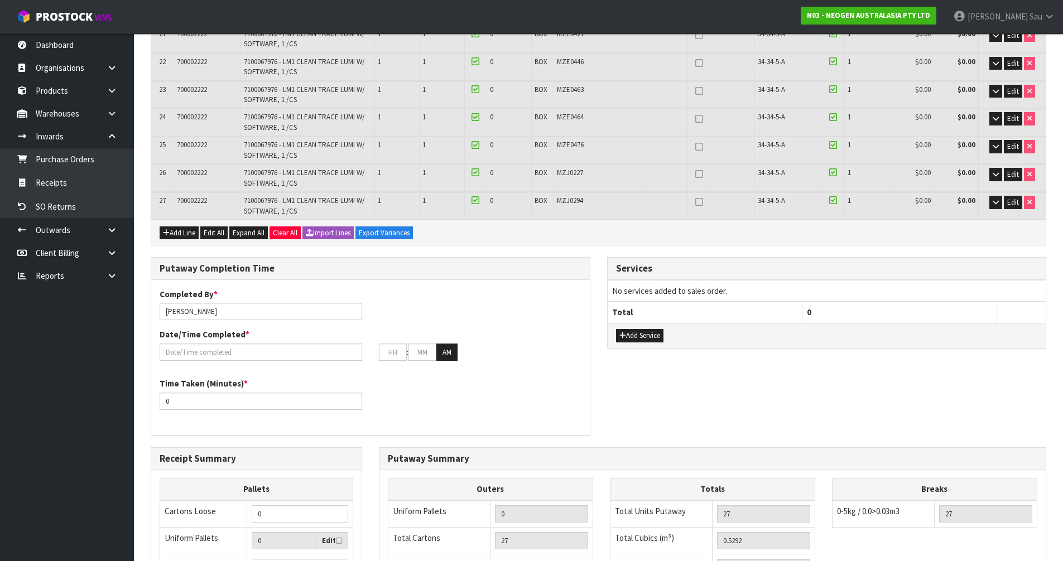
scroll to position [781, 0]
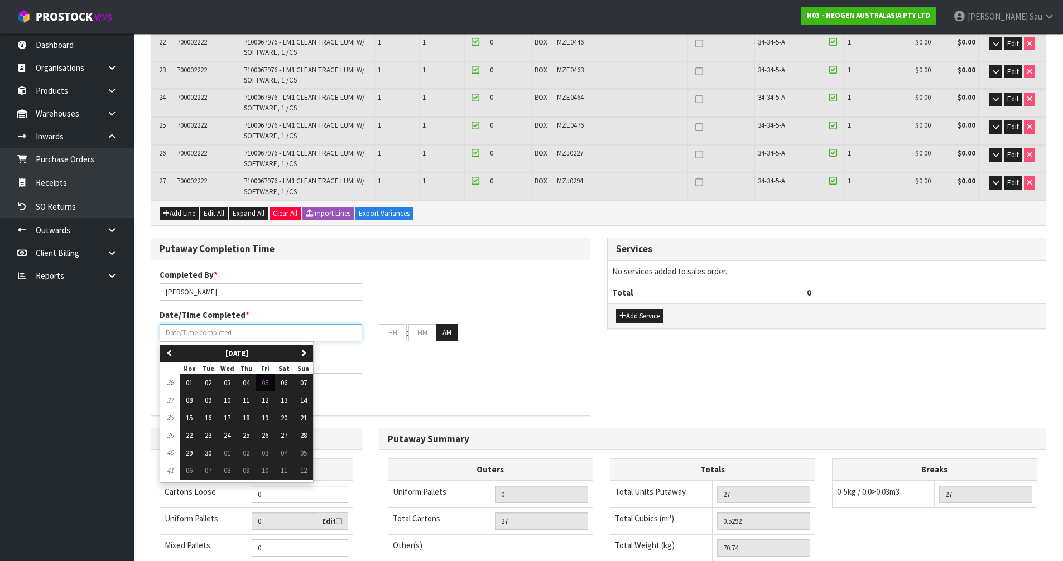
click at [170, 336] on input "text" at bounding box center [261, 332] width 203 height 17
click at [268, 382] on span "05" at bounding box center [265, 382] width 7 height 9
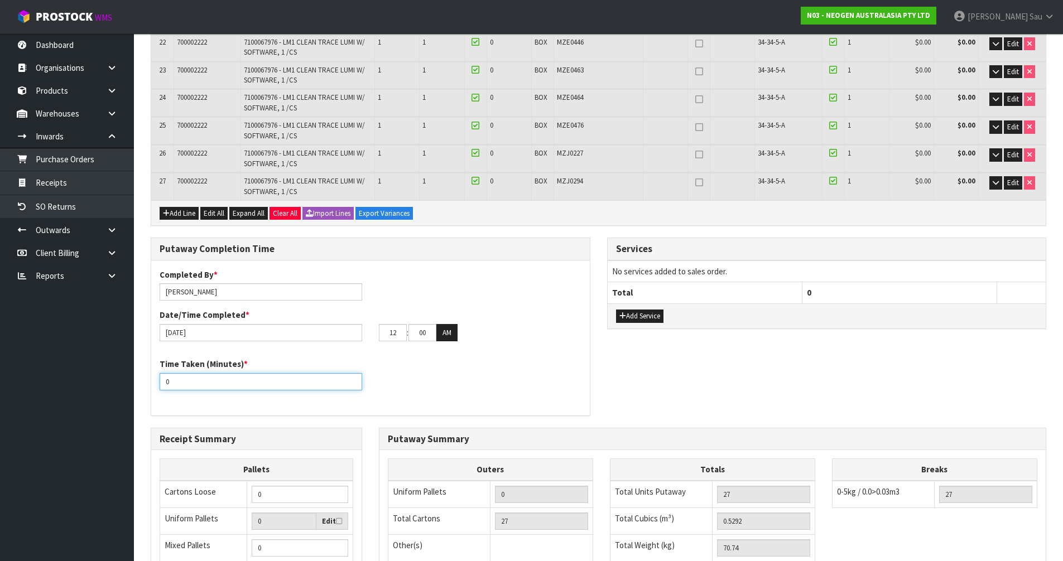
click at [278, 385] on input "0" at bounding box center [261, 381] width 203 height 17
click at [399, 335] on input "12" at bounding box center [393, 332] width 28 height 17
click at [421, 333] on input "00" at bounding box center [423, 332] width 28 height 17
click at [446, 334] on button "AM" at bounding box center [446, 333] width 21 height 18
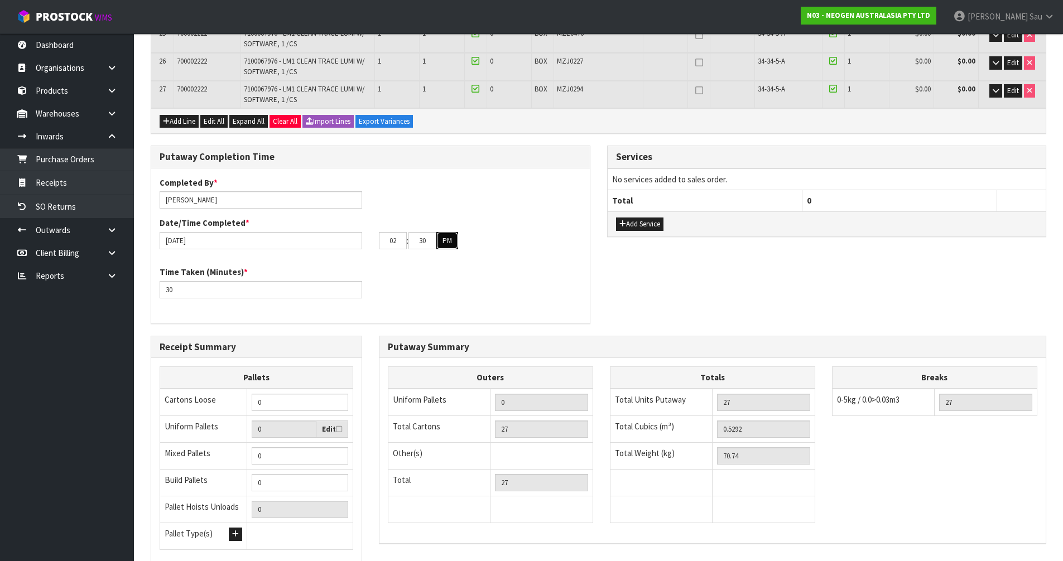
scroll to position [962, 0]
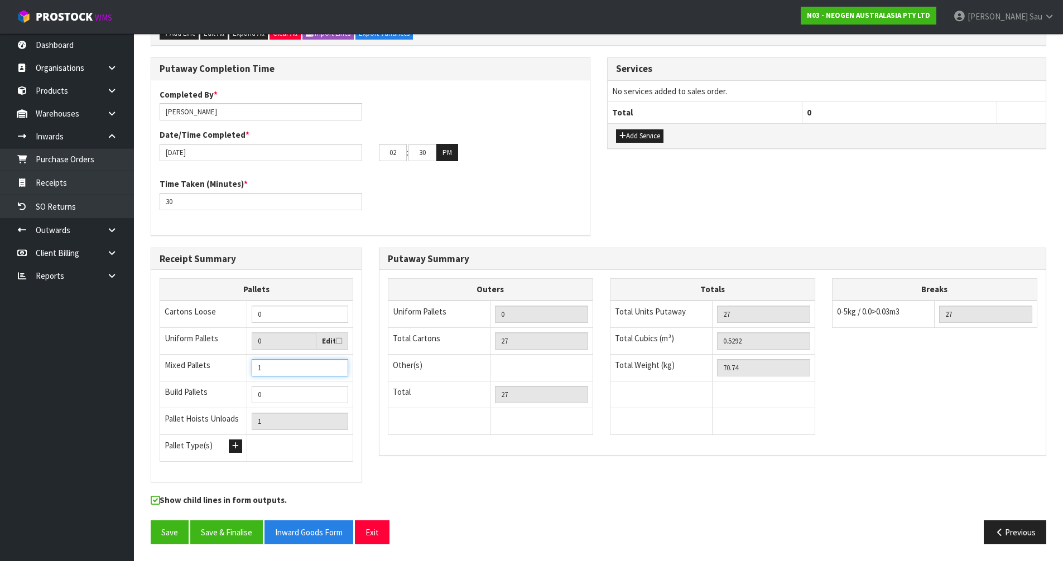
click at [335, 366] on input "1" at bounding box center [300, 367] width 97 height 17
click at [242, 536] on button "Save & Finalise" at bounding box center [226, 533] width 73 height 24
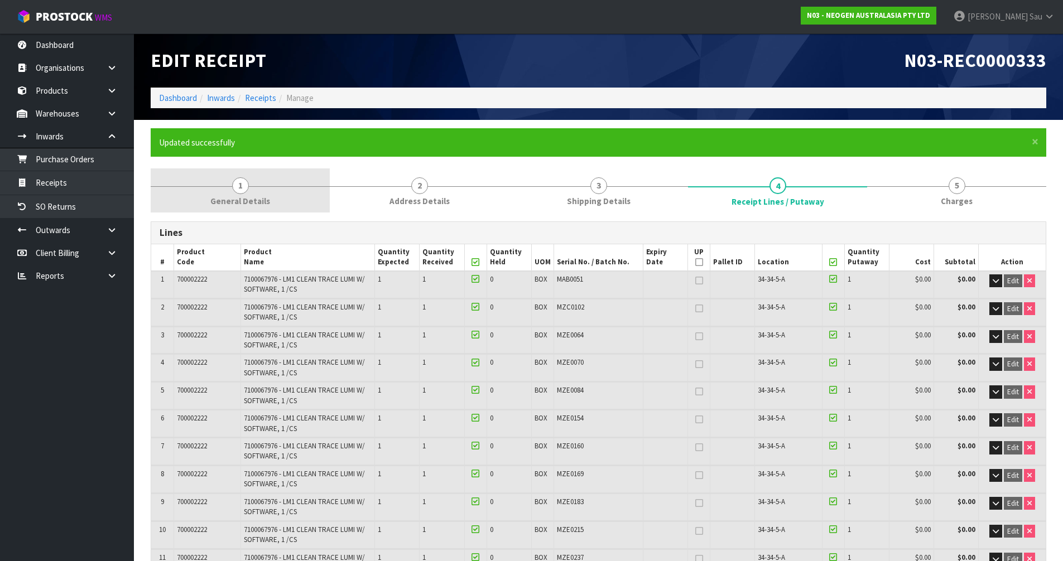
drag, startPoint x: 244, startPoint y: 195, endPoint x: 249, endPoint y: 198, distance: 5.7
click at [244, 195] on span "General Details" at bounding box center [240, 201] width 60 height 12
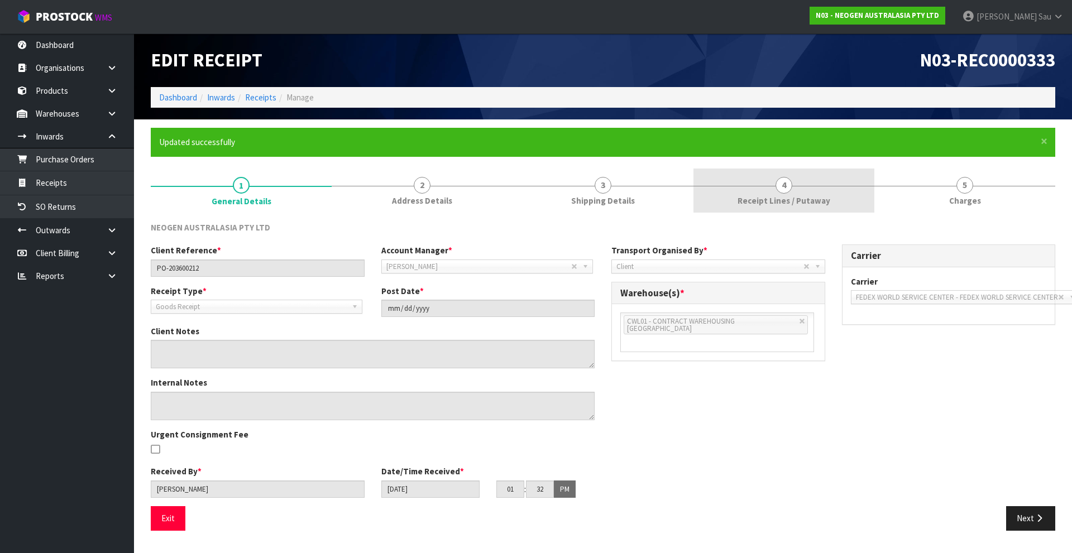
click at [794, 200] on span "Receipt Lines / Putaway" at bounding box center [783, 201] width 93 height 12
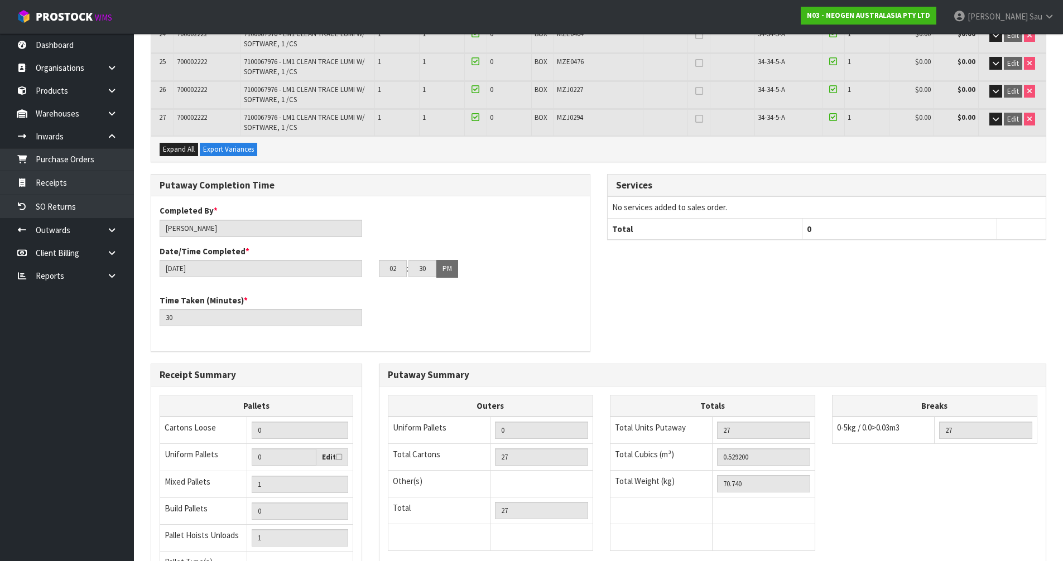
scroll to position [1002, 0]
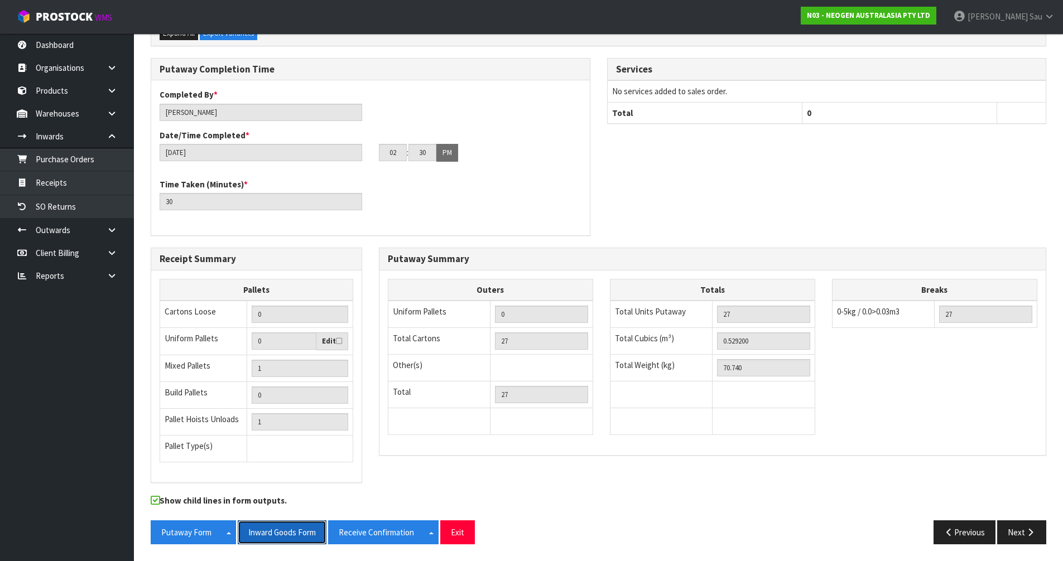
drag, startPoint x: 287, startPoint y: 532, endPoint x: 429, endPoint y: 361, distance: 222.3
click at [287, 532] on button "Inward Goods Form" at bounding box center [282, 533] width 89 height 24
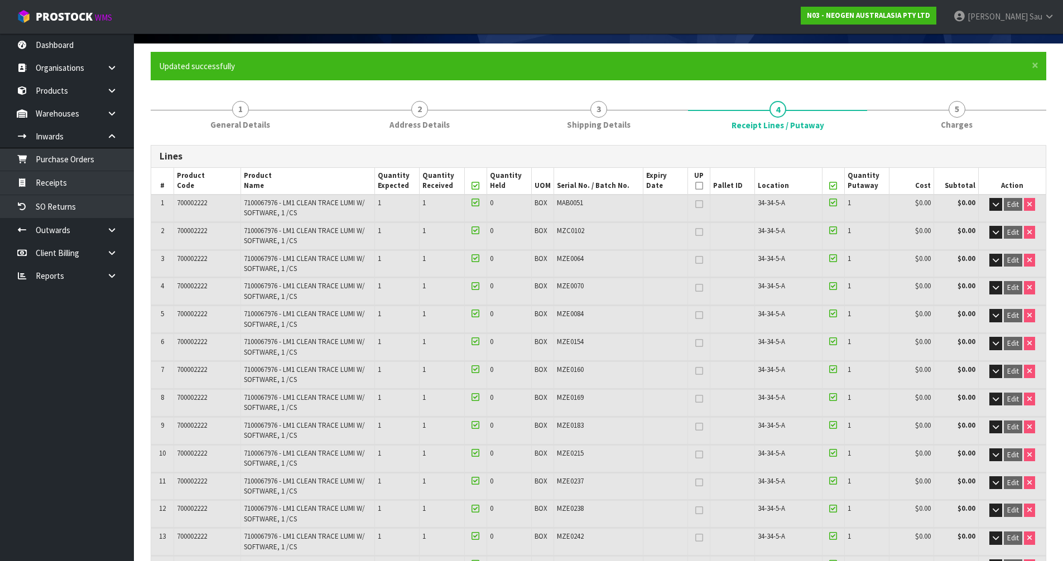
scroll to position [0, 0]
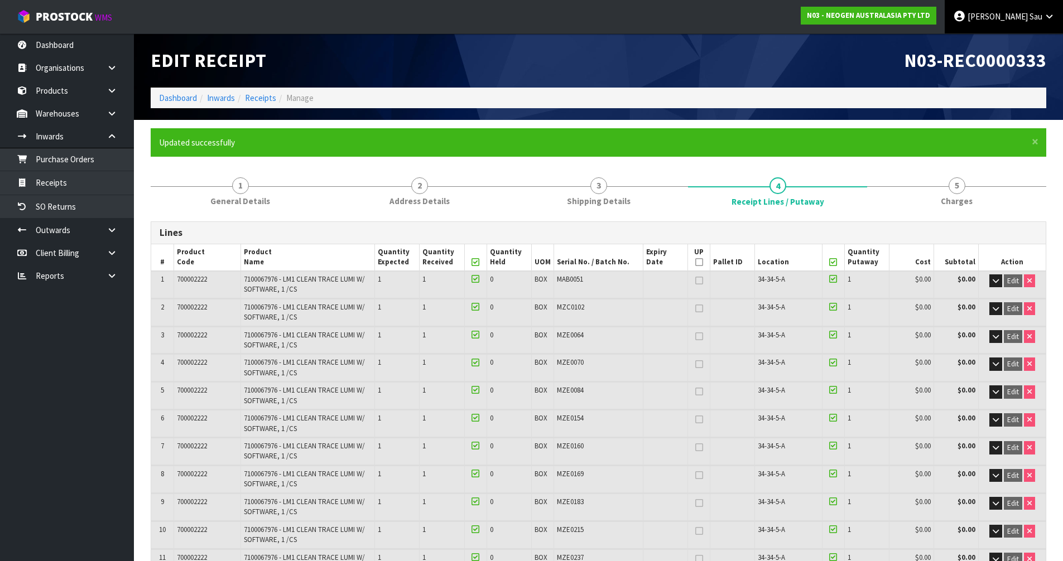
click at [1039, 20] on span "Sau" at bounding box center [1036, 16] width 13 height 11
click at [1005, 44] on link "Logout" at bounding box center [1018, 44] width 88 height 15
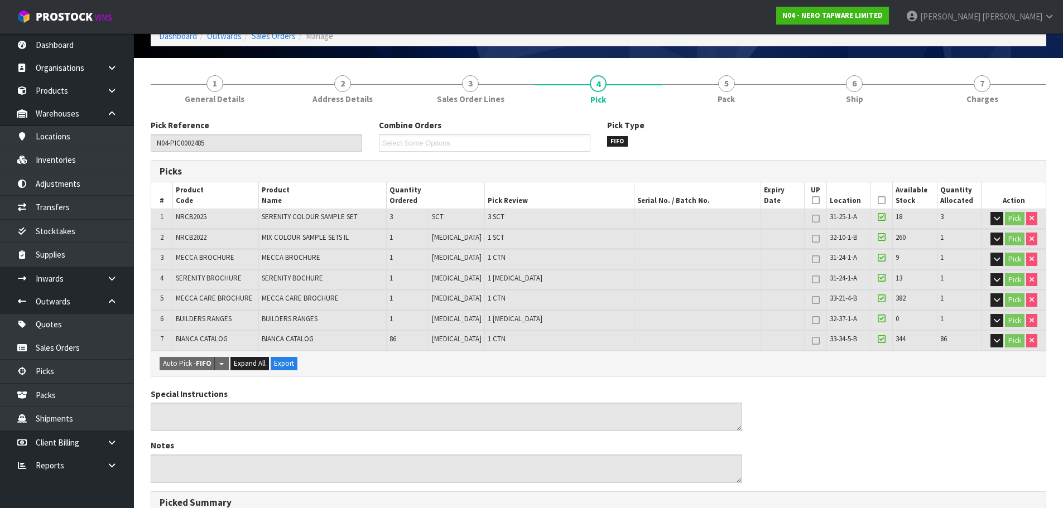
scroll to position [56, 0]
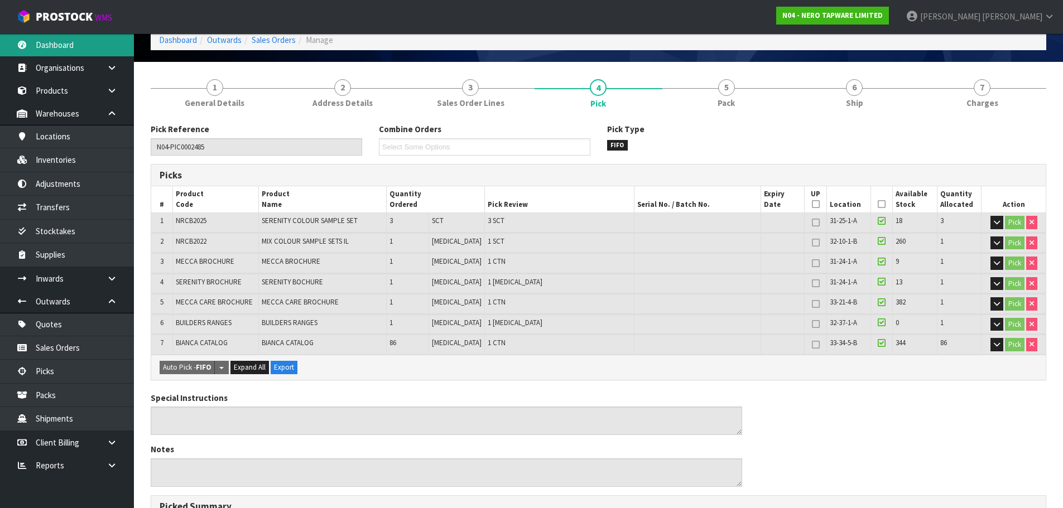
click at [92, 49] on link "Dashboard" at bounding box center [67, 44] width 134 height 23
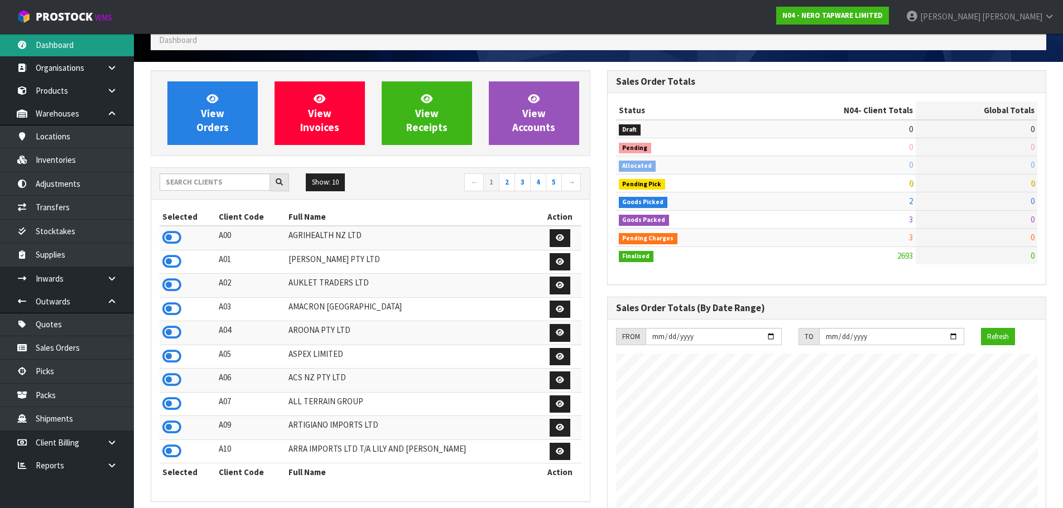
scroll to position [846, 456]
click at [223, 183] on input "text" at bounding box center [215, 182] width 111 height 17
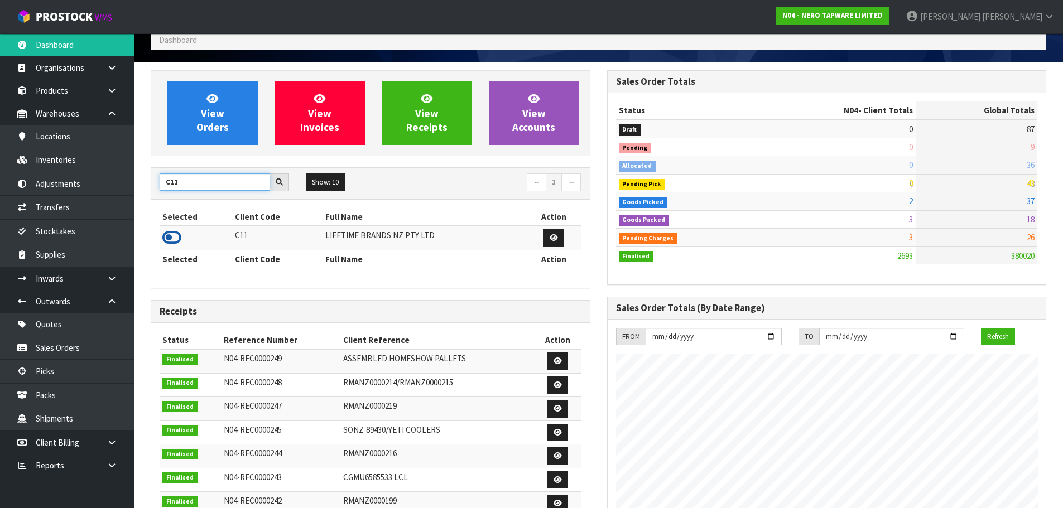
type input "C11"
click at [166, 242] on icon at bounding box center [171, 237] width 19 height 17
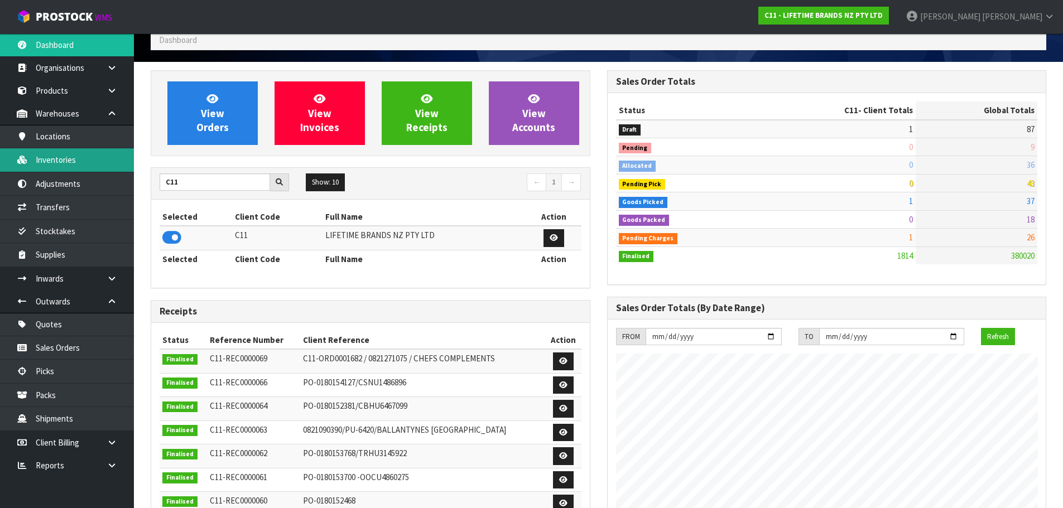
click at [102, 162] on link "Inventories" at bounding box center [67, 159] width 134 height 23
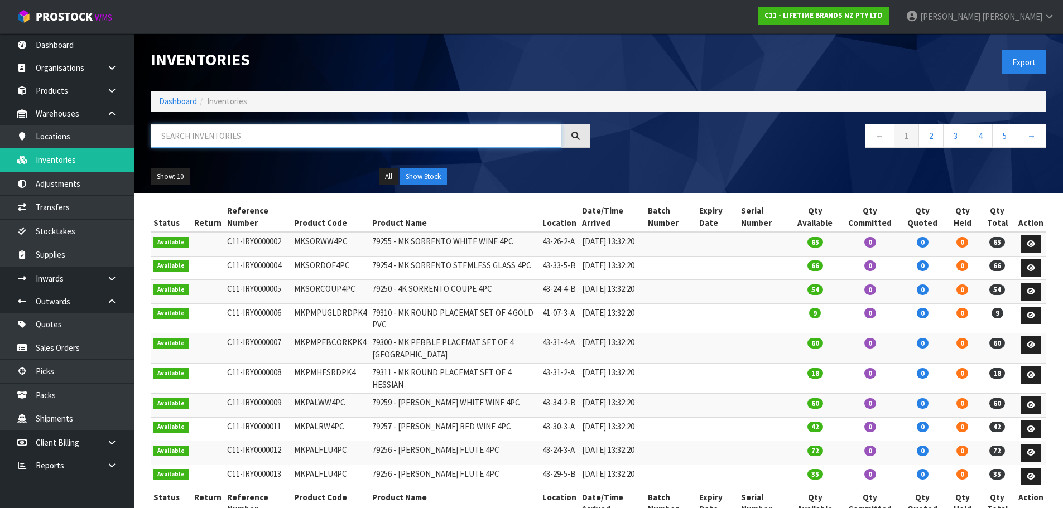
click at [326, 133] on input "text" at bounding box center [356, 136] width 411 height 24
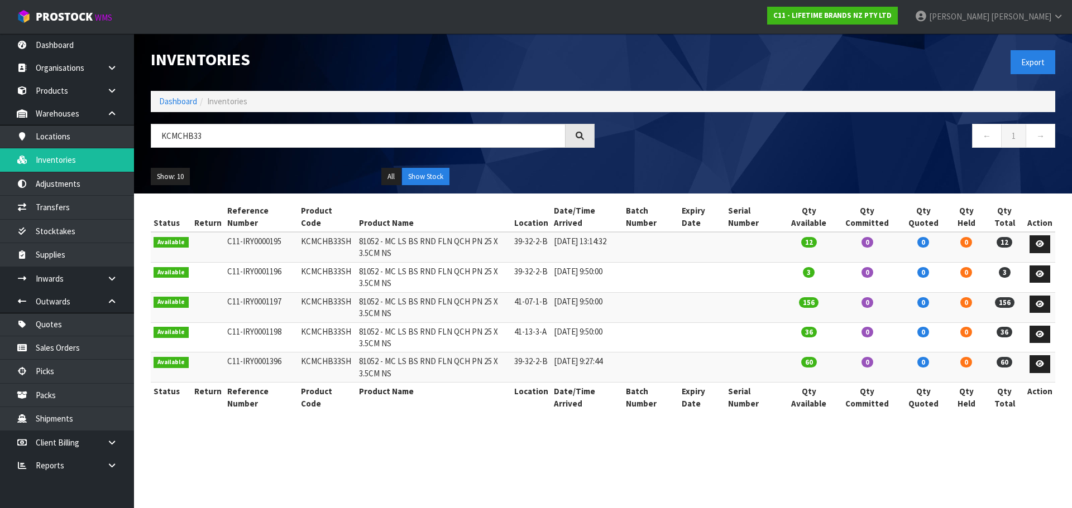
click at [320, 242] on td "KCMCHB33SH" at bounding box center [327, 247] width 58 height 30
copy td "KCMCHB33SH"
click at [228, 140] on input "KCMCHB33" at bounding box center [358, 136] width 415 height 24
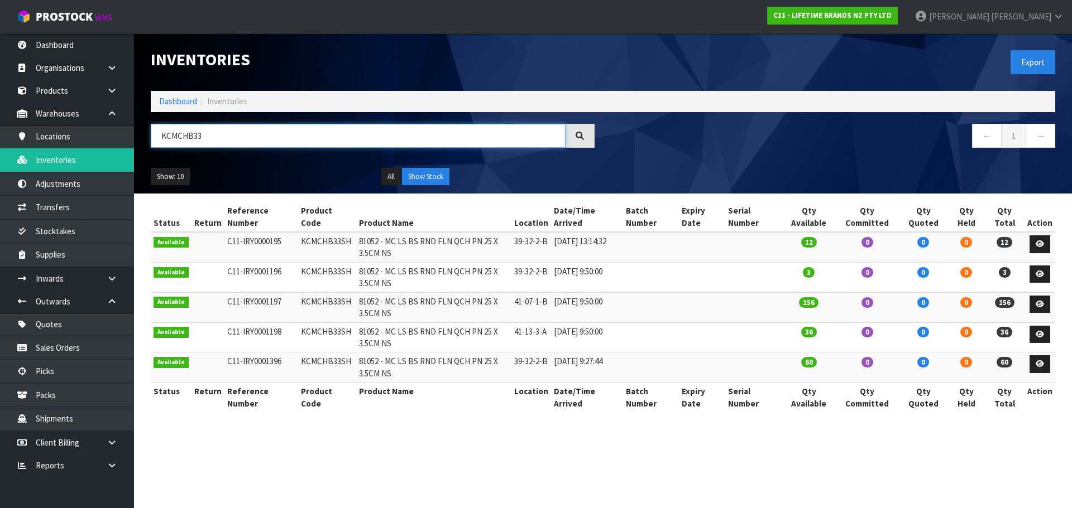
paste input "SH"
click at [534, 363] on td "39-32-2-B" at bounding box center [531, 368] width 40 height 30
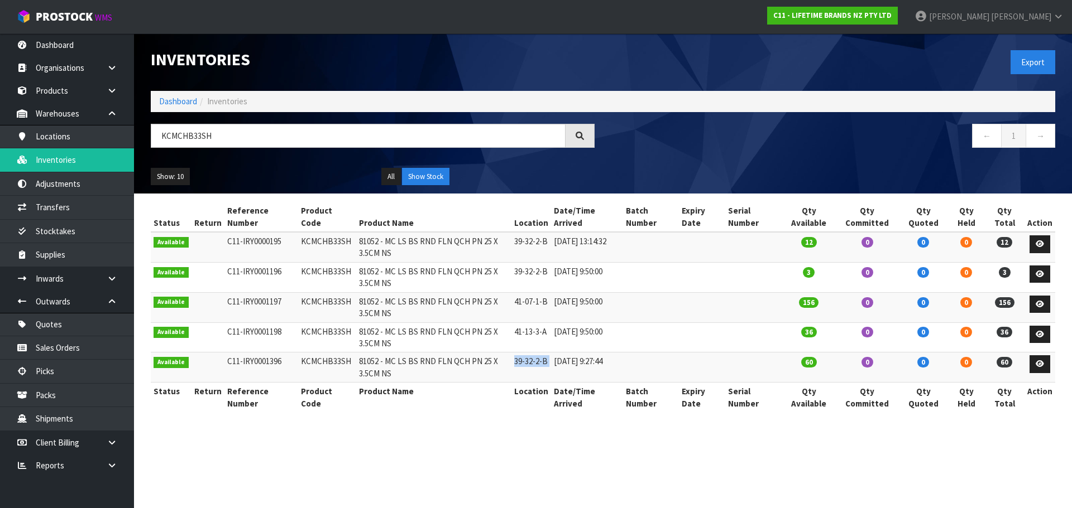
copy tr "39-32-2-B"
click at [265, 141] on input "KCMCHB33SH" at bounding box center [358, 136] width 415 height 24
paste input "39-32-2-B"
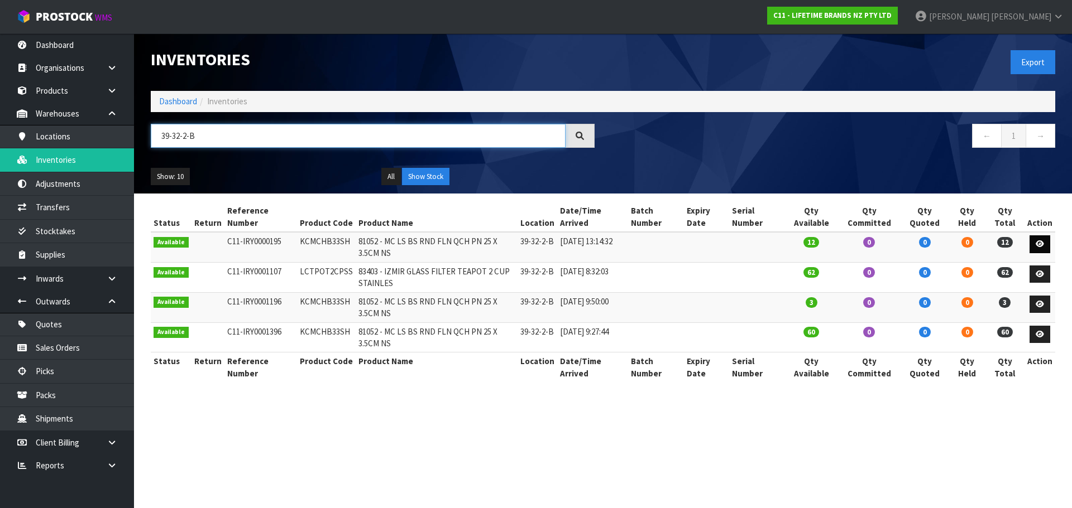
type input "39-32-2-B"
click at [1043, 245] on icon at bounding box center [1039, 244] width 8 height 7
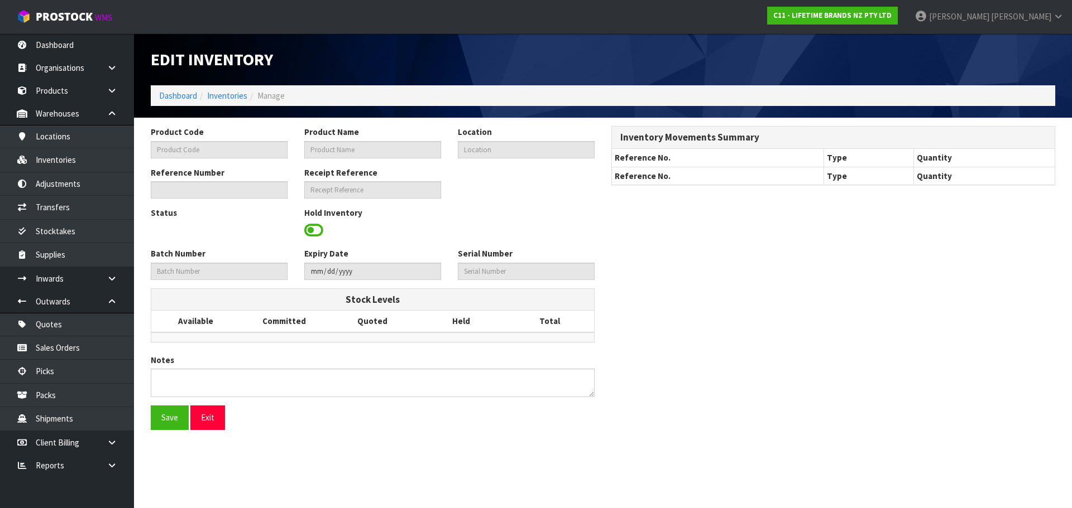
type input "KCMCHB33SH"
type input "81052 - MC LS BS RND FLN QCH PN 25 X 3.5CM NS"
type input "39-32-2-B"
type input "C11-IRY0000195"
type input "C11-REC0000005"
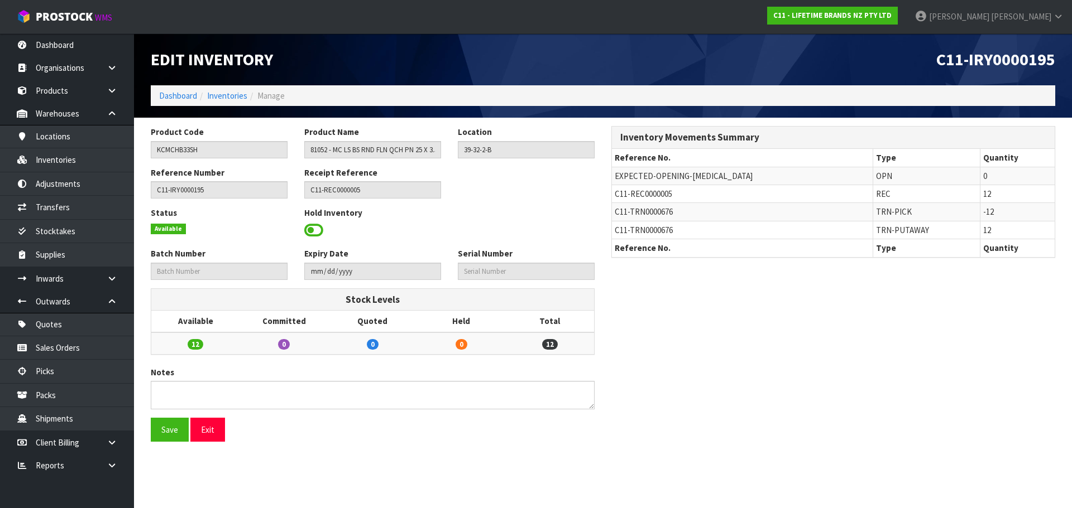
click at [315, 230] on span at bounding box center [313, 230] width 19 height 17
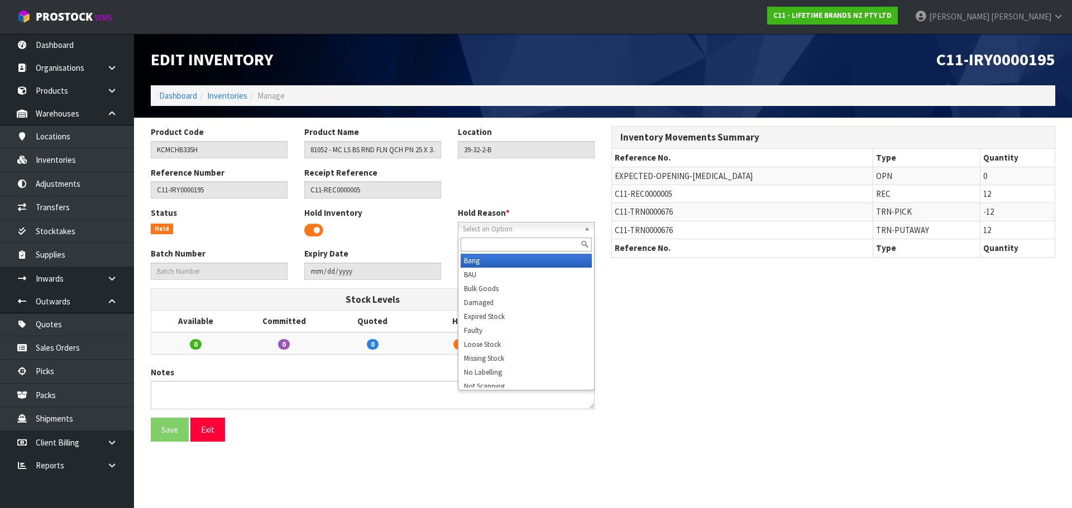
click at [545, 229] on span "Select an Option" at bounding box center [521, 229] width 117 height 13
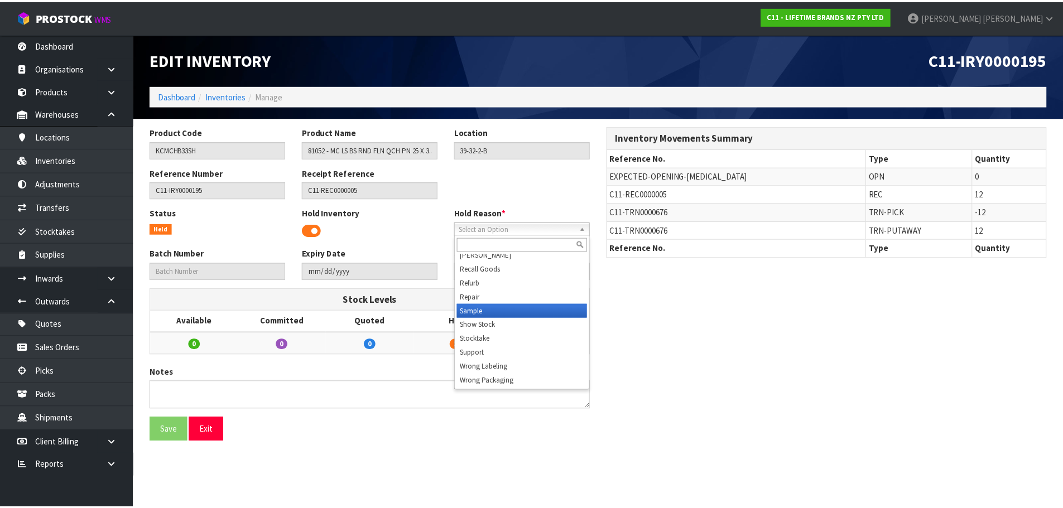
scroll to position [117, 0]
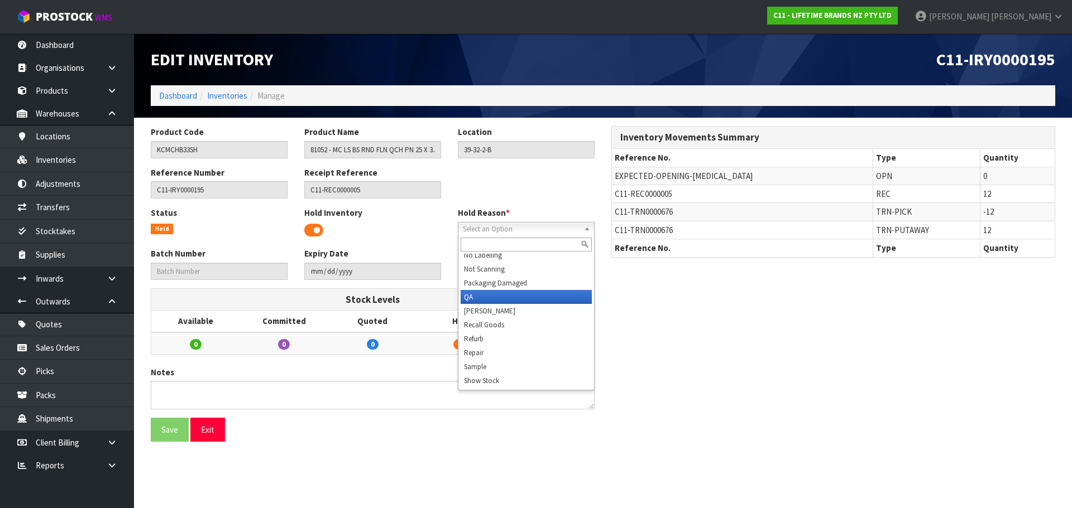
click at [544, 292] on li "QA" at bounding box center [525, 297] width 131 height 14
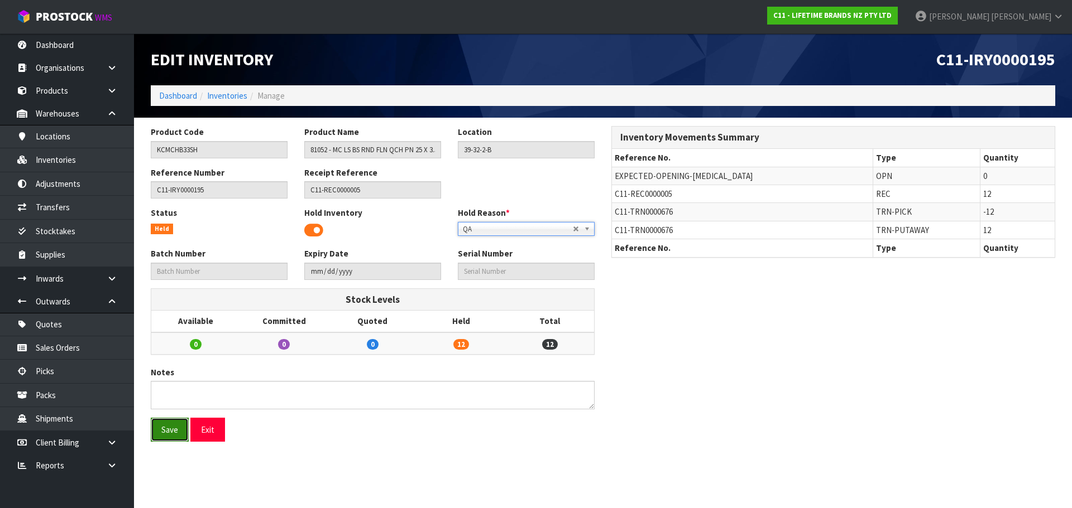
click at [178, 431] on button "Save" at bounding box center [170, 430] width 38 height 24
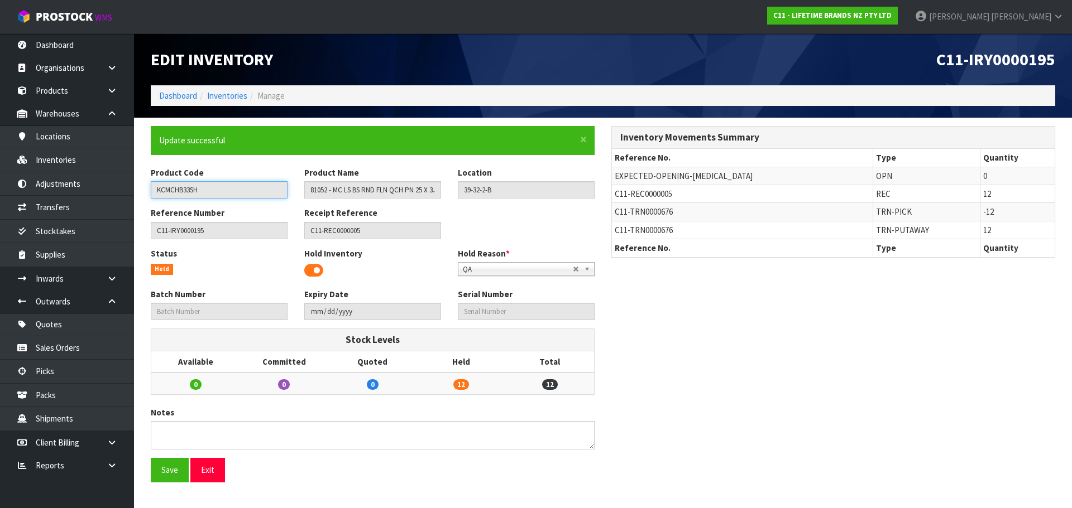
click at [191, 191] on input "KCMCHB33SH" at bounding box center [219, 189] width 137 height 17
click at [239, 94] on link "Inventories" at bounding box center [227, 95] width 40 height 11
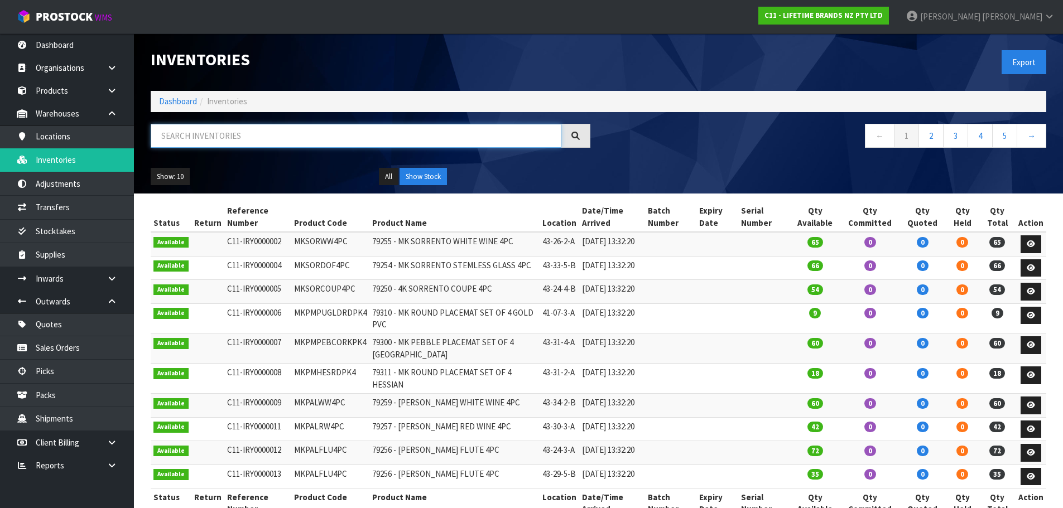
click at [272, 127] on input "text" at bounding box center [356, 136] width 411 height 24
click at [271, 136] on input "text" at bounding box center [356, 136] width 411 height 24
paste input "KCMCHB33SH"
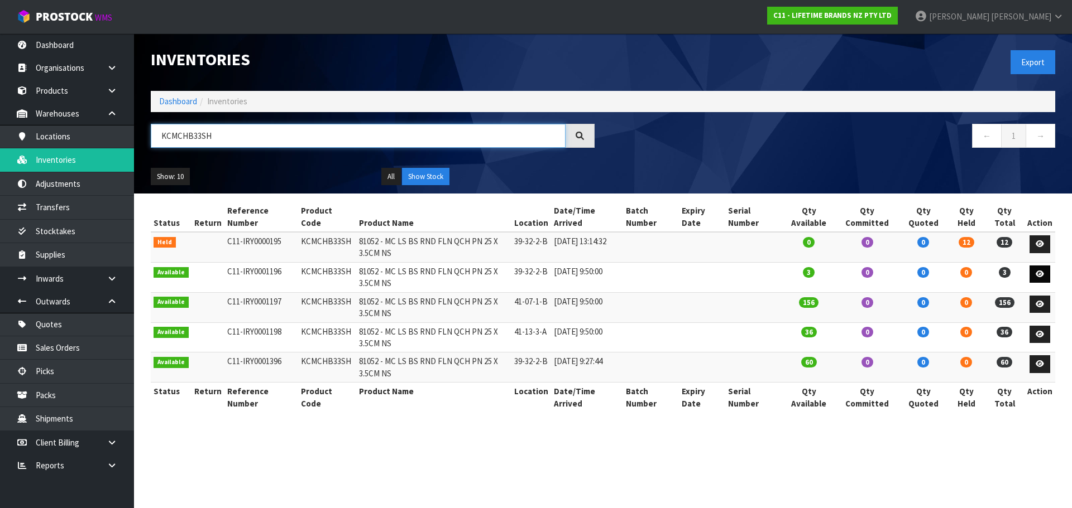
type input "KCMCHB33SH"
click at [1043, 271] on icon at bounding box center [1039, 274] width 8 height 7
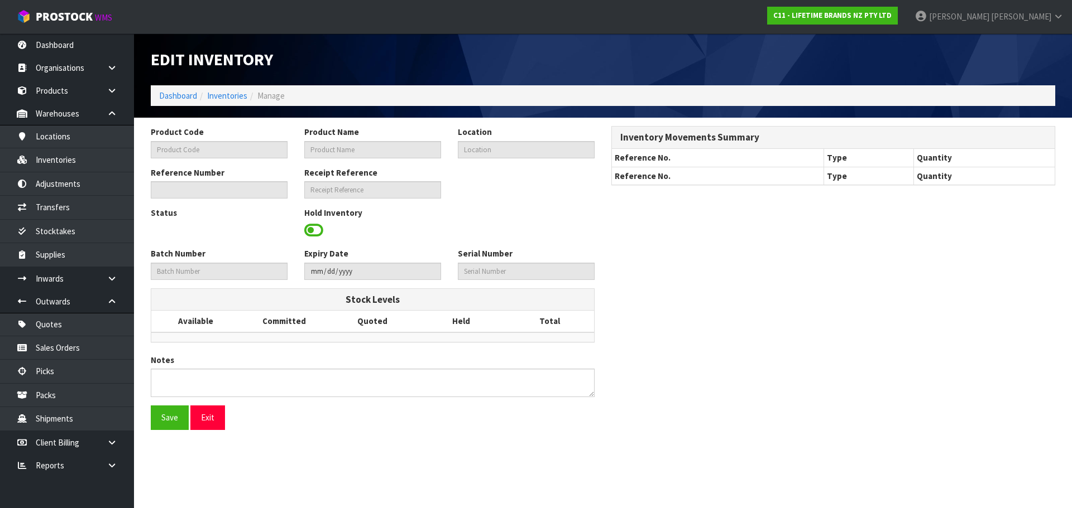
type input "KCMCHB33SH"
type input "81052 - MC LS BS RND FLN QCH PN 25 X 3.5CM NS"
type input "39-32-2-B"
type input "C11-IRY0001196"
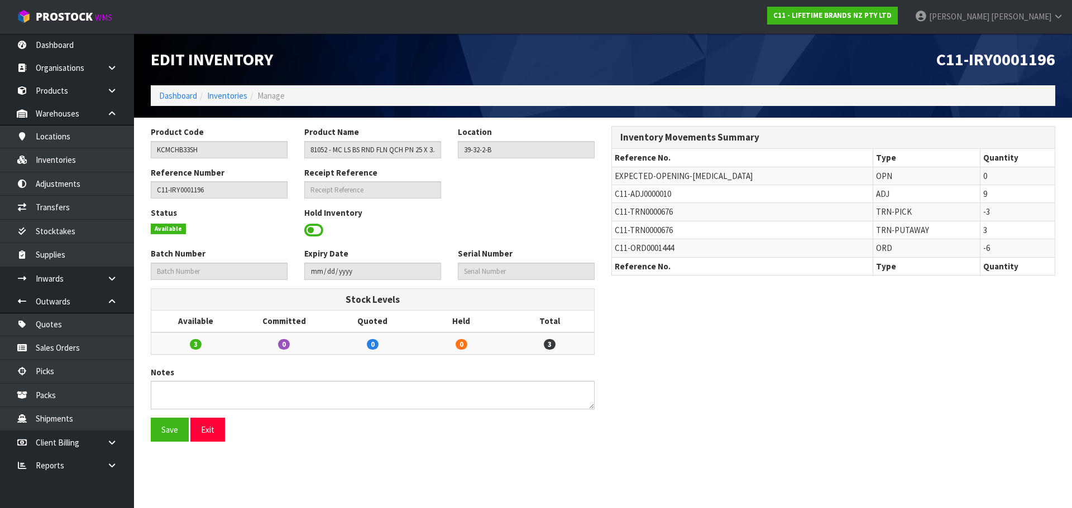
click at [318, 229] on span at bounding box center [313, 230] width 19 height 17
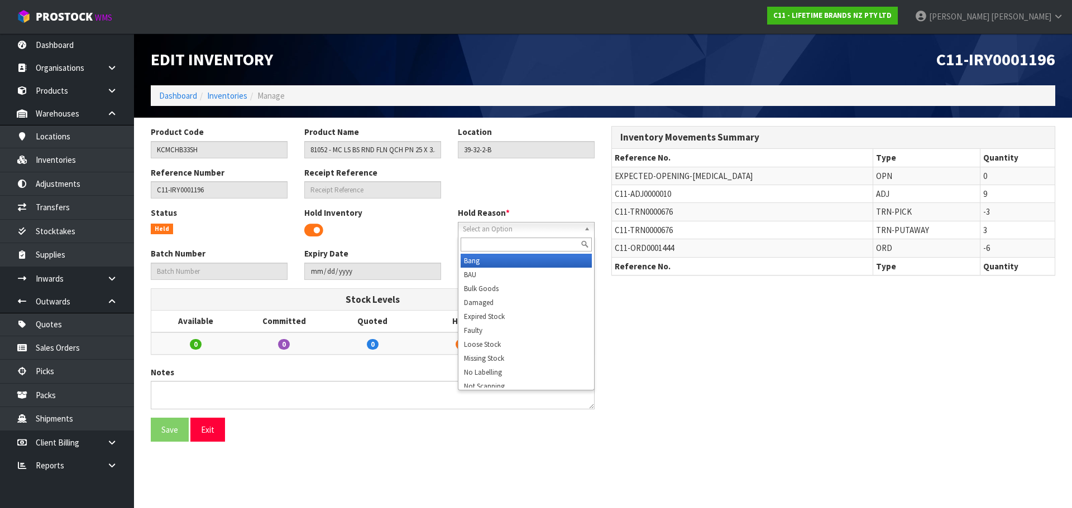
click at [588, 227] on b at bounding box center [589, 229] width 10 height 13
click at [511, 242] on input "text" at bounding box center [525, 245] width 131 height 14
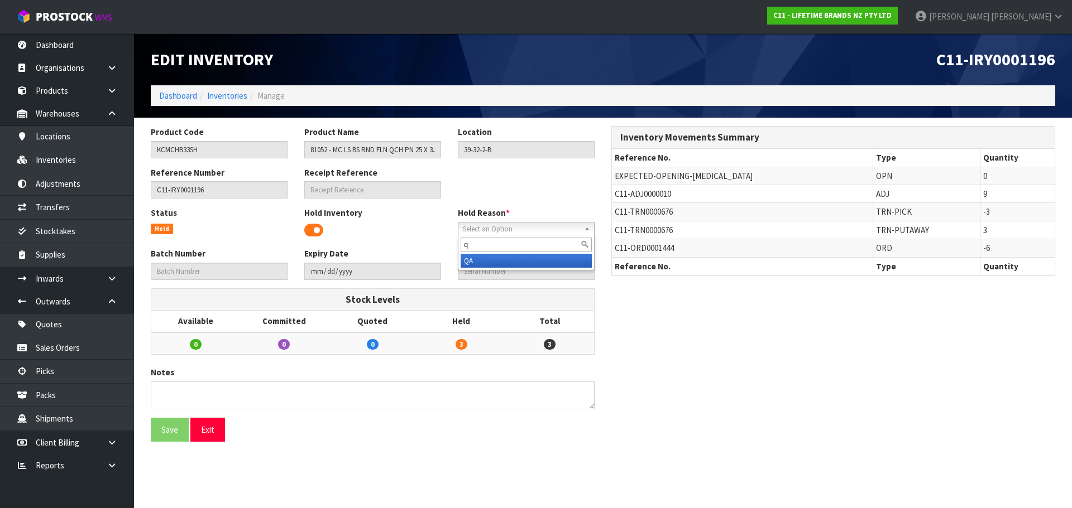
type input "q"
click at [518, 263] on li "Q A" at bounding box center [525, 261] width 131 height 14
click at [172, 430] on button "Save" at bounding box center [170, 430] width 38 height 24
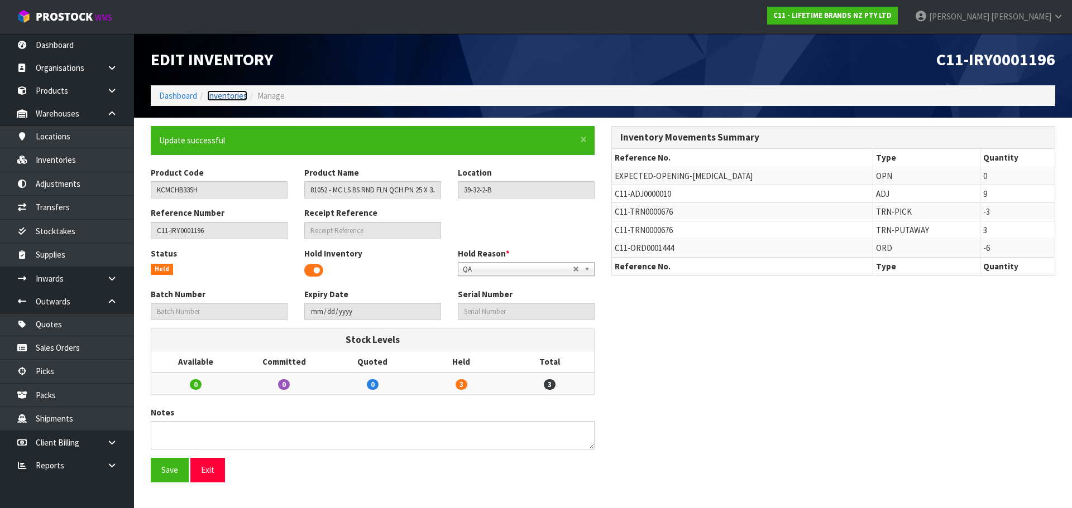
click at [236, 95] on link "Inventories" at bounding box center [227, 95] width 40 height 11
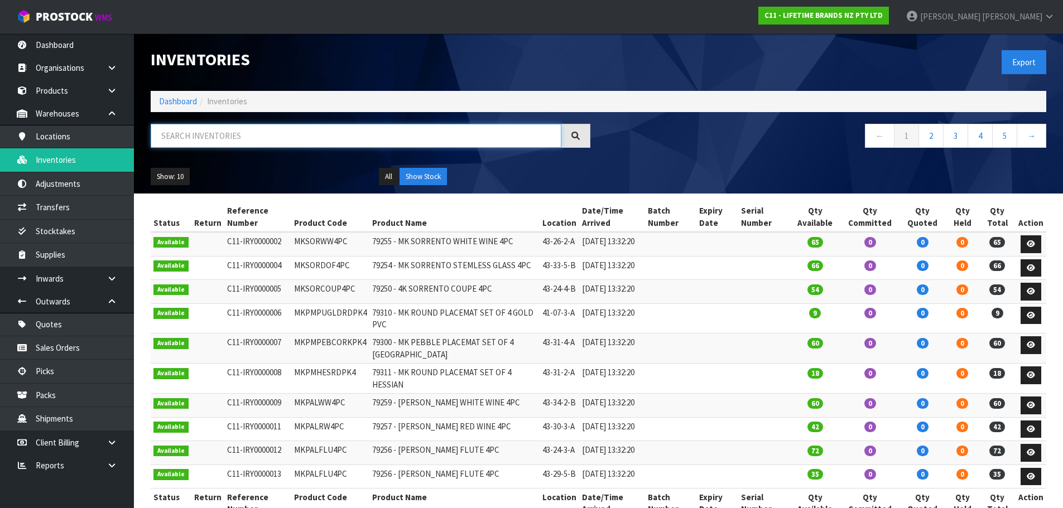
click at [218, 141] on input "text" at bounding box center [356, 136] width 411 height 24
paste input "KCMCHB33SH"
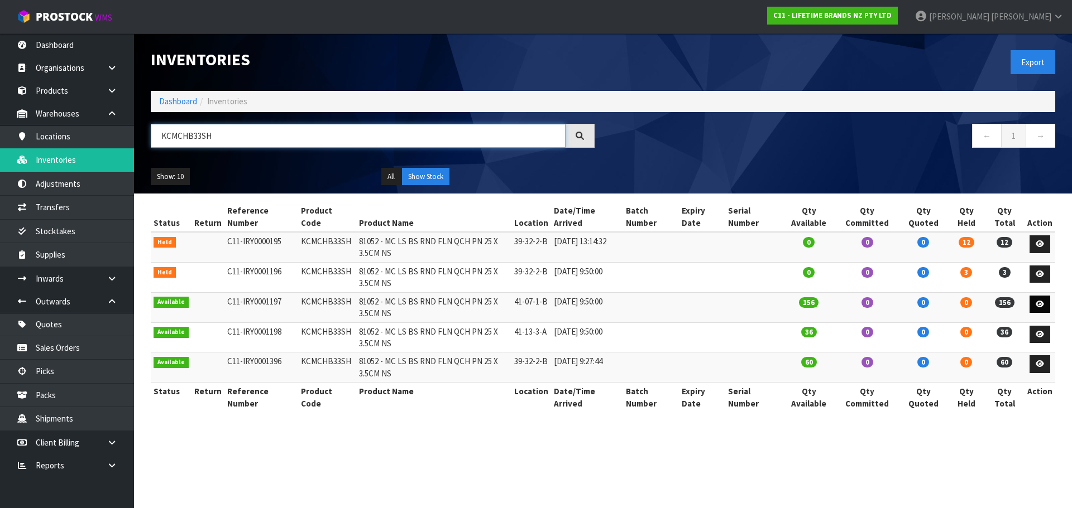
type input "KCMCHB33SH"
click at [1044, 302] on icon at bounding box center [1039, 304] width 8 height 7
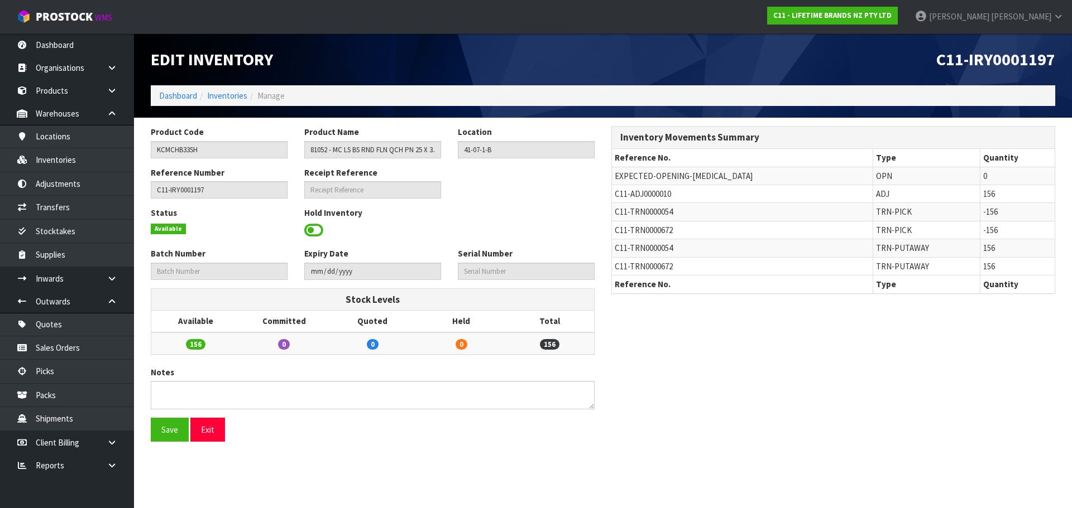
click at [314, 227] on span at bounding box center [313, 230] width 19 height 17
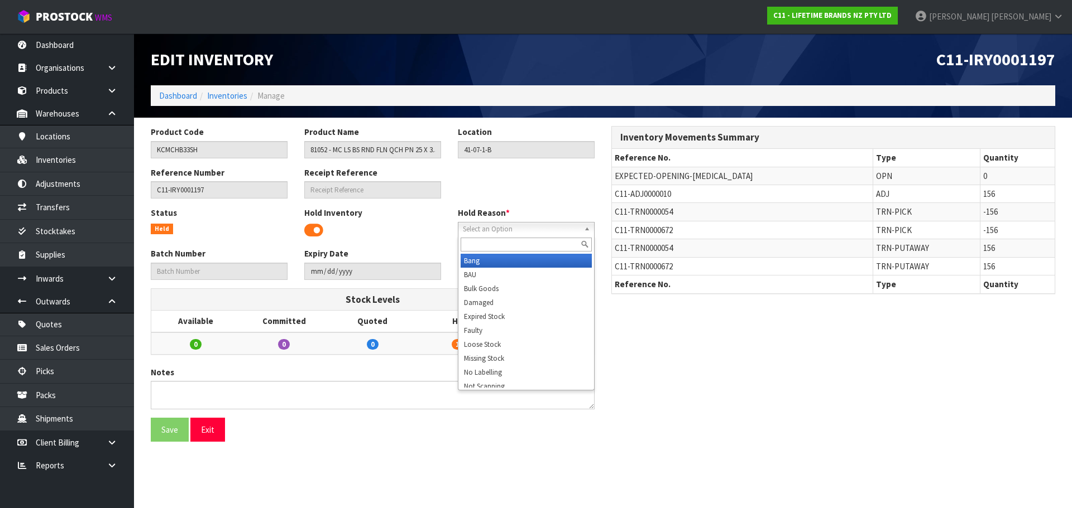
click at [586, 227] on b at bounding box center [589, 229] width 10 height 13
click at [516, 243] on input "text" at bounding box center [525, 245] width 131 height 14
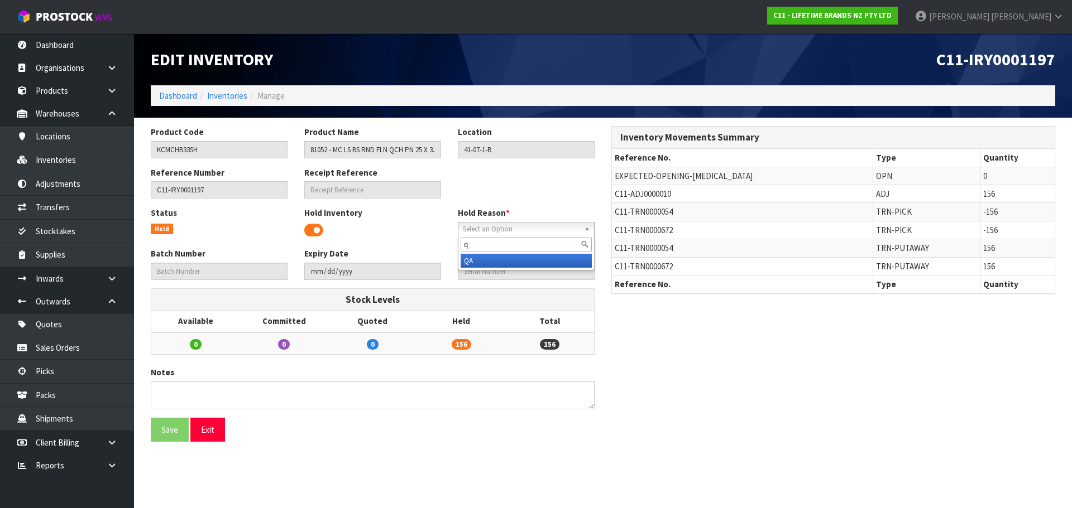
type input "q"
click at [522, 256] on li "Q A" at bounding box center [525, 261] width 131 height 14
click at [164, 425] on button "Save" at bounding box center [170, 430] width 38 height 24
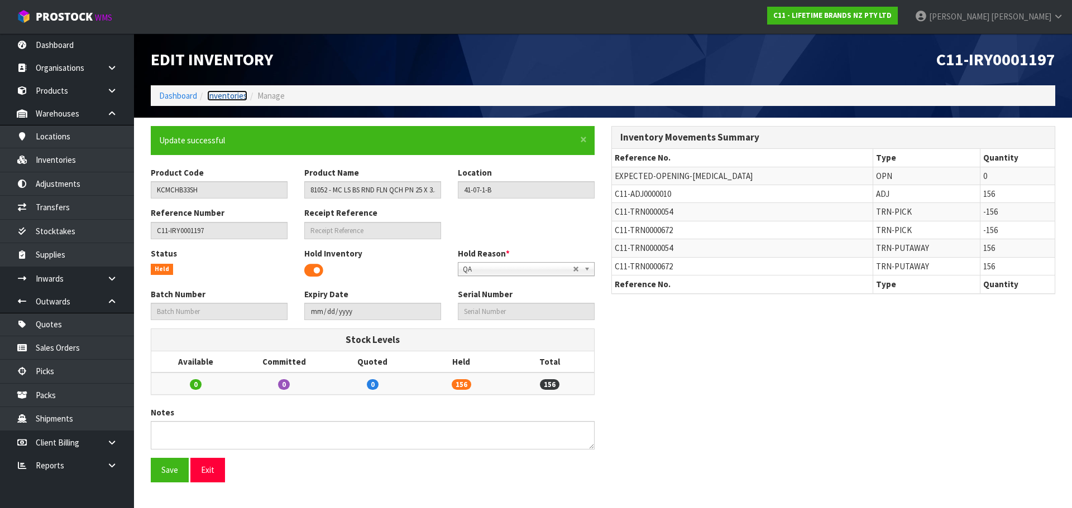
click at [217, 98] on link "Inventories" at bounding box center [227, 95] width 40 height 11
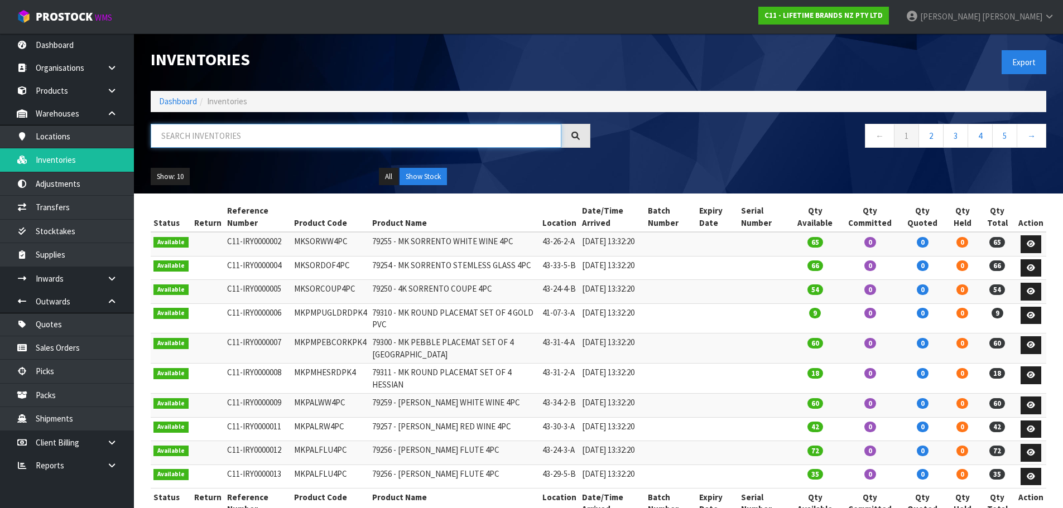
click at [266, 140] on input "text" at bounding box center [356, 136] width 411 height 24
paste input "KCMCHB33SH"
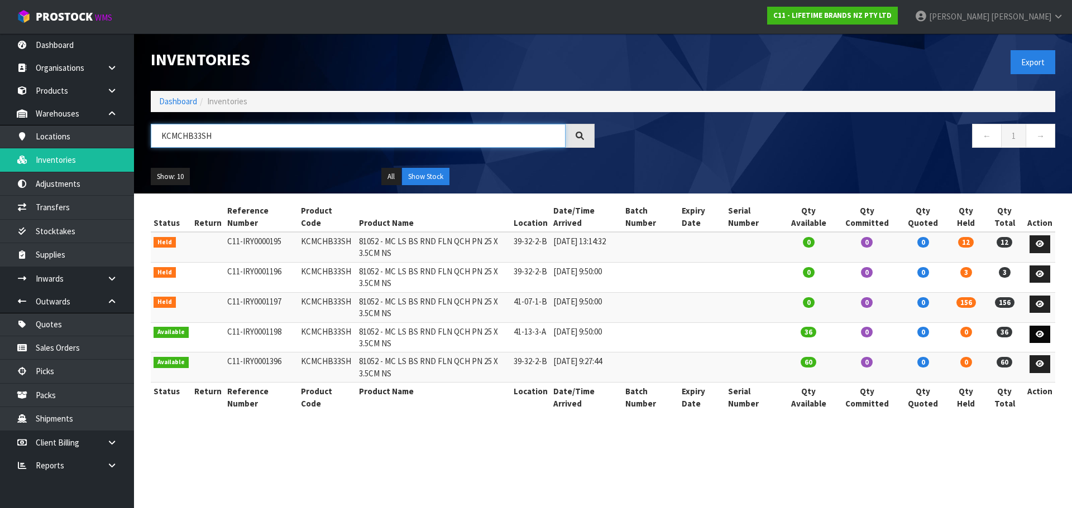
type input "KCMCHB33SH"
click at [1044, 332] on icon at bounding box center [1039, 334] width 8 height 7
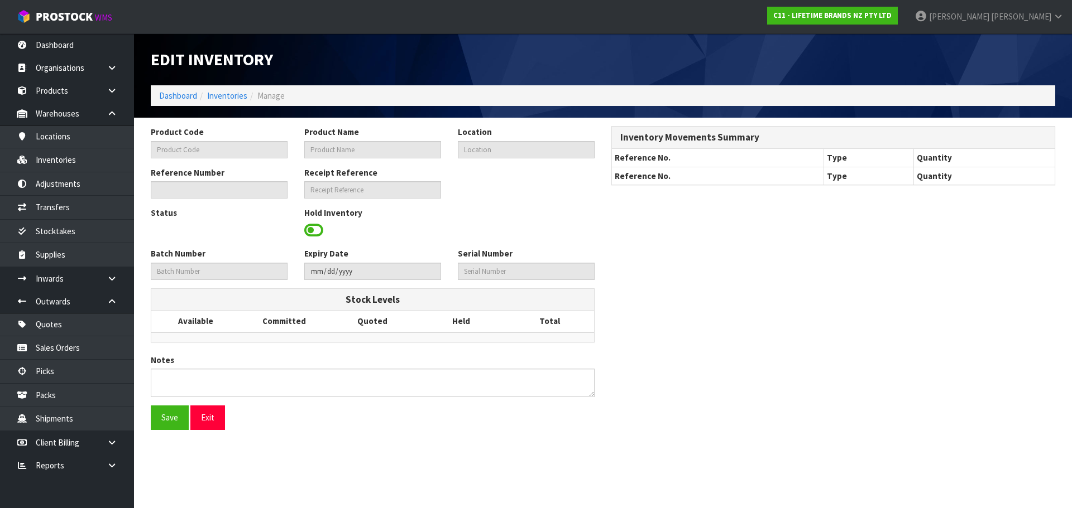
type input "KCMCHB33SH"
type input "81052 - MC LS BS RND FLN QCH PN 25 X 3.5CM NS"
type input "41-13-3-A"
type input "C11-IRY0001198"
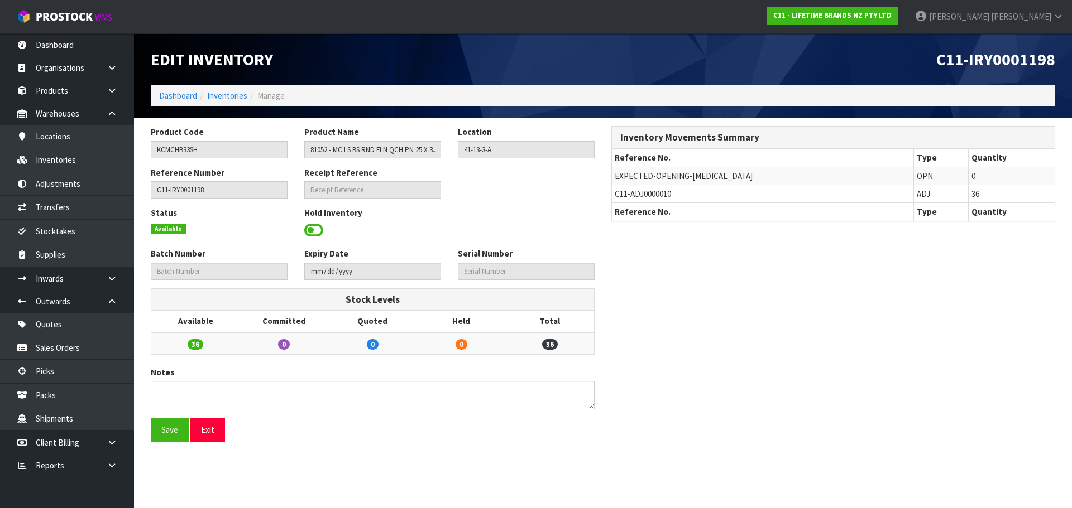
click at [316, 231] on span at bounding box center [313, 230] width 19 height 17
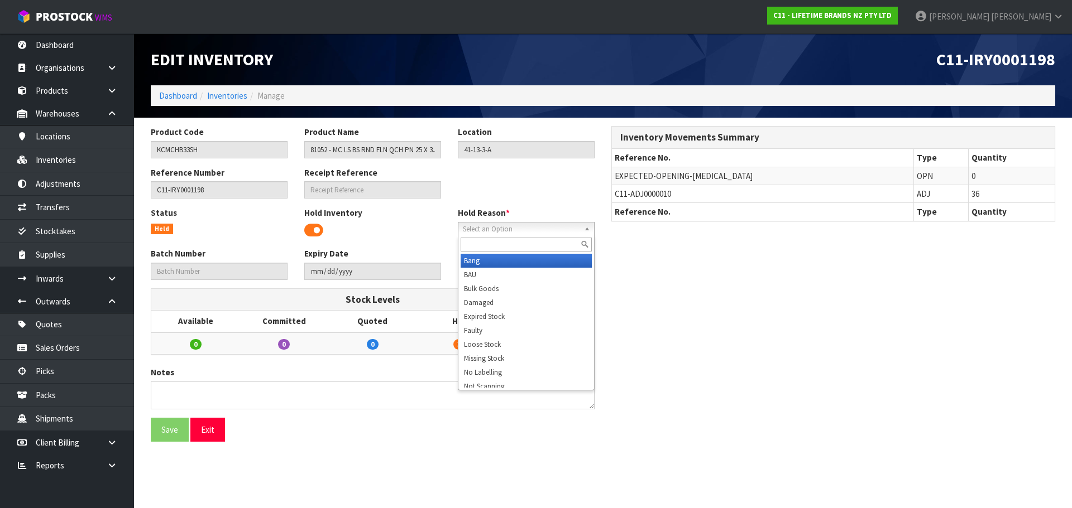
click at [533, 227] on span "Select an Option" at bounding box center [521, 229] width 117 height 13
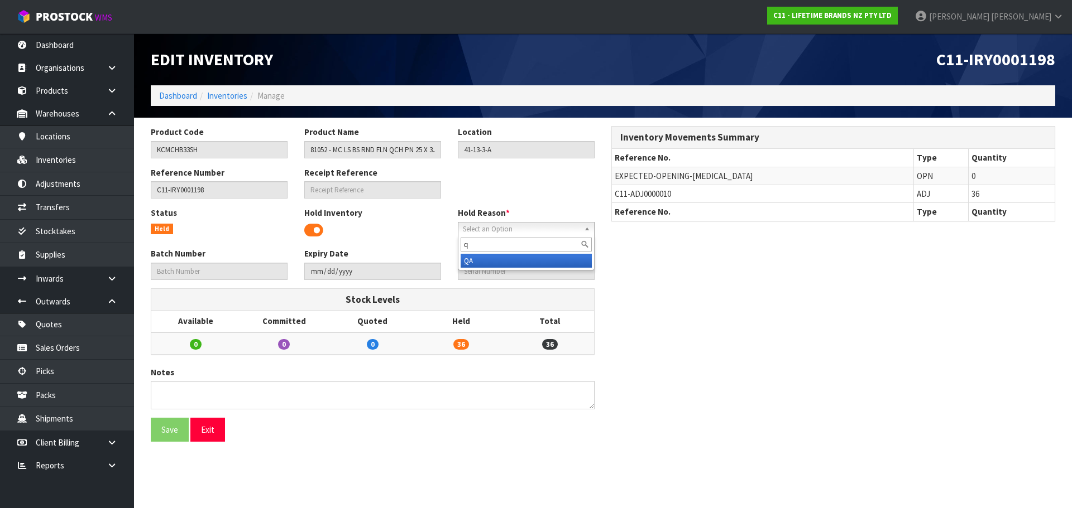
type input "q"
click at [513, 254] on li "Q A" at bounding box center [525, 261] width 131 height 14
click at [172, 441] on button "Save" at bounding box center [170, 430] width 38 height 24
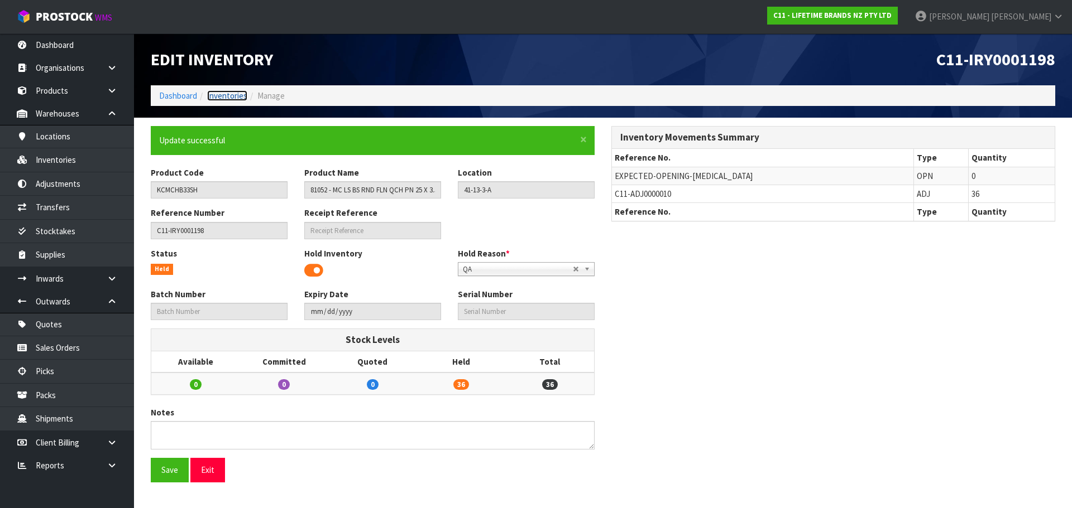
click at [240, 93] on link "Inventories" at bounding box center [227, 95] width 40 height 11
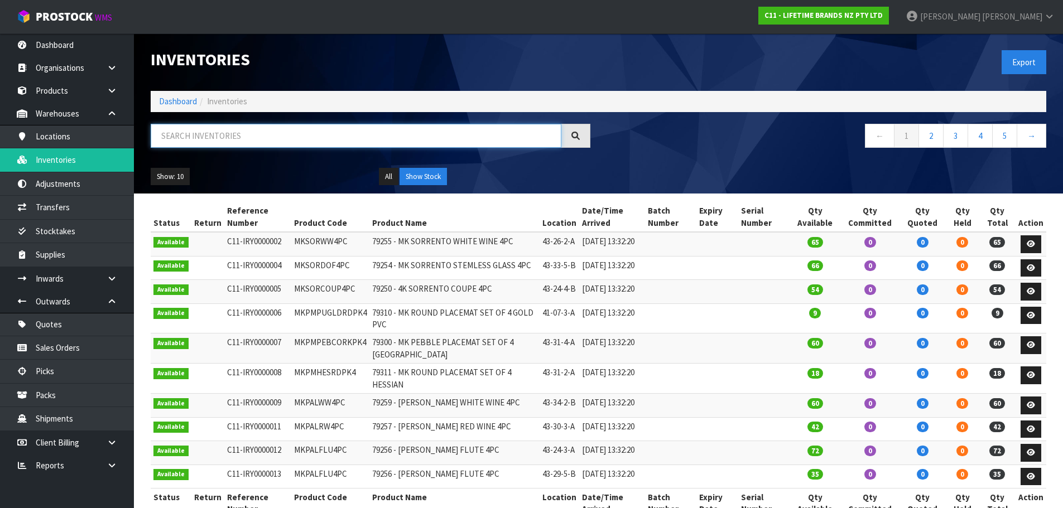
click at [267, 141] on input "text" at bounding box center [356, 136] width 411 height 24
paste input "KCMCHB33SH"
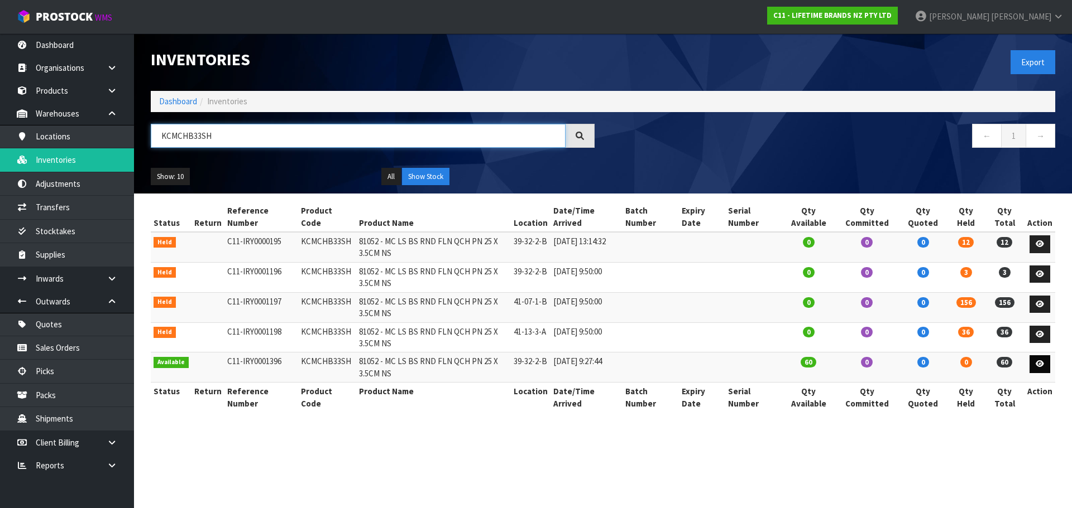
type input "KCMCHB33SH"
click at [1036, 363] on icon at bounding box center [1039, 364] width 8 height 7
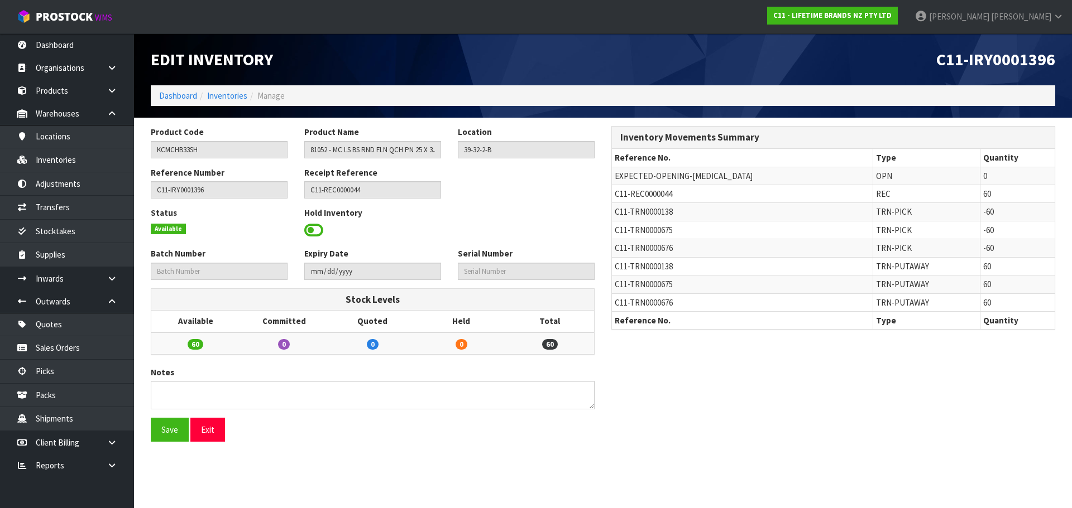
click at [318, 232] on span at bounding box center [313, 230] width 19 height 17
click at [470, 230] on span "Select an Option" at bounding box center [521, 229] width 117 height 13
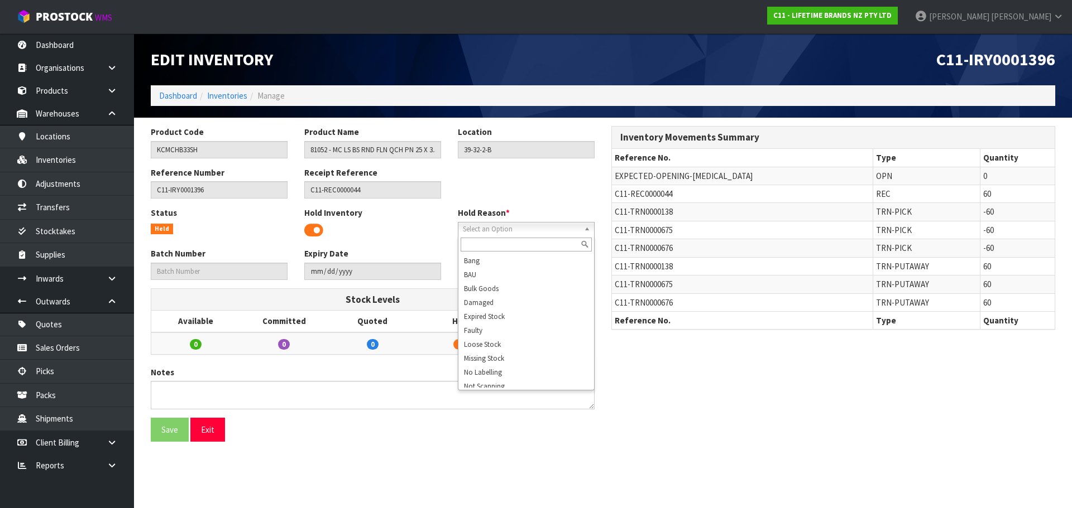
click at [499, 241] on input "text" at bounding box center [525, 245] width 131 height 14
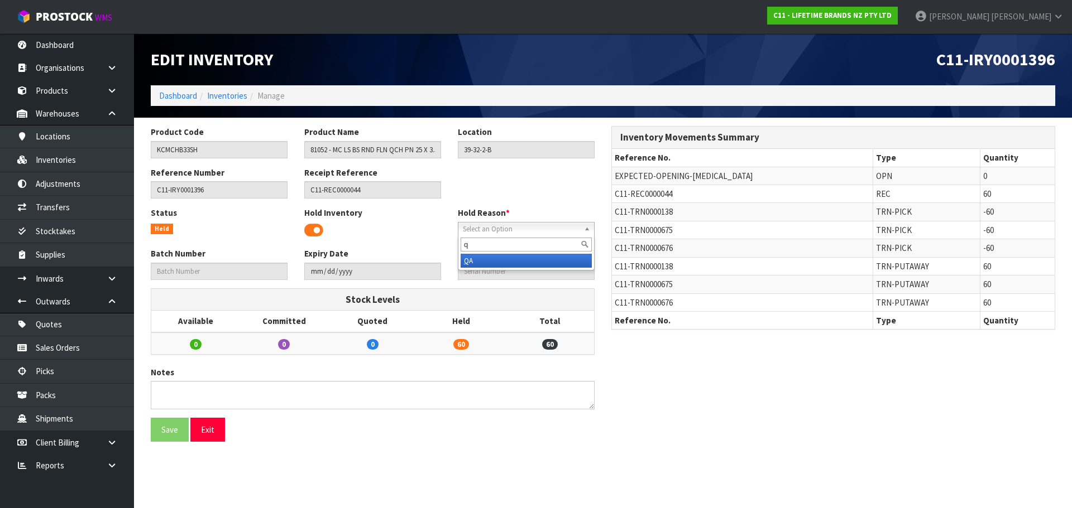
type input "q"
click at [489, 261] on li "Q A" at bounding box center [525, 261] width 131 height 14
click at [178, 430] on button "Save" at bounding box center [170, 430] width 38 height 24
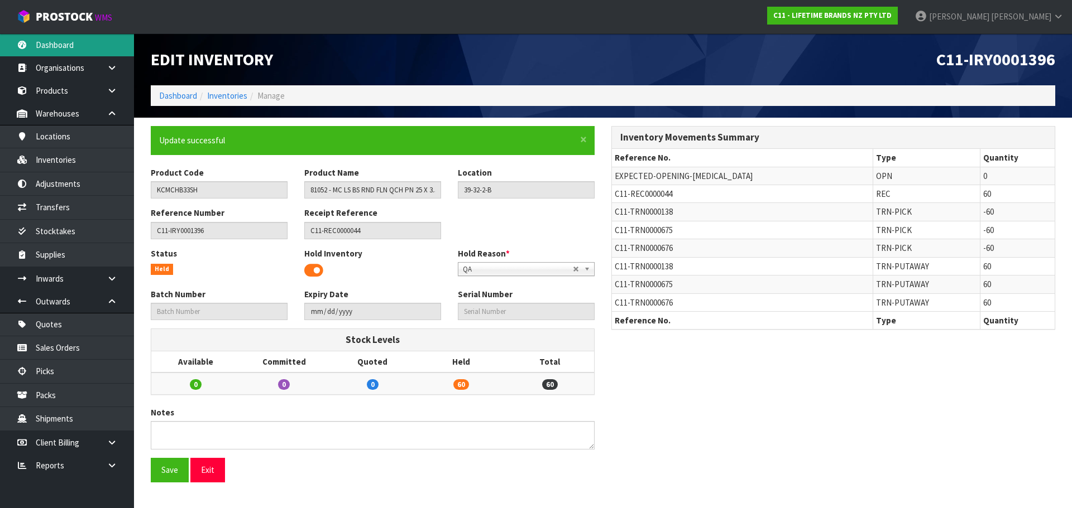
click at [66, 45] on link "Dashboard" at bounding box center [67, 44] width 134 height 23
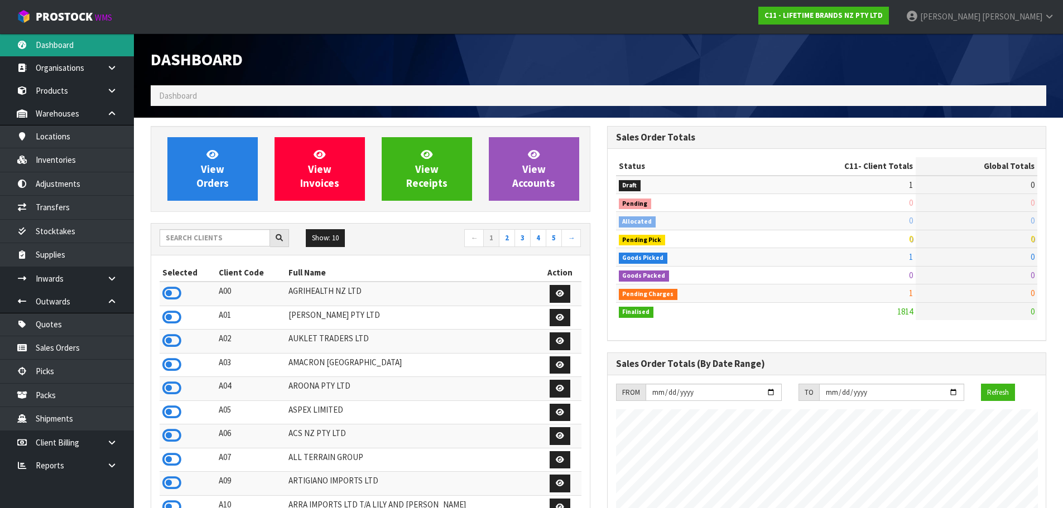
scroll to position [846, 456]
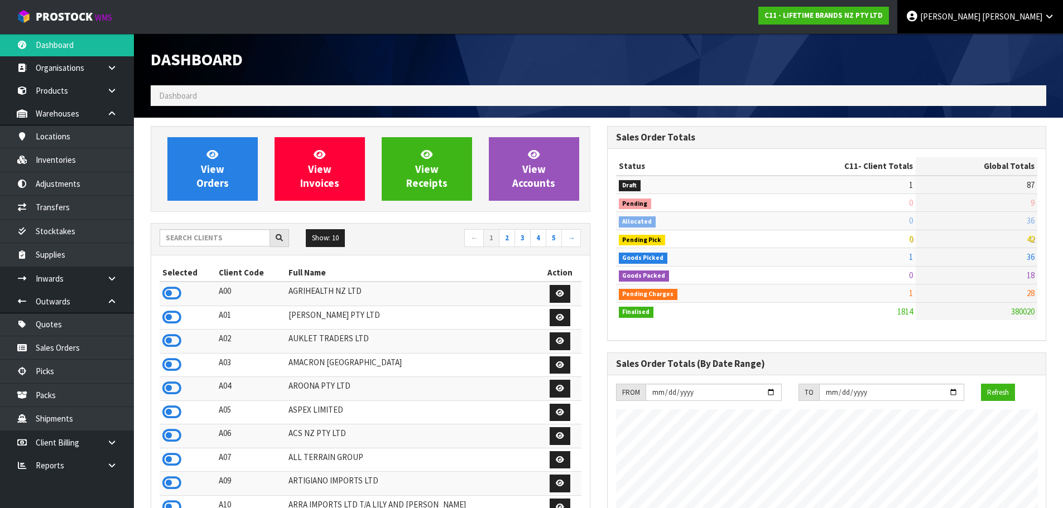
click at [1013, 12] on link "Karlene Christie" at bounding box center [980, 16] width 166 height 33
click at [1024, 44] on link "Logout" at bounding box center [1018, 44] width 88 height 15
